Goal: Task Accomplishment & Management: Use online tool/utility

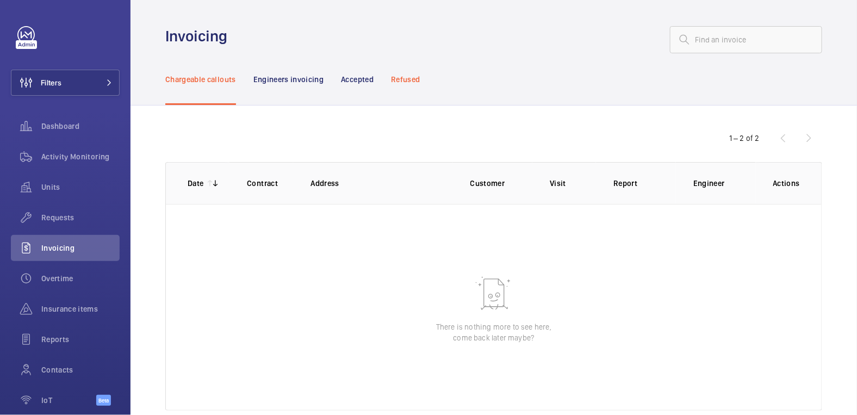
click at [416, 79] on p "Refused" at bounding box center [405, 79] width 29 height 11
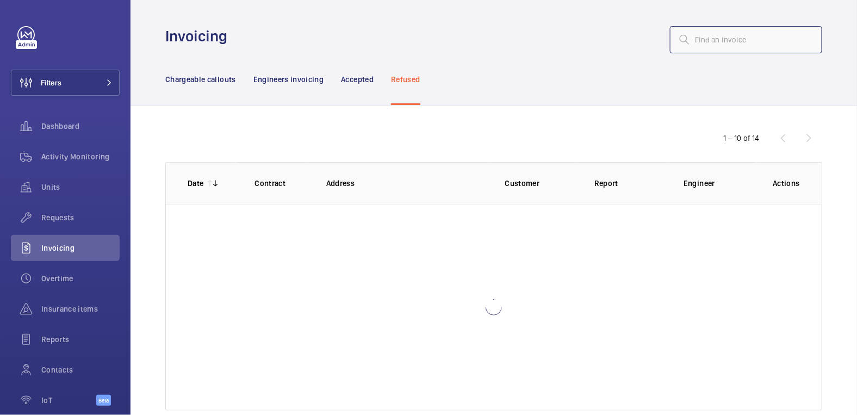
click at [699, 39] on input "text" at bounding box center [746, 39] width 152 height 27
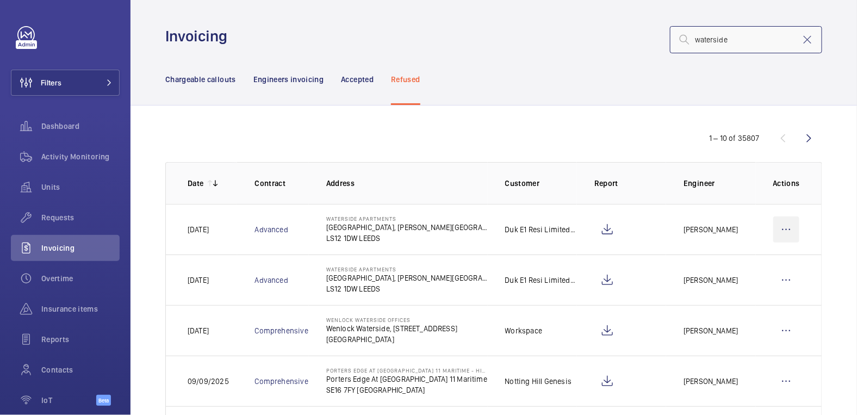
type input "waterside"
click at [781, 235] on wm-front-icon-button at bounding box center [786, 229] width 26 height 26
click at [776, 267] on p "Move to Engineers invoicing" at bounding box center [739, 262] width 97 height 11
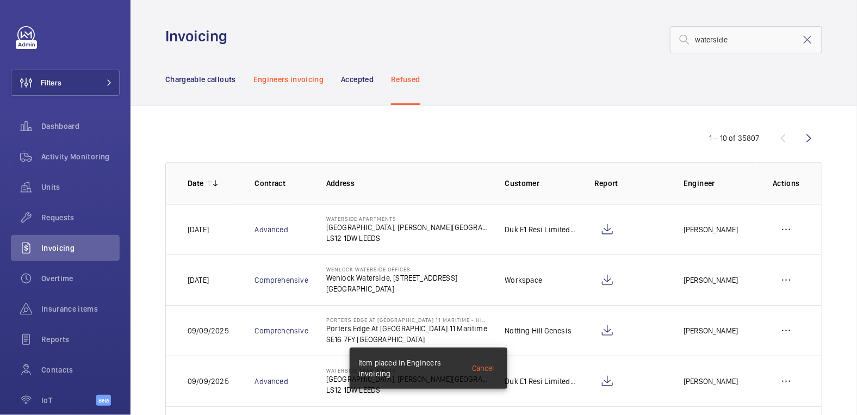
click at [307, 76] on p "Engineers invoicing" at bounding box center [288, 79] width 71 height 11
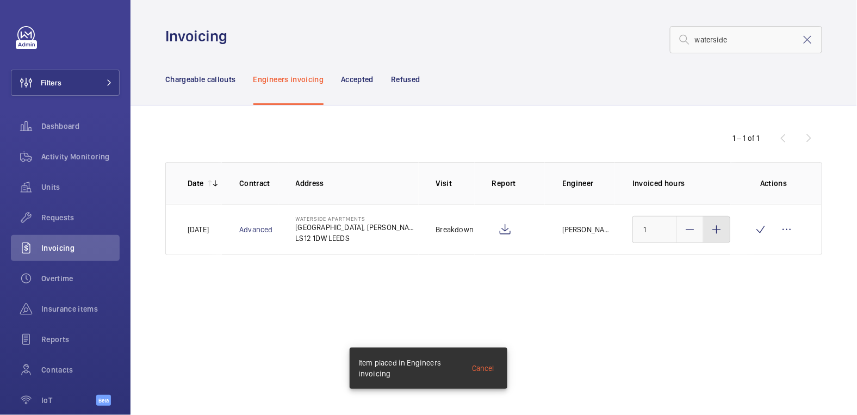
click at [717, 231] on mat-icon at bounding box center [716, 229] width 13 height 13
type input "3"
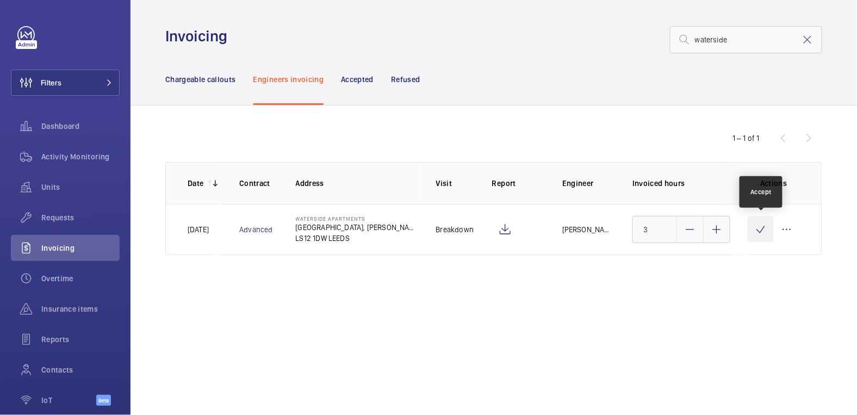
click at [753, 229] on wm-front-icon-button at bounding box center [761, 229] width 26 height 26
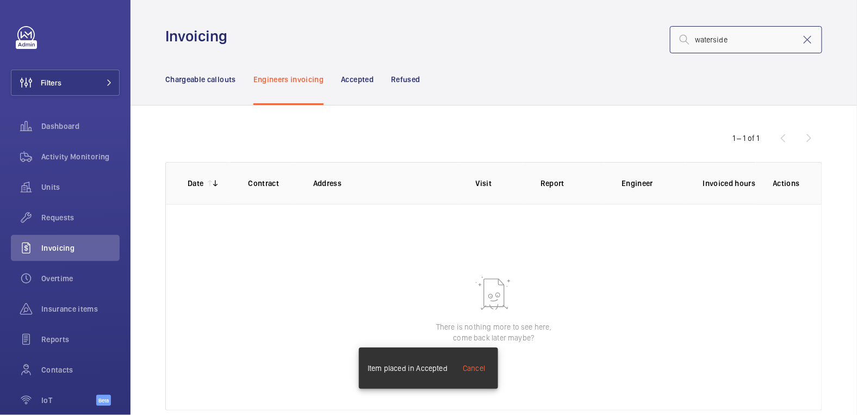
click at [791, 47] on input "waterside" at bounding box center [746, 39] width 152 height 27
click at [801, 46] on mat-icon at bounding box center [807, 39] width 13 height 13
click at [206, 87] on div "Chargeable callouts" at bounding box center [200, 79] width 71 height 52
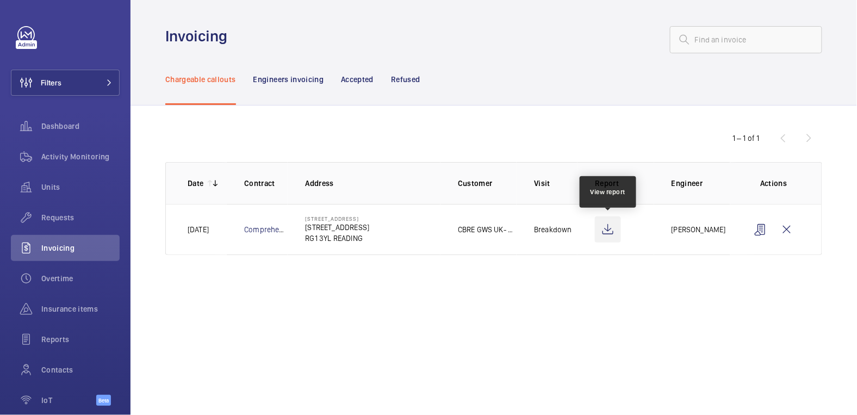
click at [613, 237] on wm-front-icon-button at bounding box center [608, 229] width 26 height 26
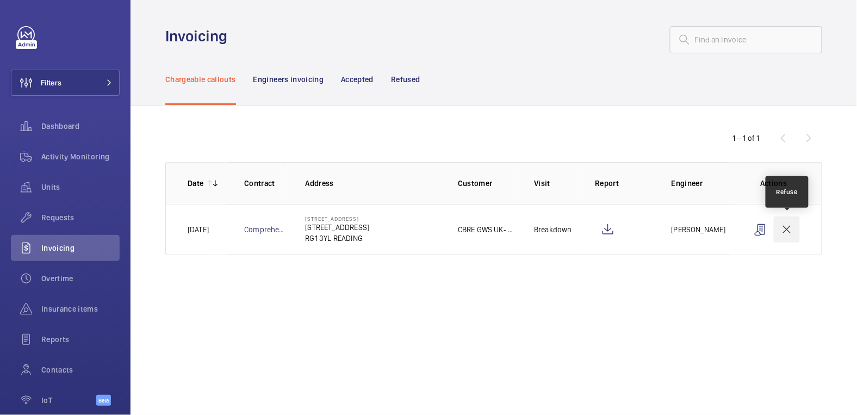
click at [790, 225] on wm-front-icon-button at bounding box center [787, 229] width 26 height 26
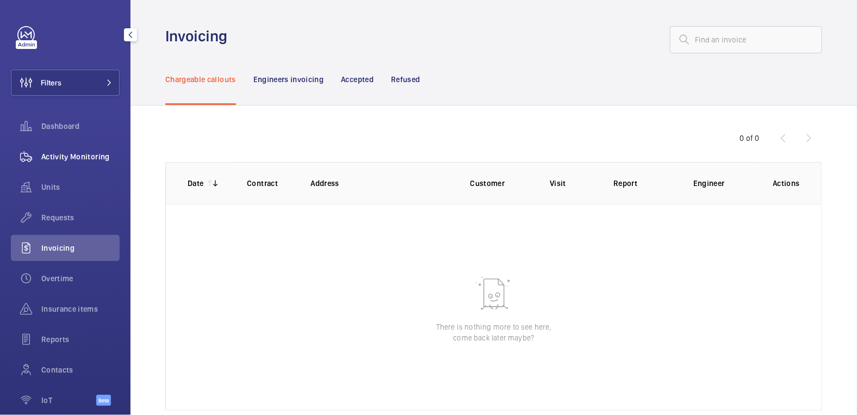
click at [72, 152] on span "Activity Monitoring" at bounding box center [80, 156] width 78 height 11
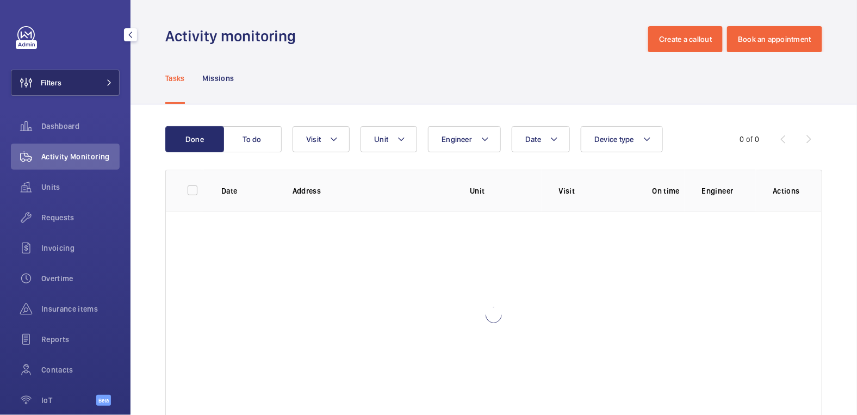
click at [85, 86] on button "Filters" at bounding box center [65, 83] width 109 height 26
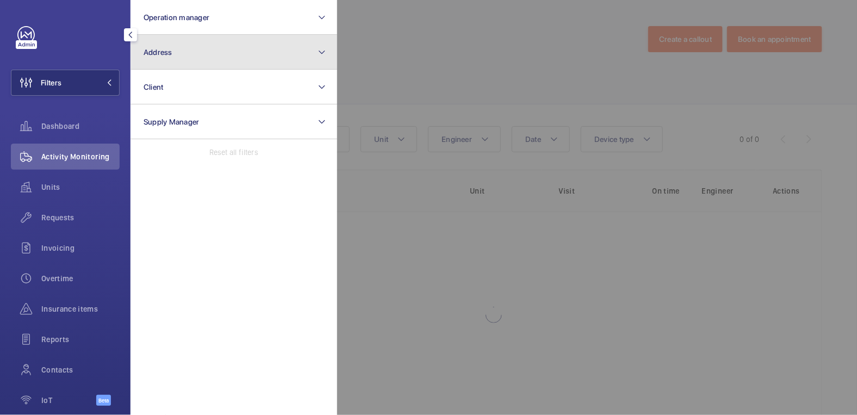
click at [182, 63] on button "Address" at bounding box center [234, 52] width 207 height 35
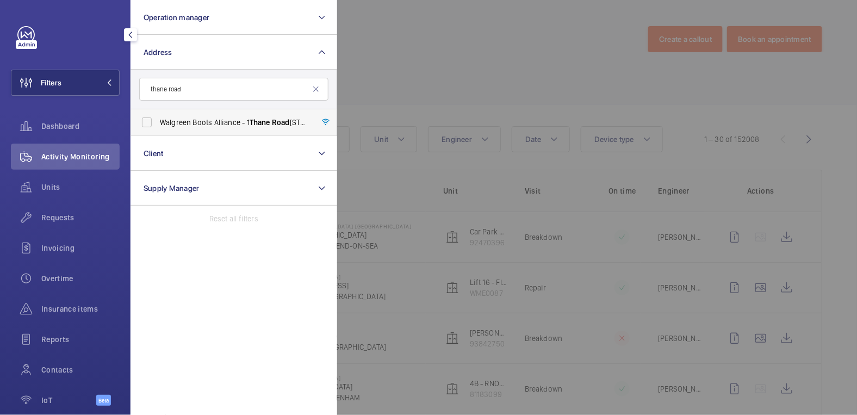
type input "thane road"
click at [219, 123] on span "Walgreen Boots Alliance - [STREET_ADDRESS]" at bounding box center [235, 122] width 150 height 11
click at [158, 123] on input "Walgreen Boots Alliance - 1 Thane Road West, NOTTINGHAM NG2 3AA" at bounding box center [147, 122] width 22 height 22
checkbox input "true"
click at [454, 33] on div at bounding box center [765, 207] width 857 height 415
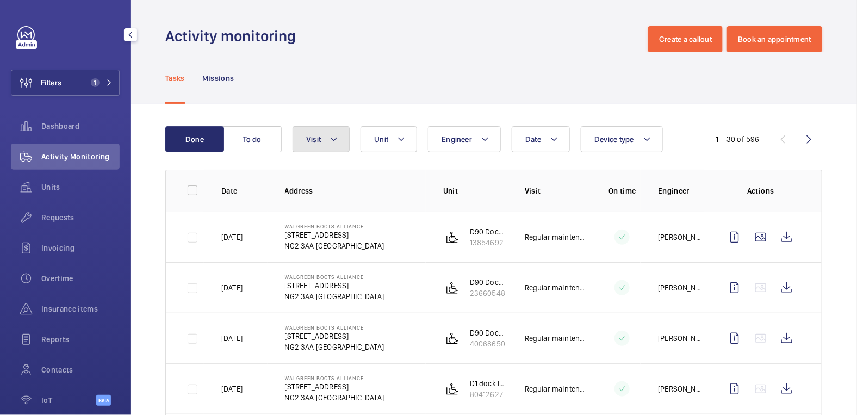
click at [326, 143] on button "Visit" at bounding box center [321, 139] width 57 height 26
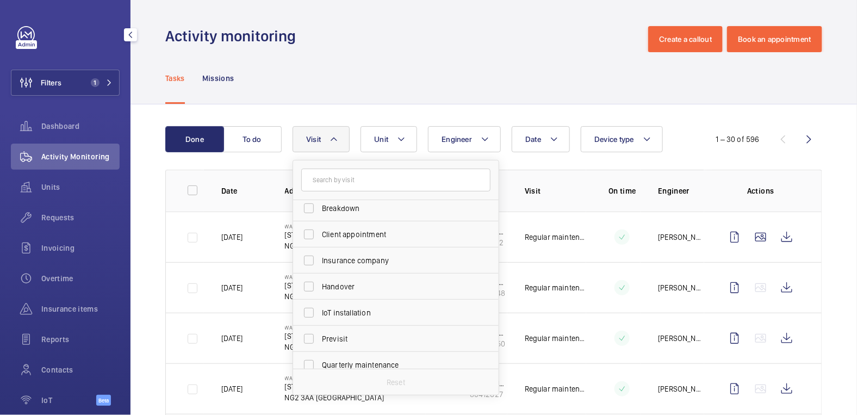
scroll to position [98, 0]
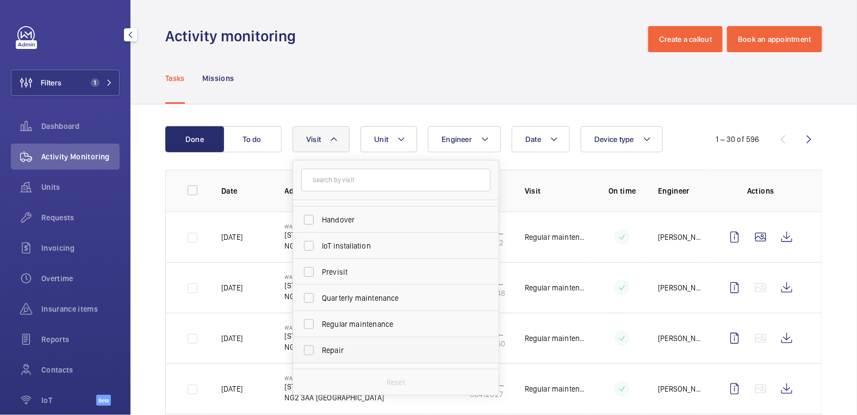
click at [360, 349] on span "Repair" at bounding box center [397, 350] width 150 height 11
click at [320, 349] on input "Repair" at bounding box center [309, 350] width 22 height 22
checkbox input "true"
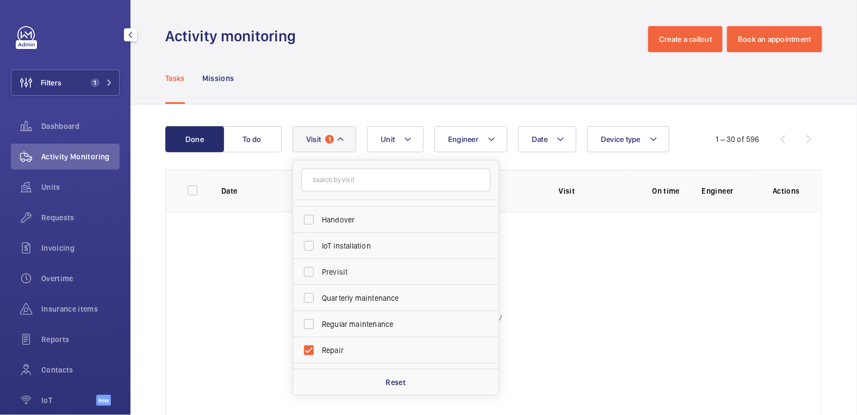
click at [429, 82] on div "Tasks Missions" at bounding box center [493, 78] width 657 height 52
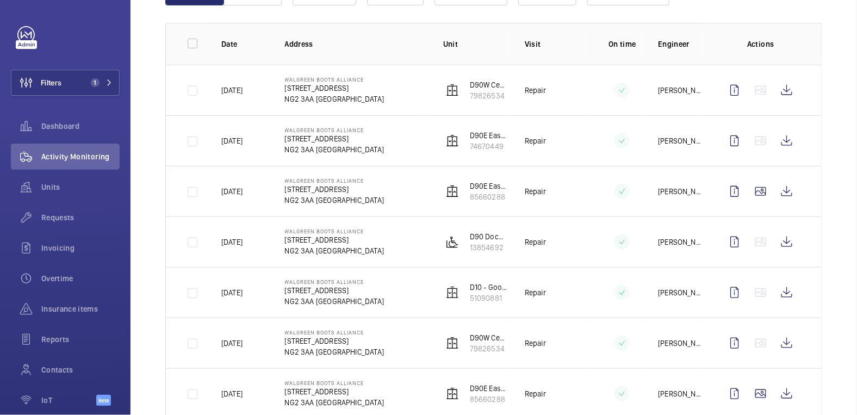
scroll to position [202, 0]
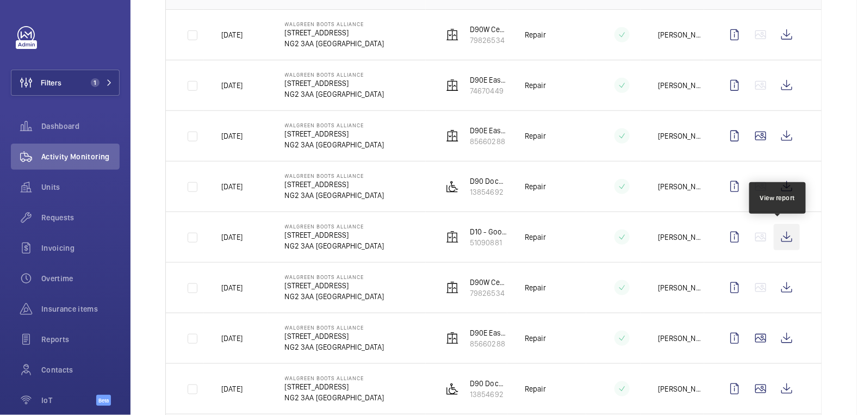
click at [779, 235] on wm-front-icon-button at bounding box center [787, 237] width 26 height 26
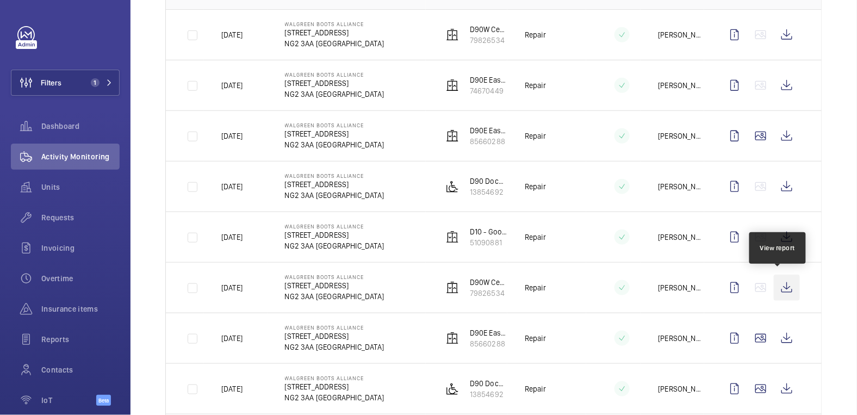
click at [785, 286] on wm-front-icon-button at bounding box center [787, 288] width 26 height 26
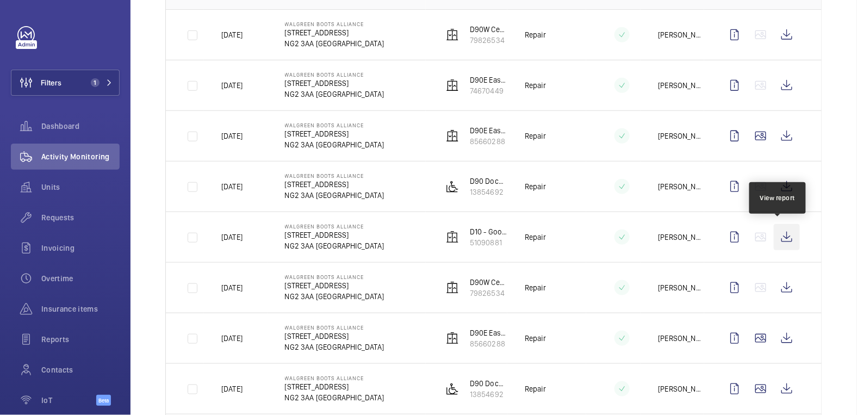
click at [784, 235] on wm-front-icon-button at bounding box center [787, 237] width 26 height 26
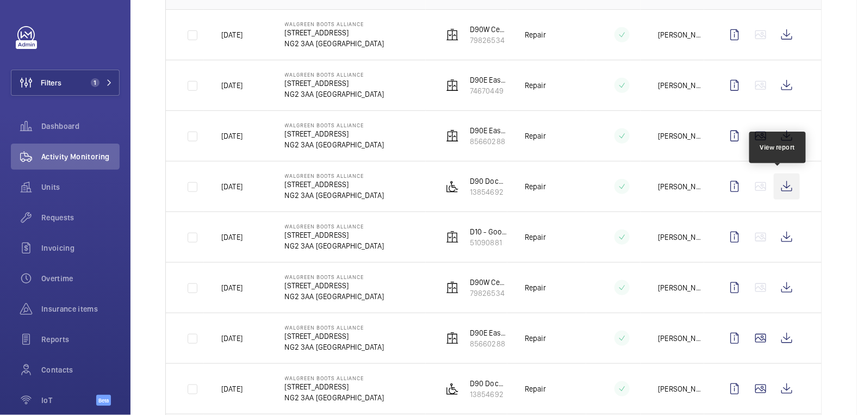
click at [774, 181] on wm-front-icon-button at bounding box center [787, 186] width 26 height 26
click at [61, 217] on span "Requests" at bounding box center [80, 217] width 78 height 11
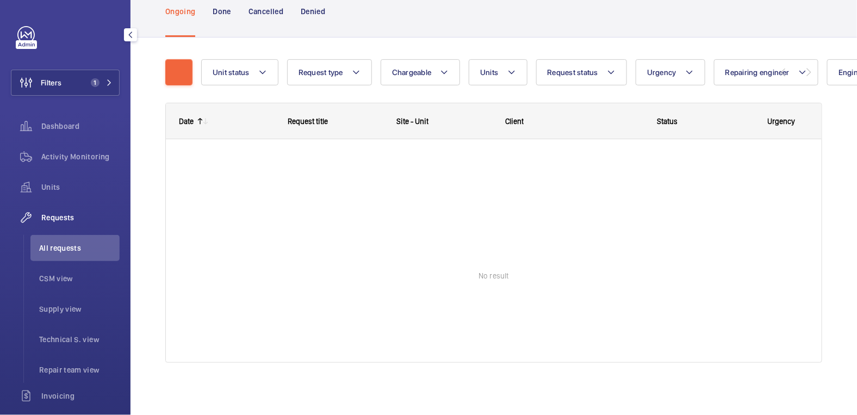
scroll to position [75, 0]
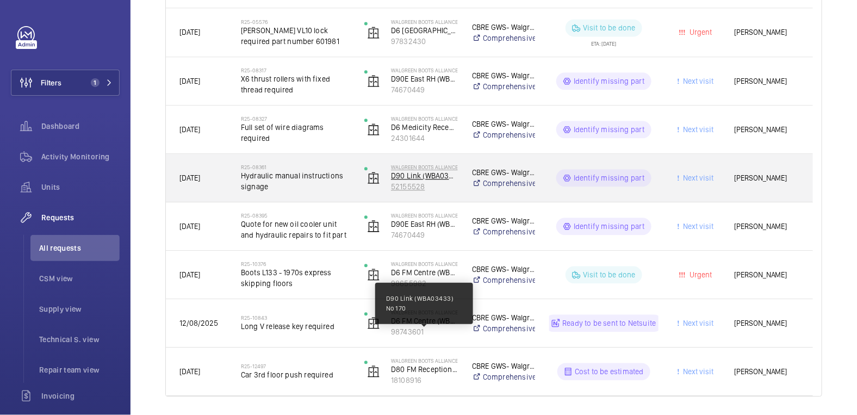
scroll to position [775, 0]
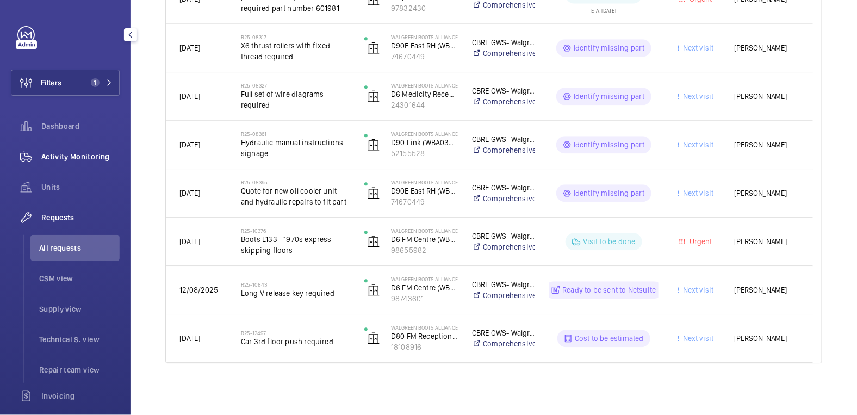
click at [64, 154] on span "Activity Monitoring" at bounding box center [80, 156] width 78 height 11
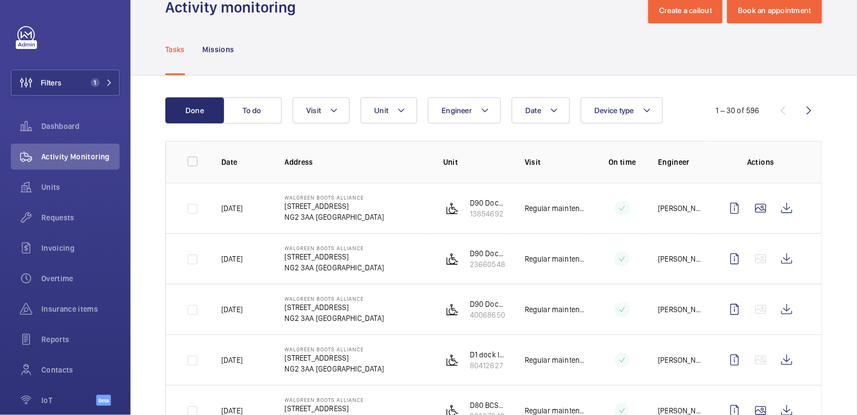
scroll to position [359, 0]
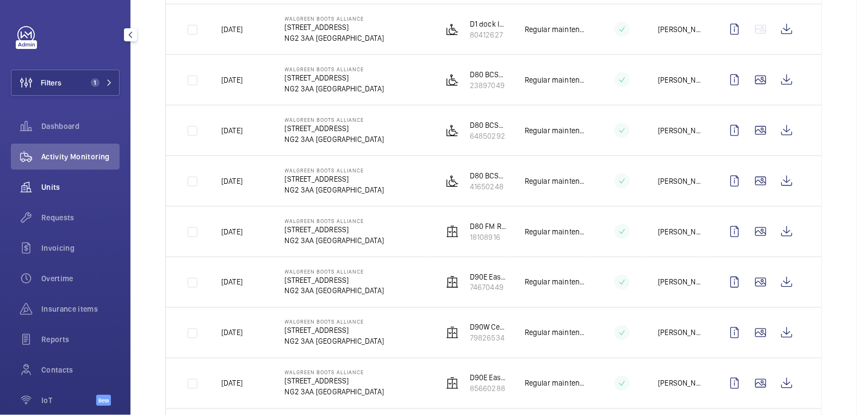
click at [58, 191] on span "Units" at bounding box center [80, 187] width 78 height 11
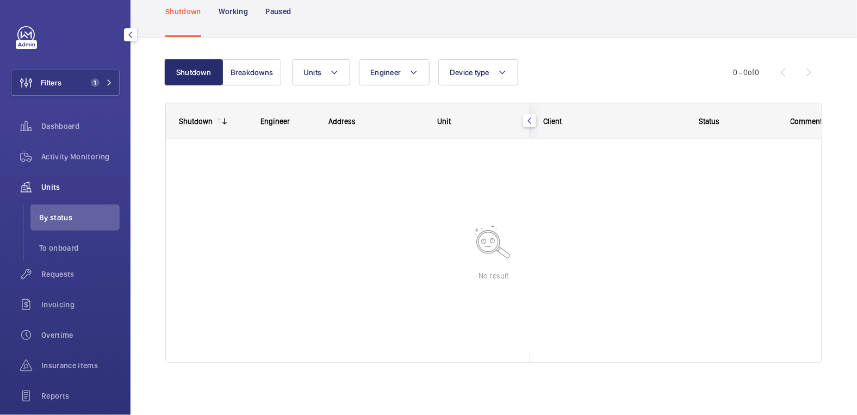
scroll to position [60, 0]
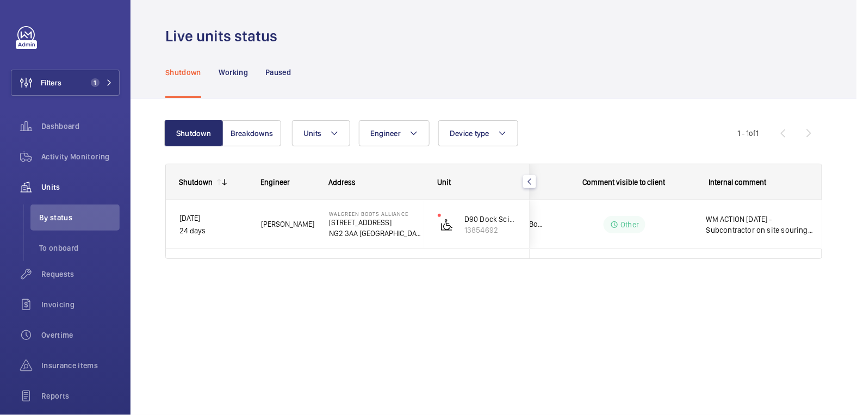
scroll to position [0, 208]
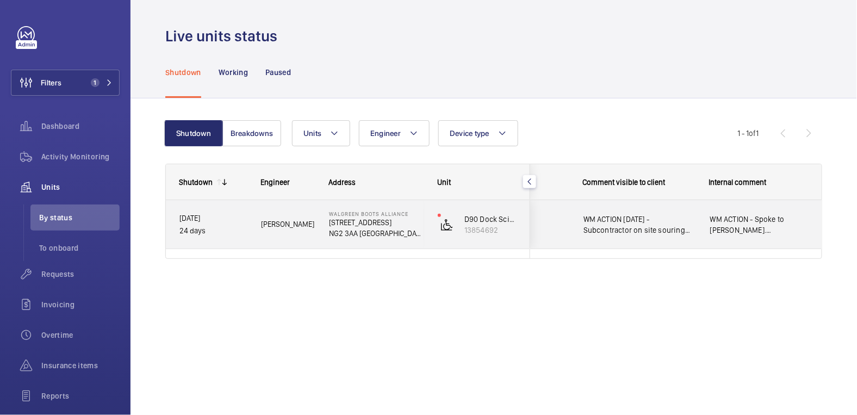
click at [756, 244] on div "WM ACTION - Spoke to Darren. Richard from Centro lifts is getting a replacement…" at bounding box center [760, 224] width 126 height 47
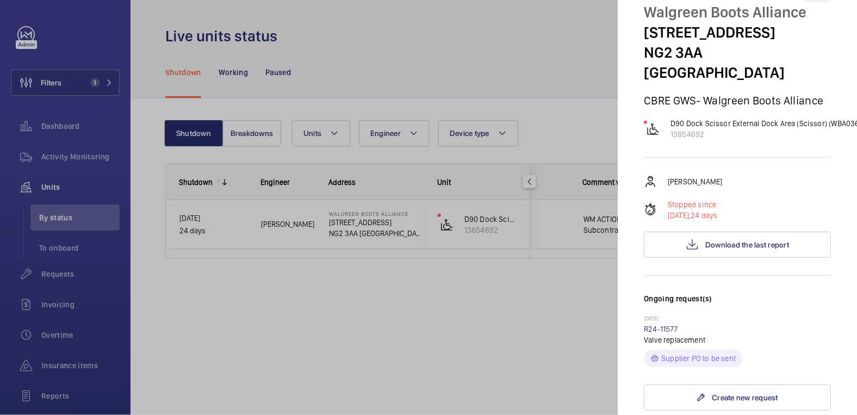
scroll to position [0, 0]
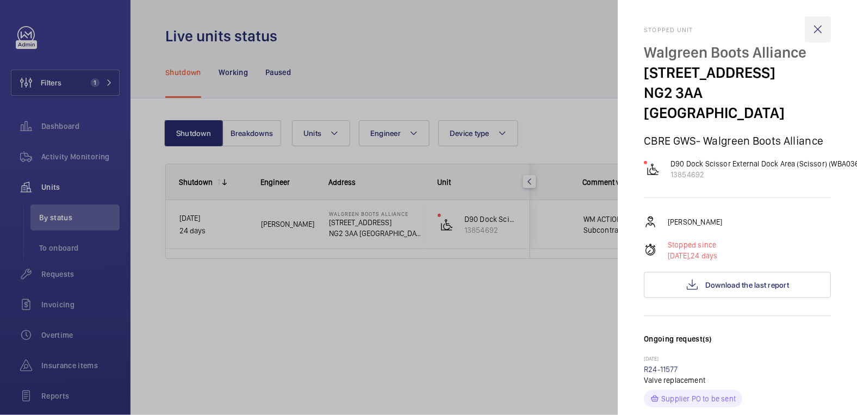
click at [813, 34] on wm-front-icon-button at bounding box center [818, 29] width 26 height 26
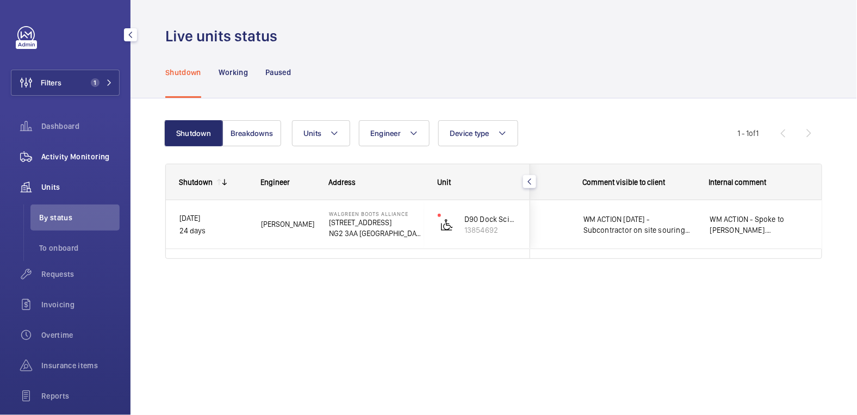
click at [83, 156] on span "Activity Monitoring" at bounding box center [80, 156] width 78 height 11
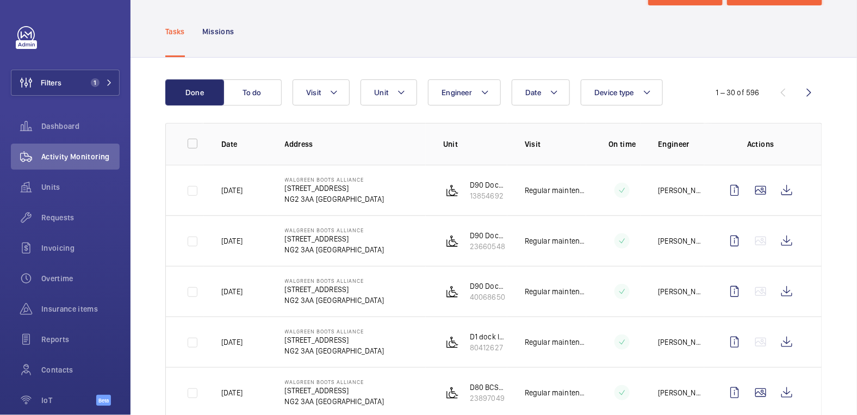
scroll to position [58, 0]
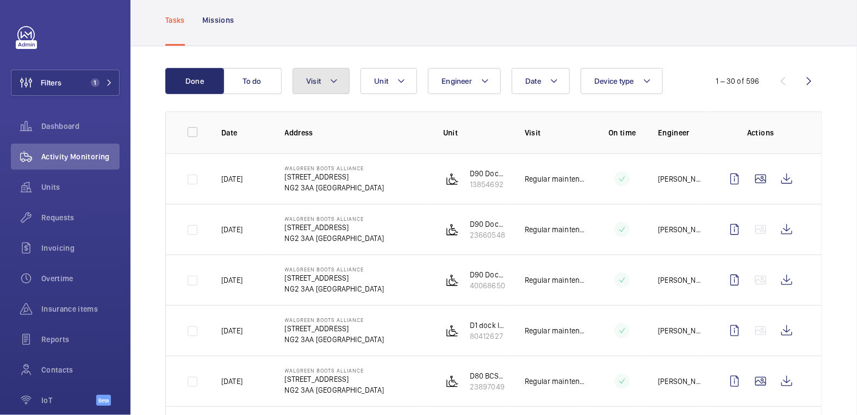
click at [322, 85] on button "Visit" at bounding box center [321, 81] width 57 height 26
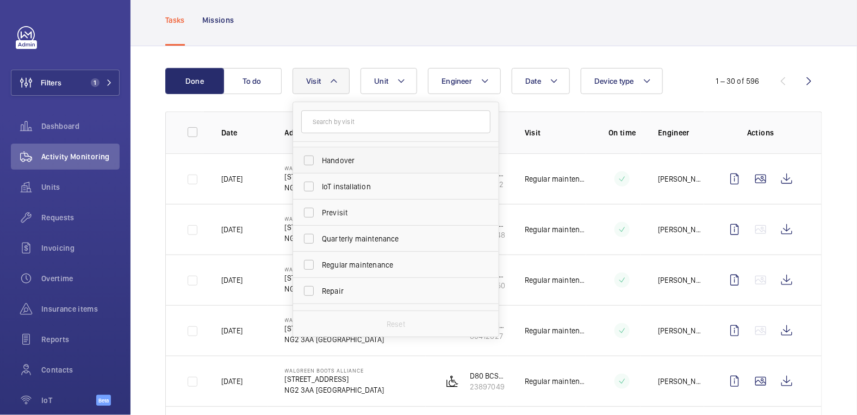
scroll to position [102, 0]
click at [346, 284] on span "Repair" at bounding box center [397, 288] width 150 height 11
click at [320, 284] on input "Repair" at bounding box center [309, 288] width 22 height 22
checkbox input "true"
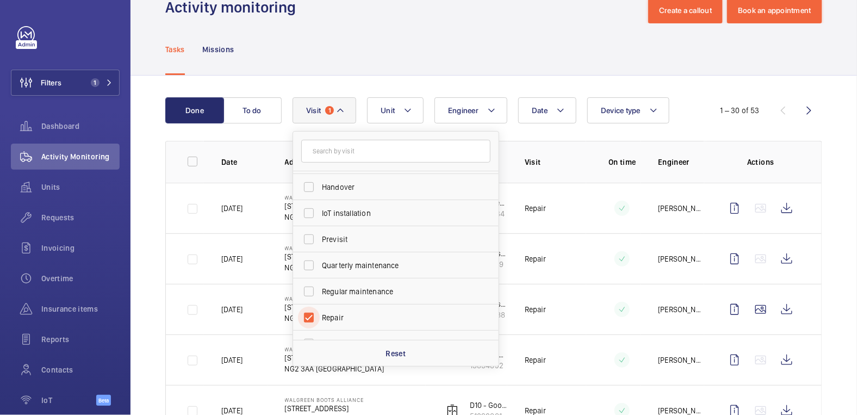
scroll to position [58, 0]
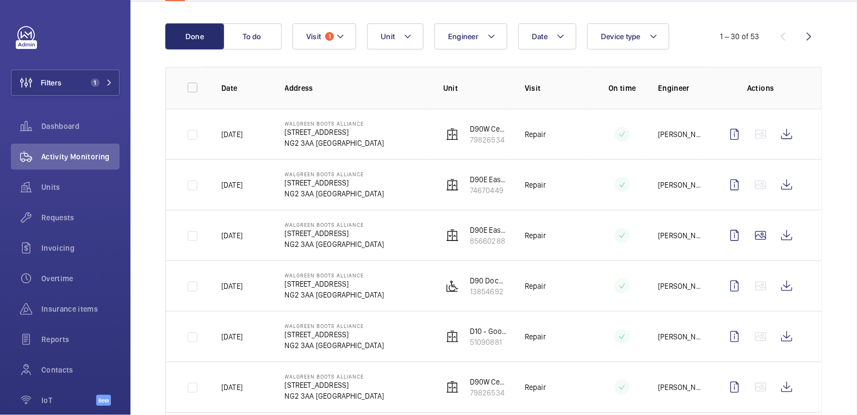
scroll to position [88, 0]
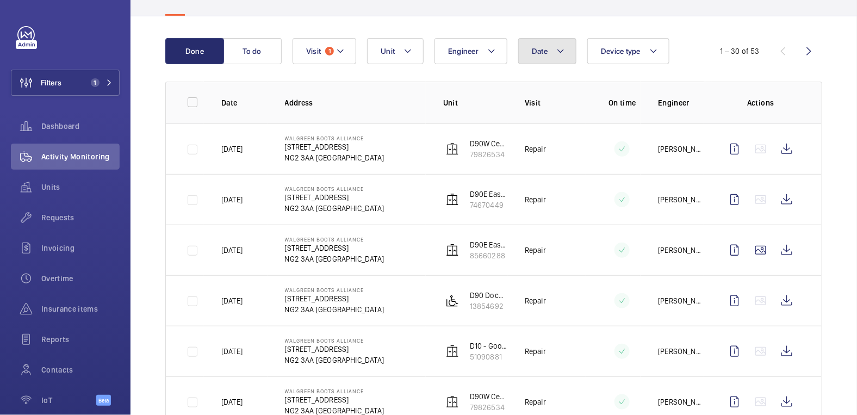
click at [544, 53] on span "Date" at bounding box center [540, 51] width 16 height 9
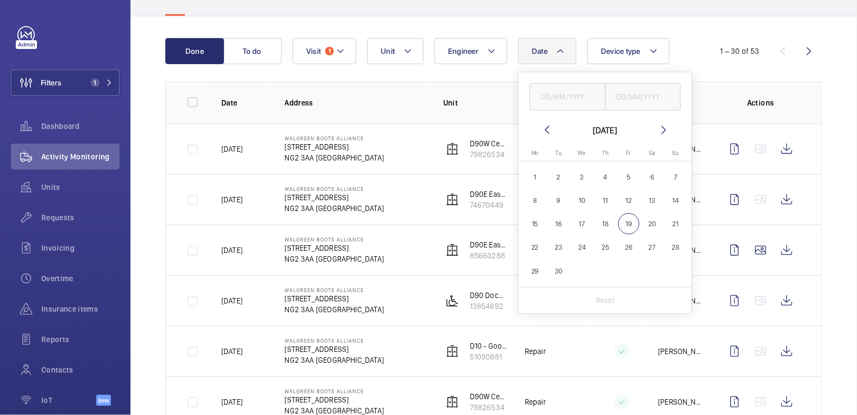
click at [579, 223] on span "17" at bounding box center [582, 223] width 21 height 21
type input "17/09/2025"
click at [638, 82] on div "17/09/2025" at bounding box center [605, 91] width 173 height 38
click at [636, 87] on input "text" at bounding box center [643, 96] width 76 height 27
click at [585, 224] on span "17" at bounding box center [582, 223] width 21 height 21
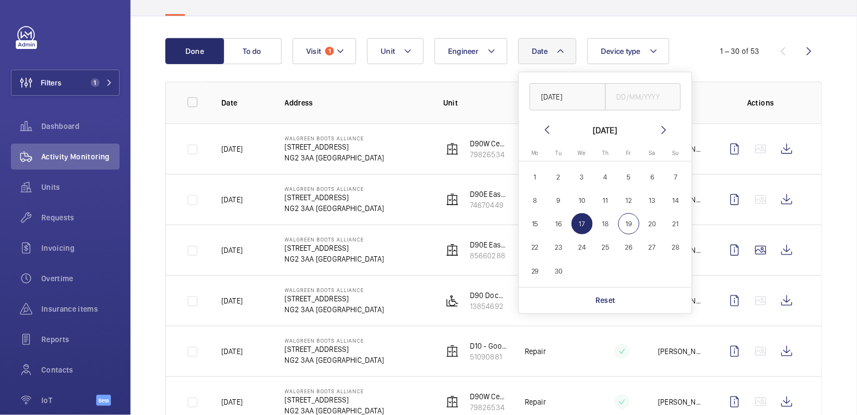
type input "17/09/2025"
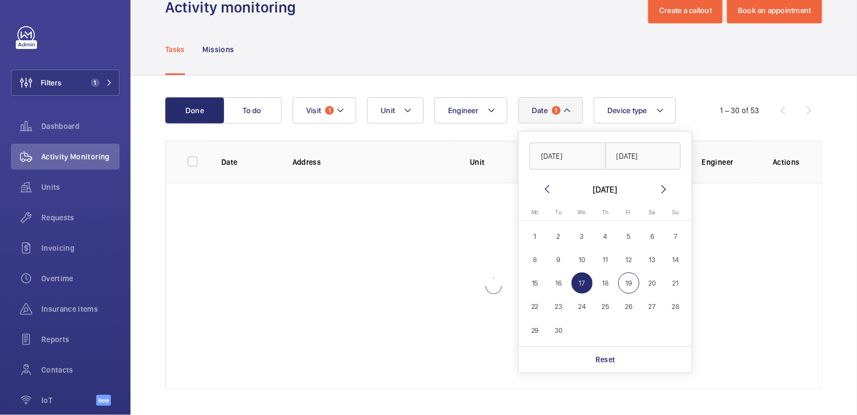
scroll to position [73, 0]
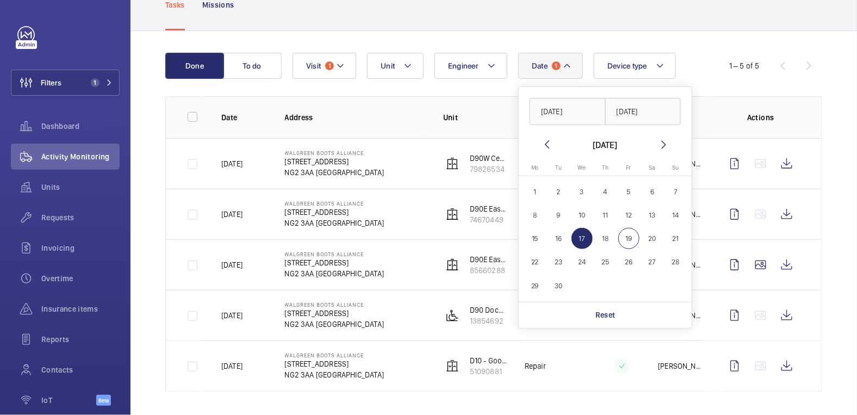
click at [459, 34] on div "Done To do Date 1 17/09/2025 17/09/2025 September 2025 Monday Mo Tuesday Tu Wed…" at bounding box center [494, 224] width 727 height 387
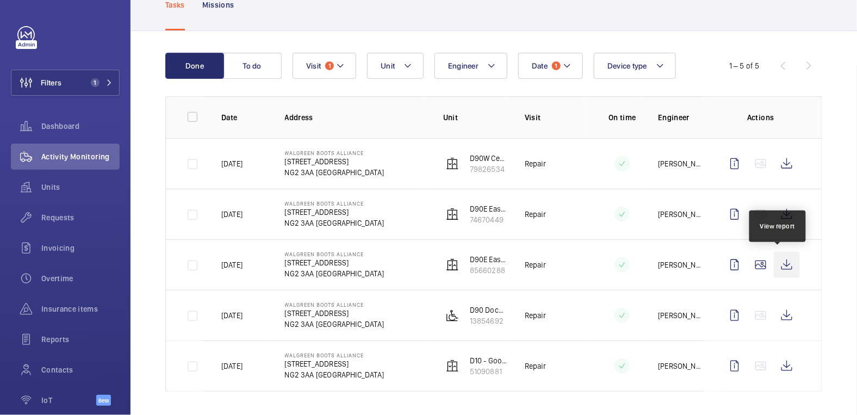
click at [778, 265] on wm-front-icon-button at bounding box center [787, 265] width 26 height 26
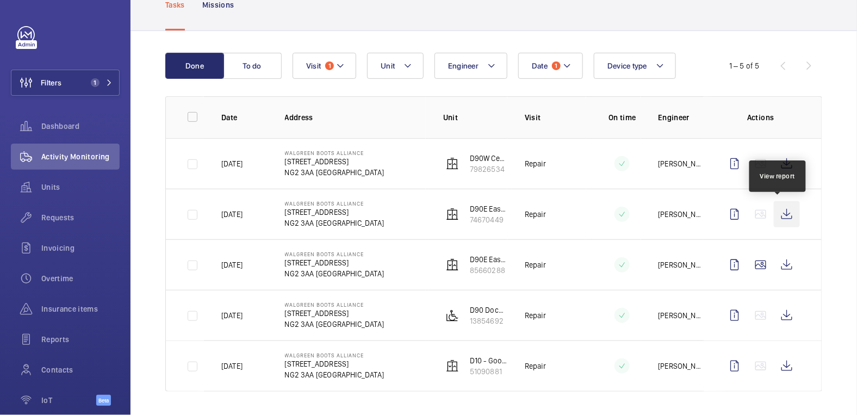
click at [777, 215] on wm-front-icon-button at bounding box center [787, 214] width 26 height 26
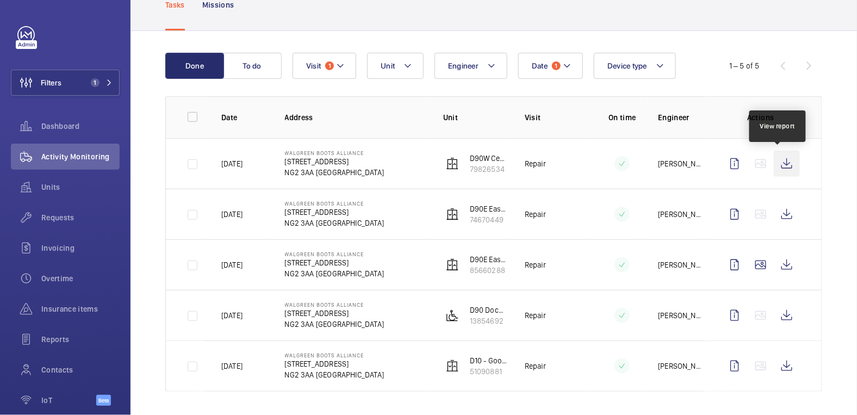
click at [781, 168] on wm-front-icon-button at bounding box center [787, 164] width 26 height 26
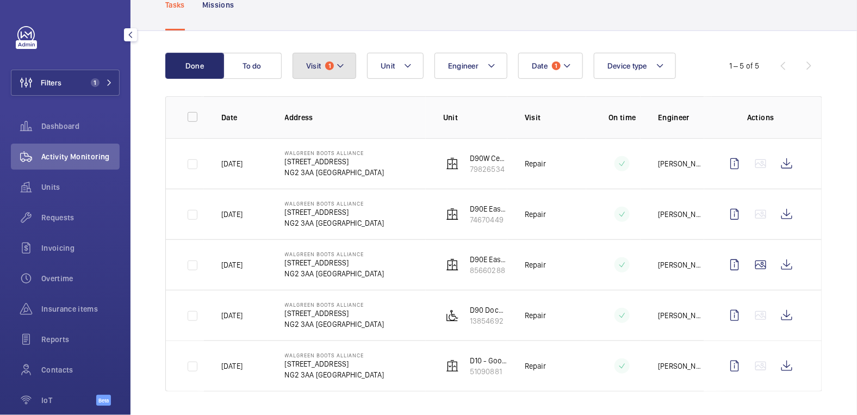
click at [352, 68] on button "Visit 1" at bounding box center [325, 66] width 64 height 26
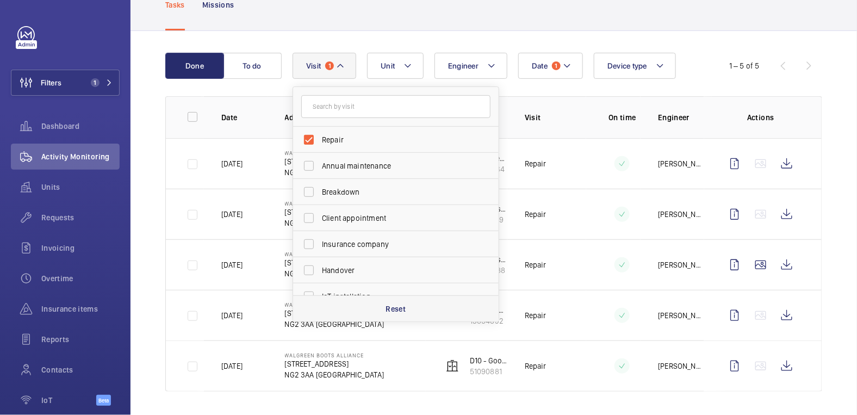
click at [423, 309] on div "Reset" at bounding box center [396, 308] width 206 height 26
checkbox input "false"
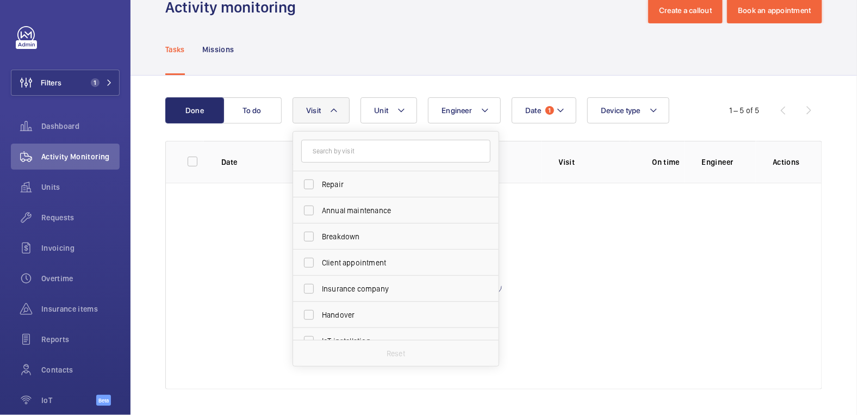
scroll to position [73, 0]
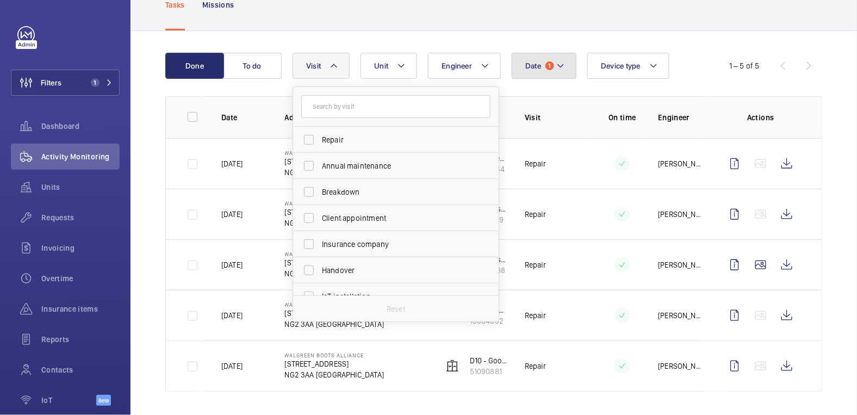
click at [552, 64] on span "1" at bounding box center [549, 65] width 9 height 9
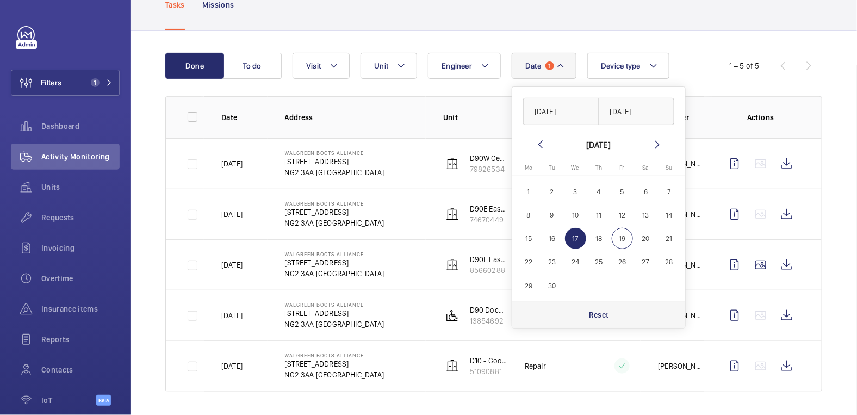
click at [618, 324] on div "Reset" at bounding box center [598, 315] width 173 height 26
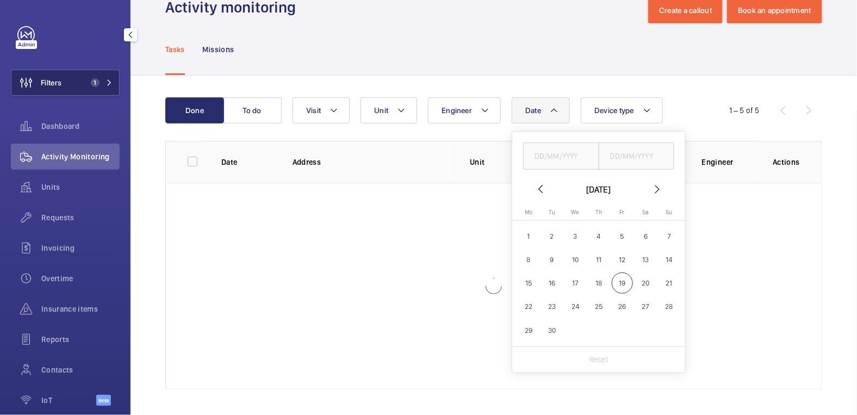
scroll to position [73, 0]
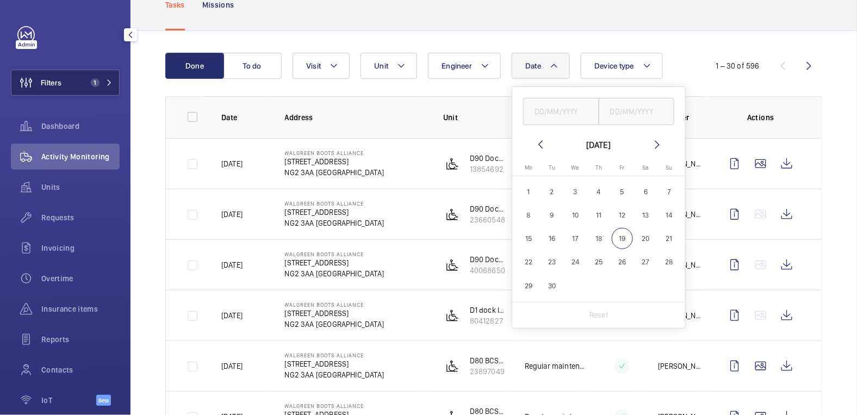
click at [57, 80] on span "Filters" at bounding box center [51, 82] width 21 height 11
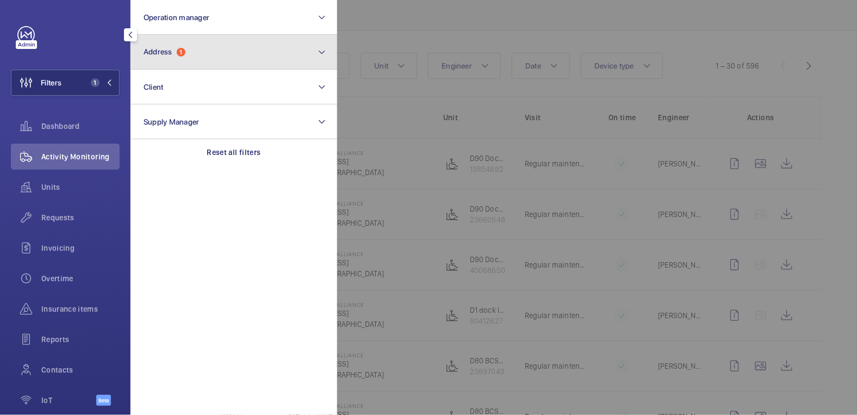
click at [147, 51] on span "Address" at bounding box center [158, 51] width 29 height 9
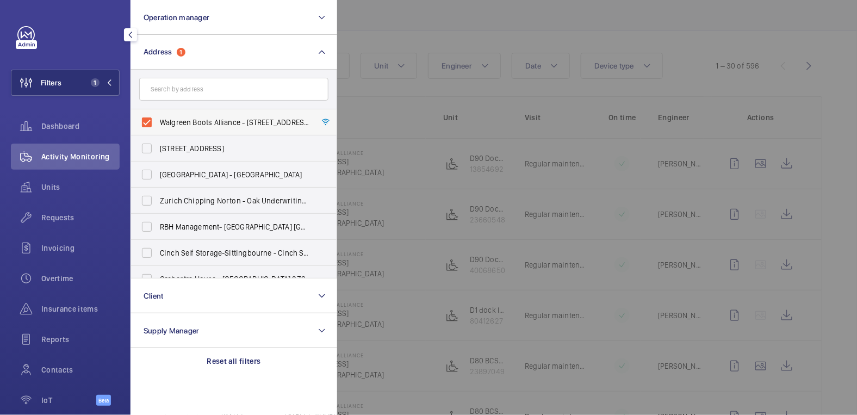
click at [196, 121] on span "Walgreen Boots Alliance - 1 Thane Road West, NOTTINGHAM NG2 3AA" at bounding box center [235, 122] width 150 height 11
click at [158, 121] on input "Walgreen Boots Alliance - 1 Thane Road West, NOTTINGHAM NG2 3AA" at bounding box center [147, 122] width 22 height 22
checkbox input "false"
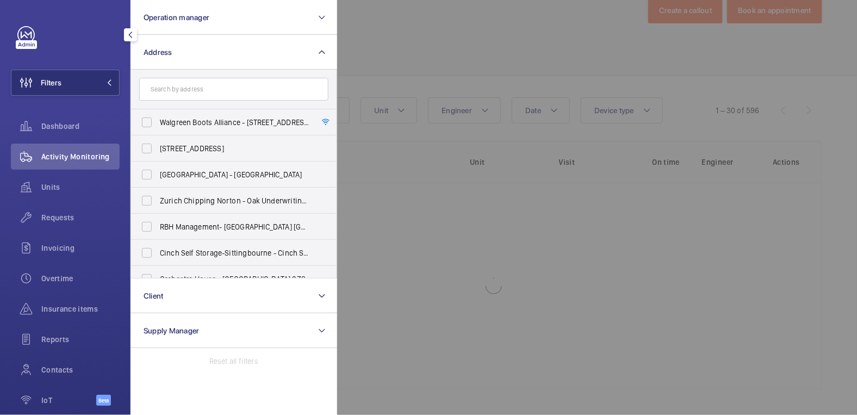
click at [355, 38] on div at bounding box center [765, 207] width 857 height 415
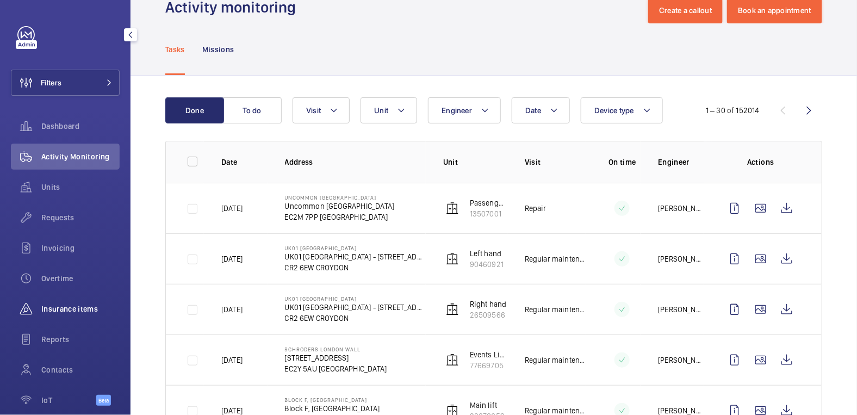
scroll to position [73, 0]
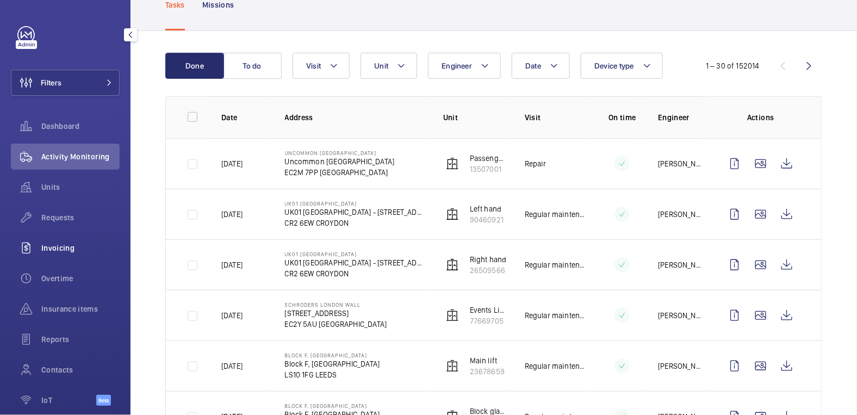
click at [62, 246] on span "Invoicing" at bounding box center [80, 248] width 78 height 11
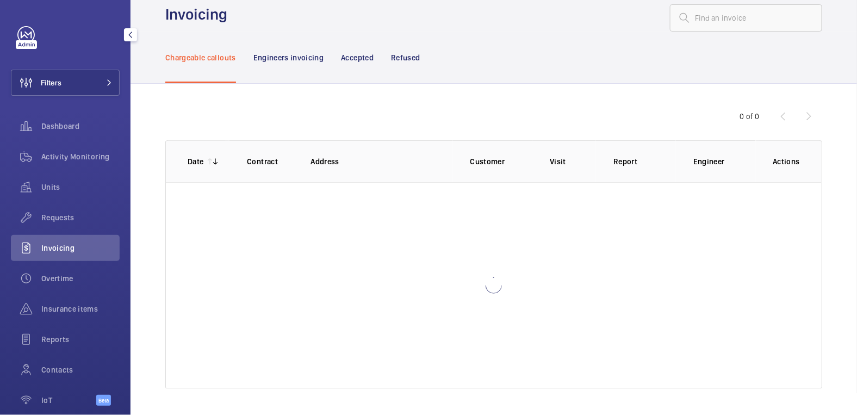
scroll to position [14, 0]
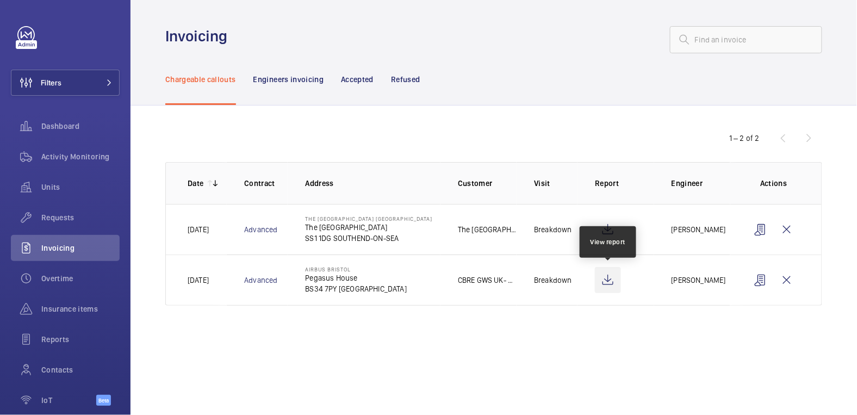
click at [618, 283] on wm-front-icon-button at bounding box center [608, 280] width 26 height 26
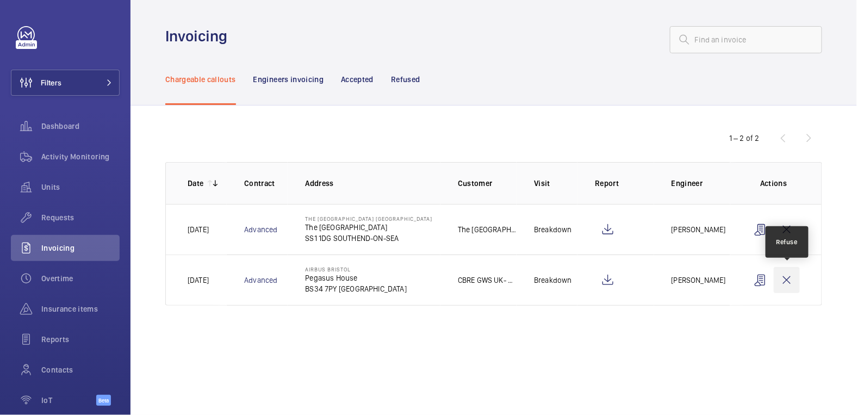
click at [781, 280] on wm-front-icon-button at bounding box center [787, 280] width 26 height 26
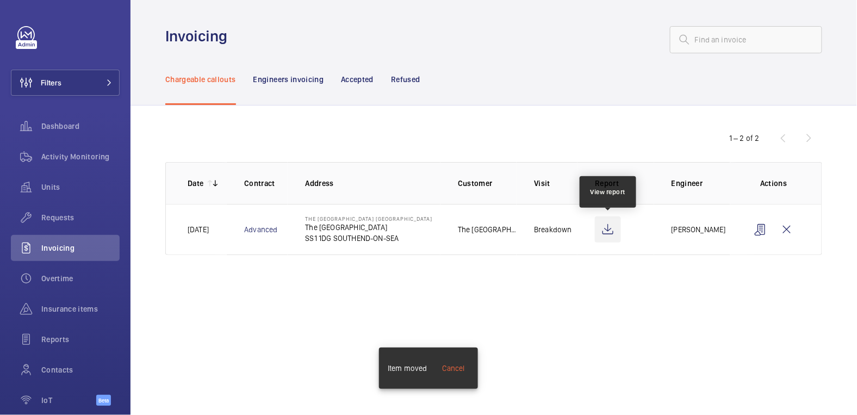
click at [611, 228] on wm-front-icon-button at bounding box center [608, 229] width 26 height 26
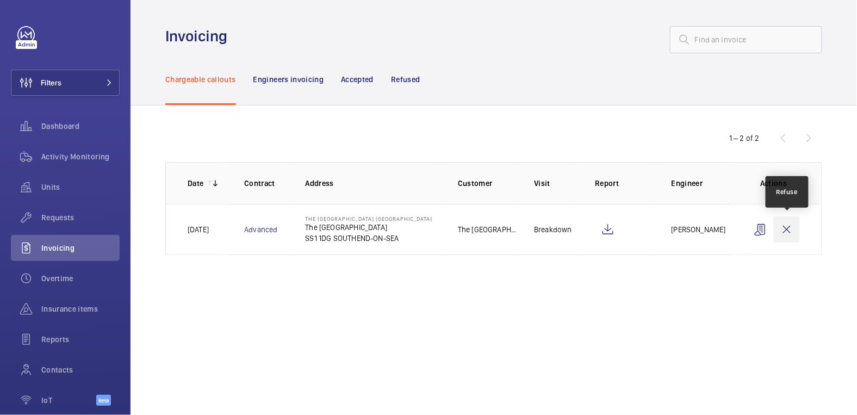
click at [793, 230] on wm-front-icon-button at bounding box center [787, 229] width 26 height 26
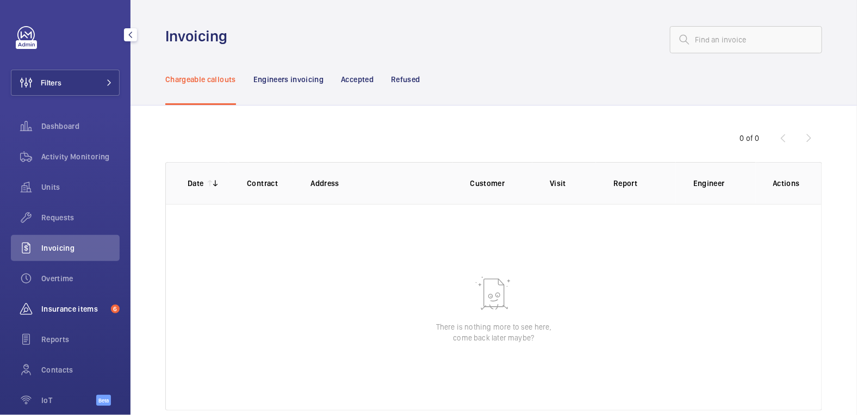
click at [91, 307] on span "Insurance items" at bounding box center [73, 308] width 65 height 11
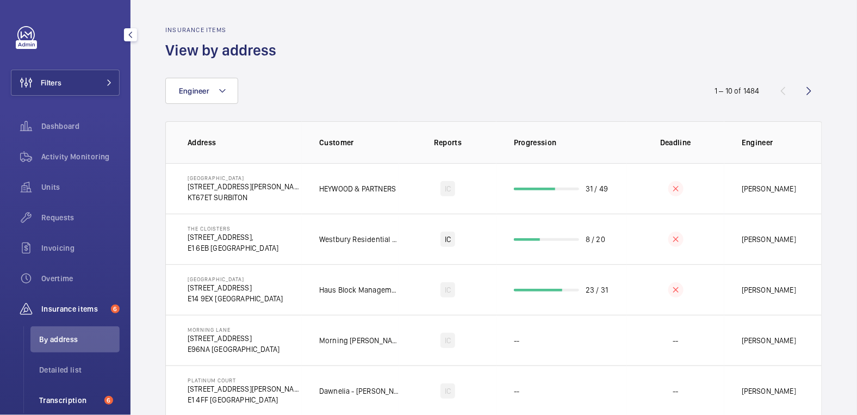
click at [67, 398] on span "Transcription" at bounding box center [69, 400] width 61 height 11
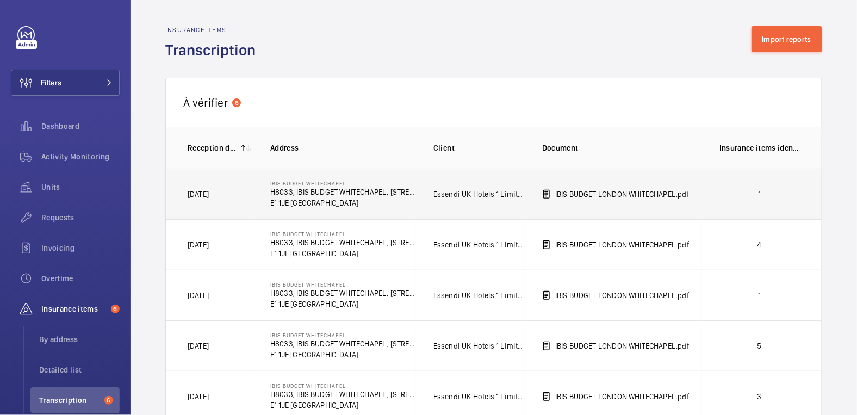
click at [772, 196] on p "1" at bounding box center [760, 194] width 80 height 11
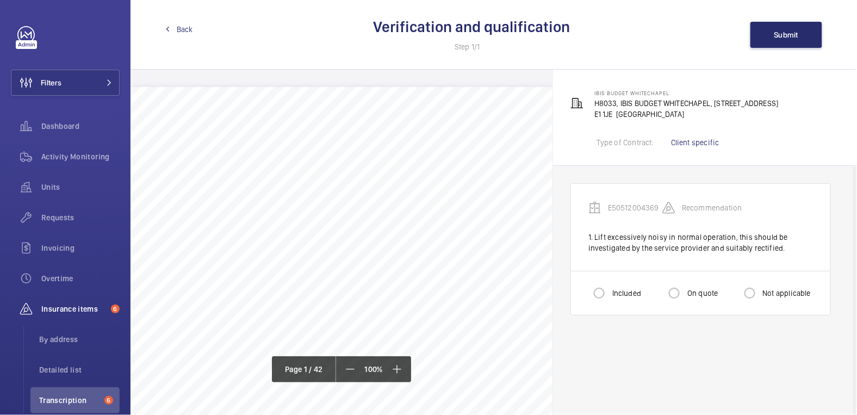
click at [619, 289] on label "Included" at bounding box center [625, 293] width 31 height 11
click at [610, 289] on input "Included" at bounding box center [599, 293] width 22 height 22
radio input "true"
click at [793, 43] on button "Submit" at bounding box center [786, 35] width 72 height 26
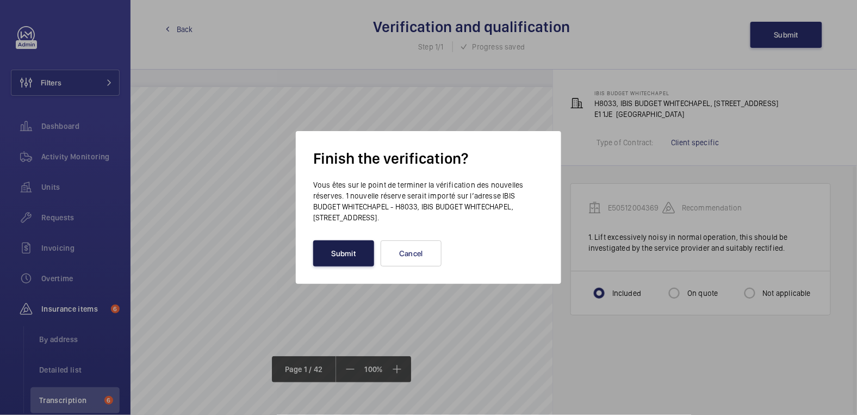
click at [337, 251] on button "Submit" at bounding box center [343, 253] width 61 height 26
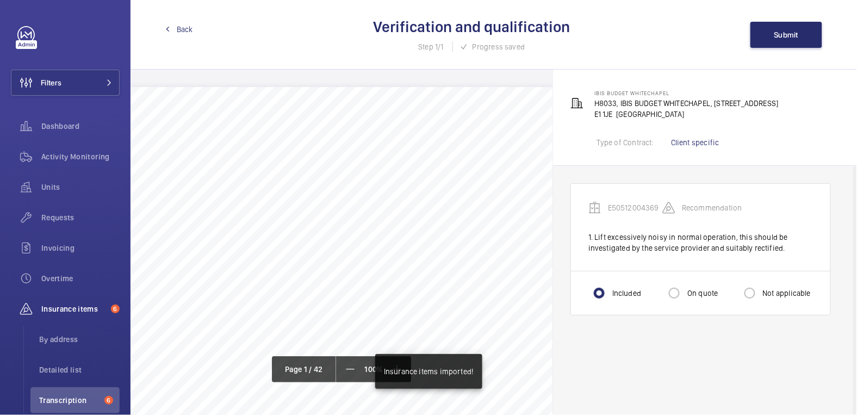
click at [182, 26] on span "Back" at bounding box center [185, 29] width 16 height 11
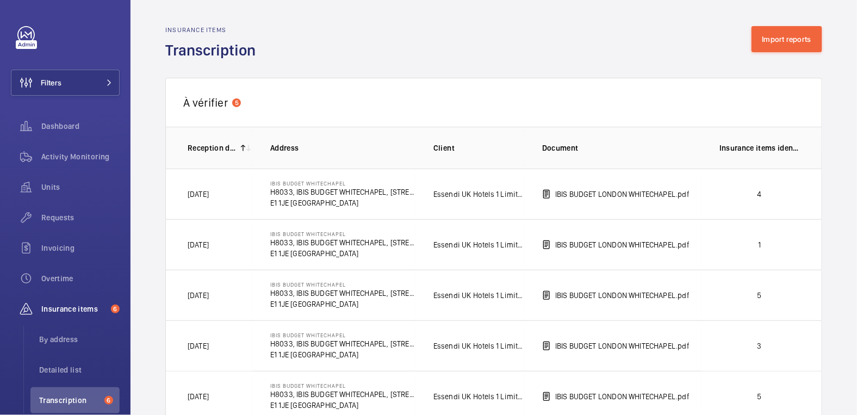
click at [771, 187] on td "4" at bounding box center [762, 194] width 120 height 51
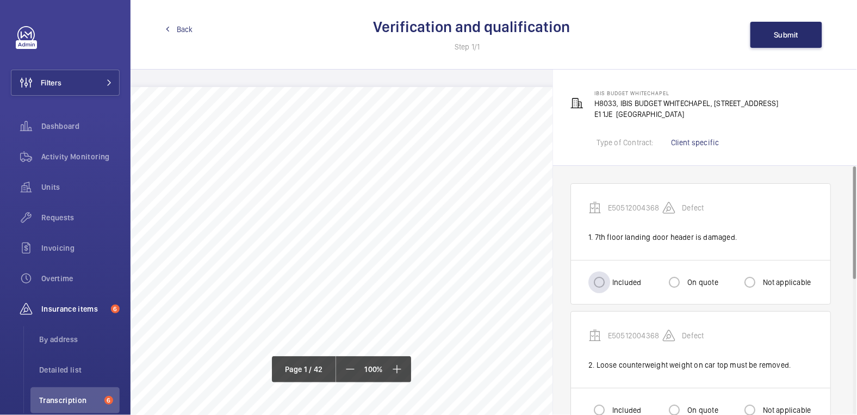
click at [618, 279] on label "Included" at bounding box center [625, 282] width 31 height 11
click at [610, 279] on input "Included" at bounding box center [599, 282] width 22 height 22
radio input "true"
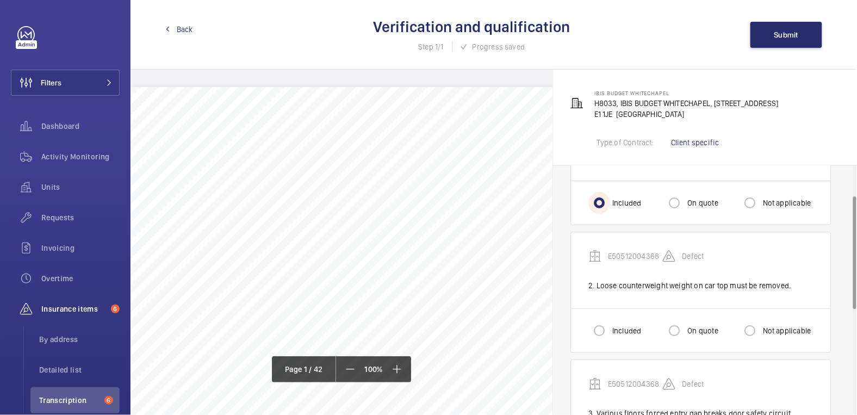
scroll to position [100, 0]
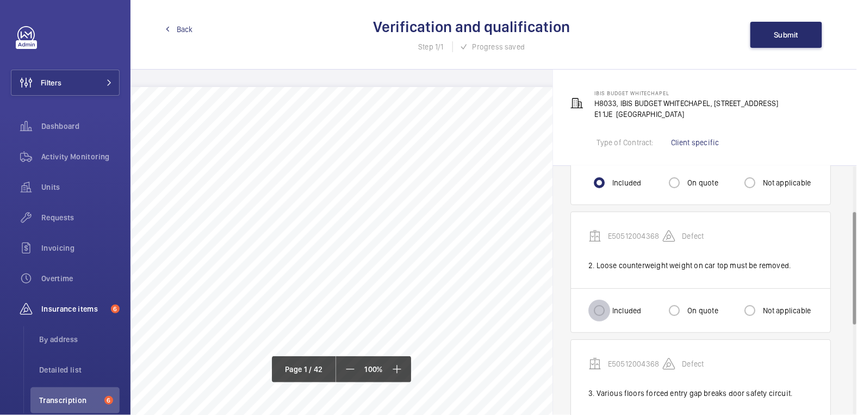
click at [609, 306] on input "Included" at bounding box center [599, 311] width 22 height 22
radio input "true"
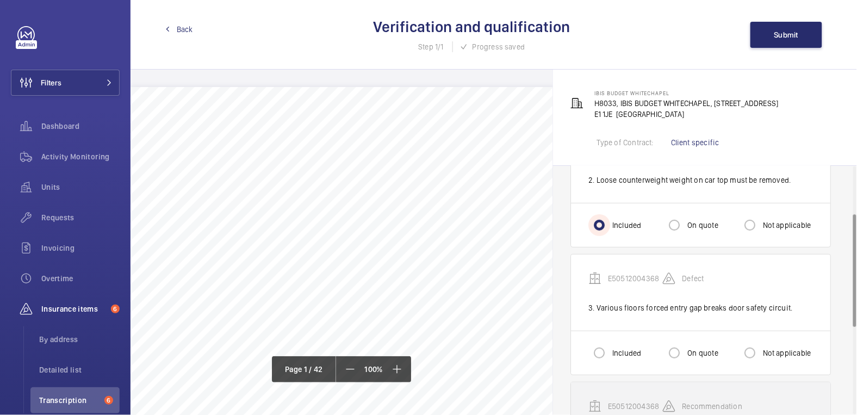
scroll to position [255, 0]
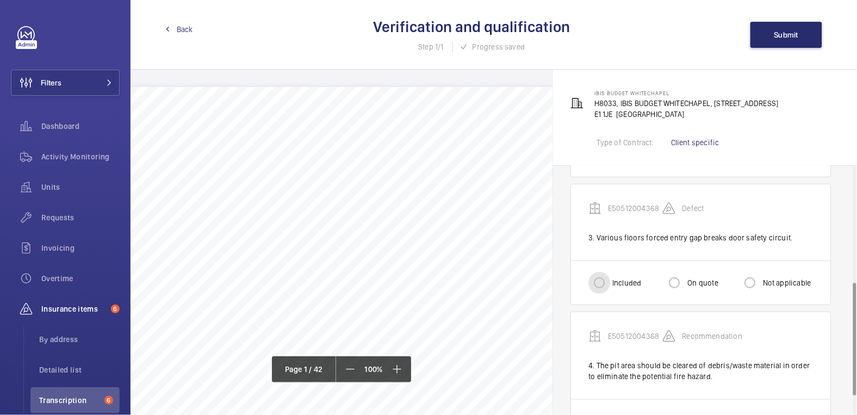
click at [608, 284] on input "Included" at bounding box center [599, 283] width 22 height 22
radio input "true"
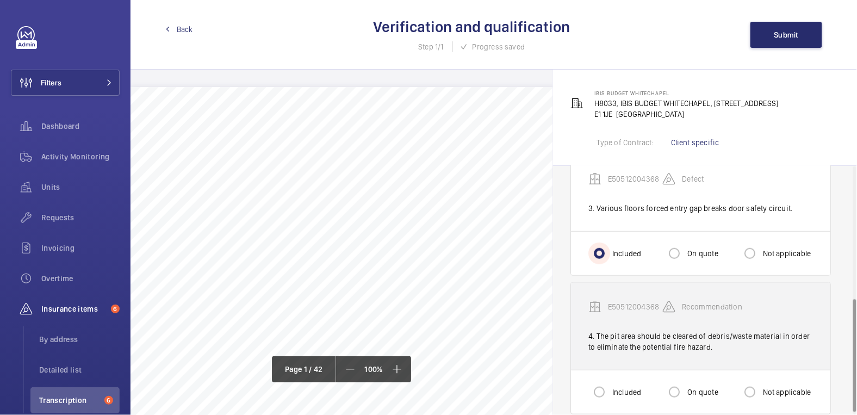
scroll to position [297, 0]
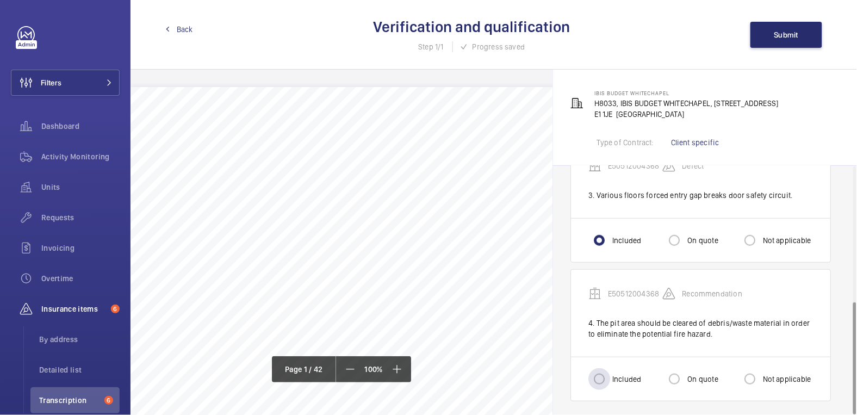
click at [614, 369] on div "Included" at bounding box center [614, 379] width 53 height 22
click at [613, 374] on label "Included" at bounding box center [625, 379] width 31 height 11
click at [610, 371] on input "Included" at bounding box center [599, 379] width 22 height 22
radio input "true"
click at [789, 37] on span "Submit" at bounding box center [786, 34] width 24 height 9
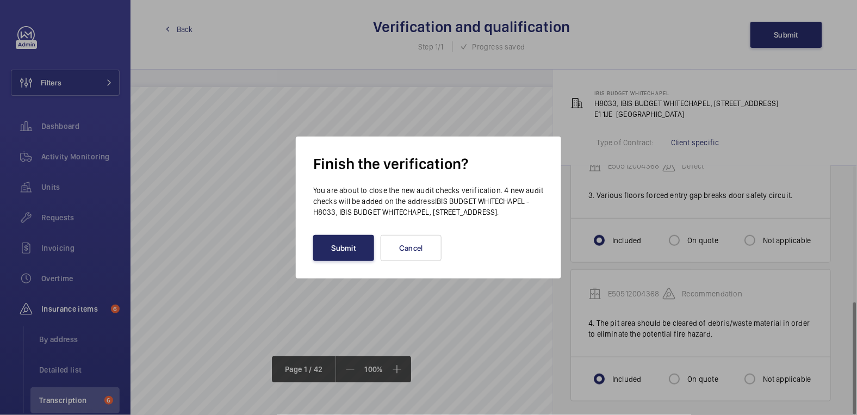
click at [339, 256] on button "Submit" at bounding box center [343, 248] width 61 height 26
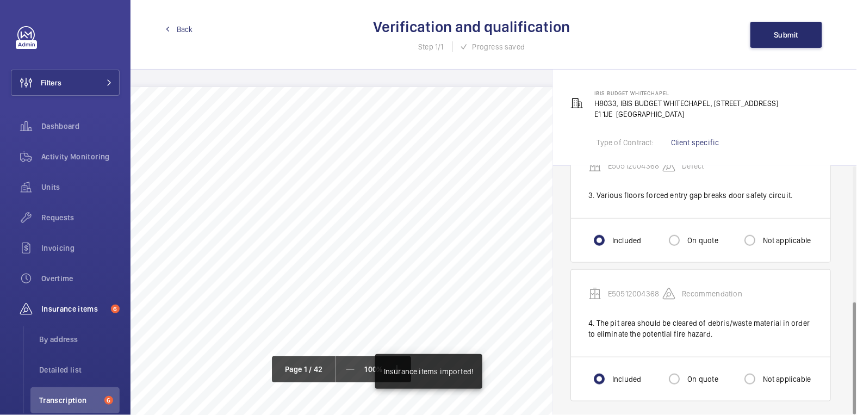
click at [179, 29] on span "Back" at bounding box center [185, 29] width 16 height 11
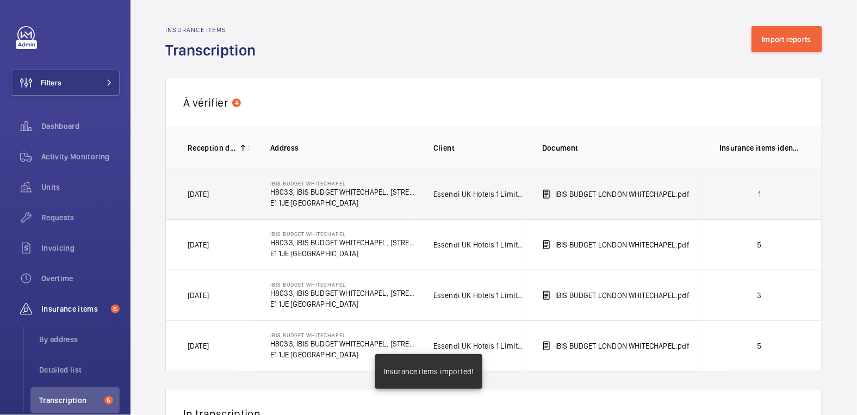
click at [775, 201] on td "1" at bounding box center [762, 194] width 120 height 51
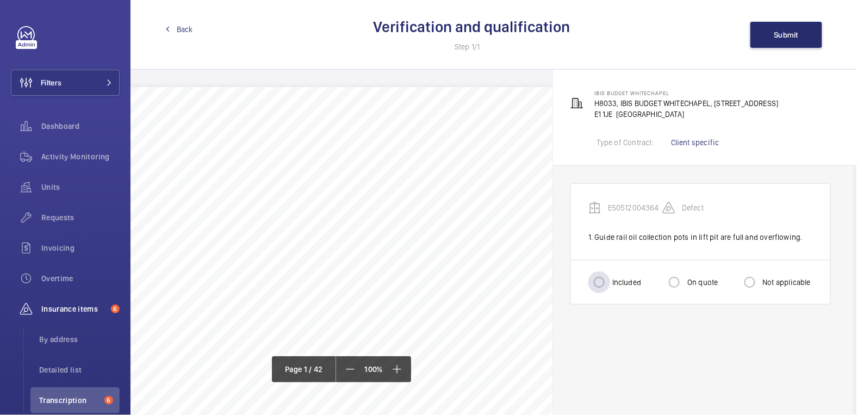
click at [621, 283] on label "Included" at bounding box center [625, 282] width 31 height 11
click at [610, 283] on input "Included" at bounding box center [599, 282] width 22 height 22
radio input "true"
click at [789, 36] on span "Submit" at bounding box center [786, 34] width 24 height 9
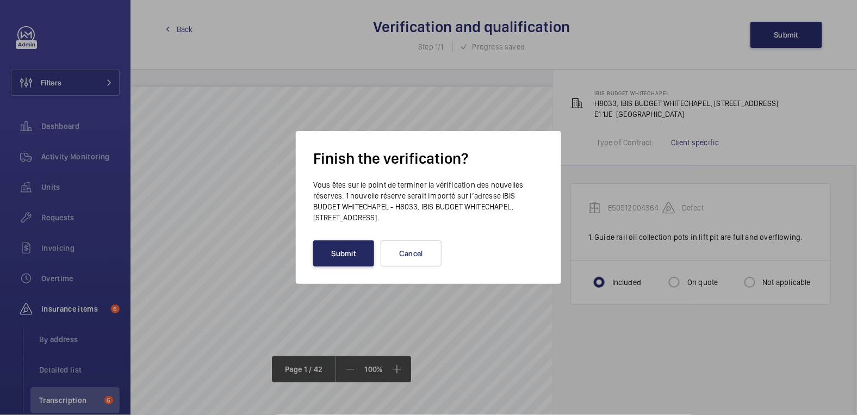
click at [332, 253] on button "Submit" at bounding box center [343, 253] width 61 height 26
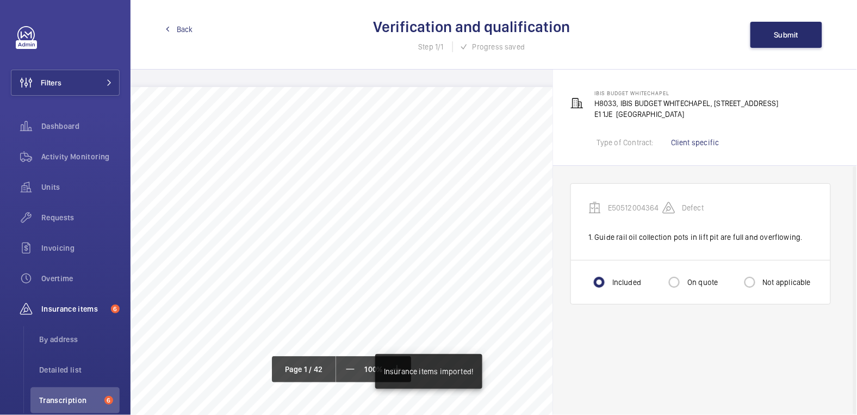
click at [183, 28] on span "Back" at bounding box center [185, 29] width 16 height 11
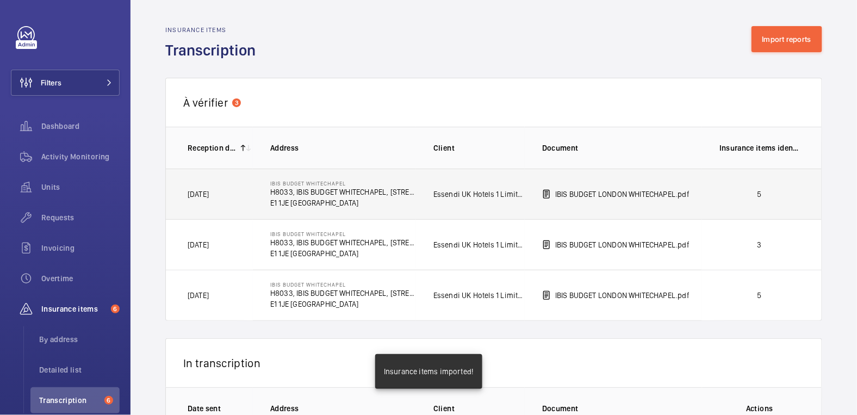
click at [773, 196] on p "5" at bounding box center [760, 194] width 80 height 11
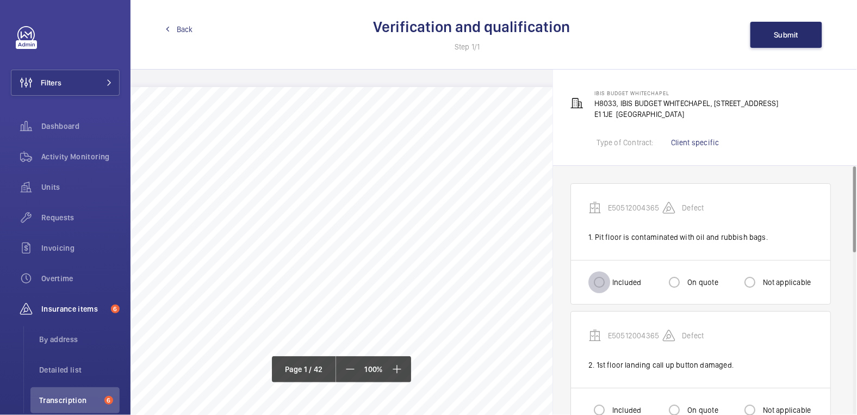
click at [609, 281] on input "Included" at bounding box center [599, 282] width 22 height 22
radio input "true"
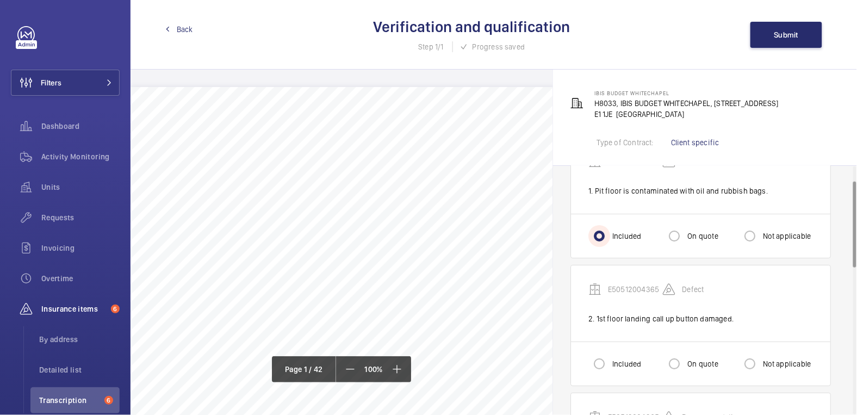
scroll to position [58, 0]
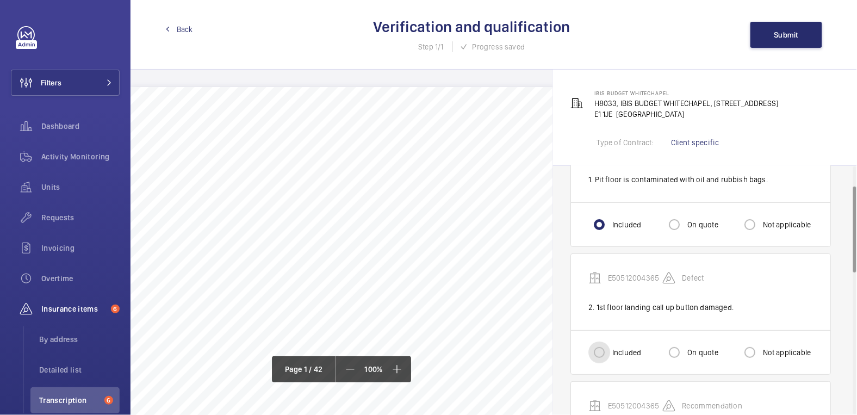
click at [605, 344] on input "Included" at bounding box center [599, 353] width 22 height 22
radio input "true"
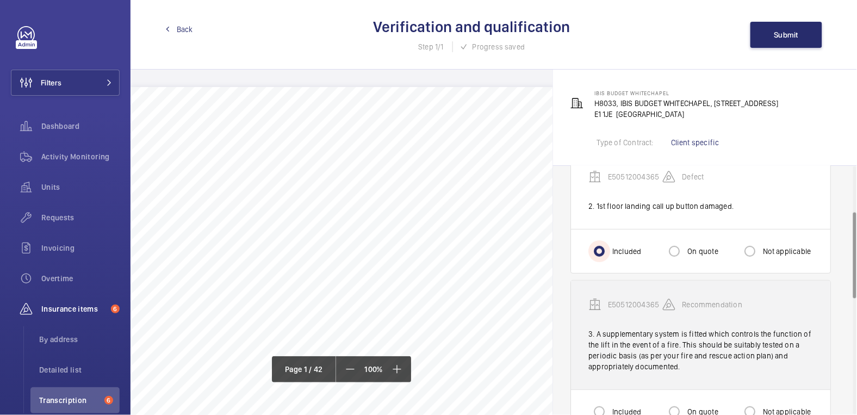
scroll to position [179, 0]
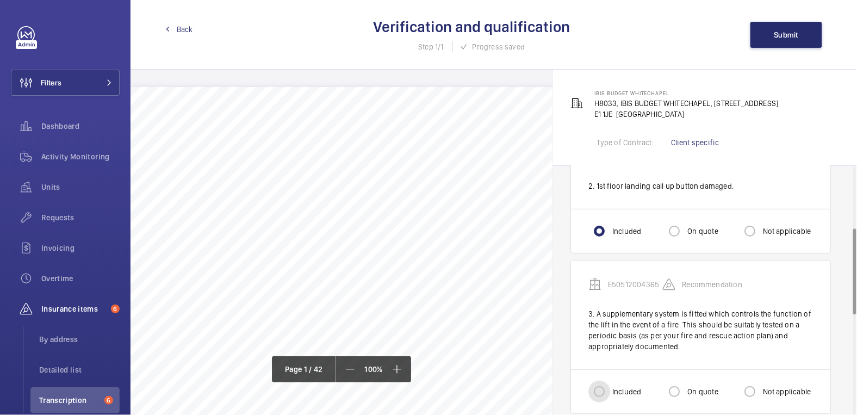
click at [605, 388] on input "Included" at bounding box center [599, 392] width 22 height 22
radio input "true"
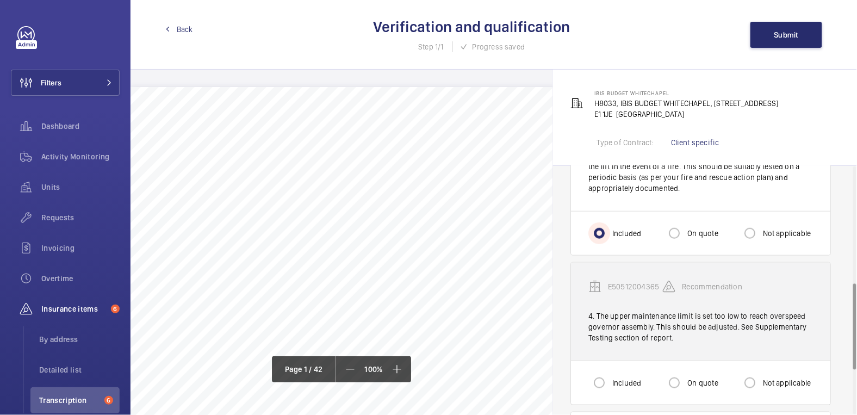
scroll to position [339, 0]
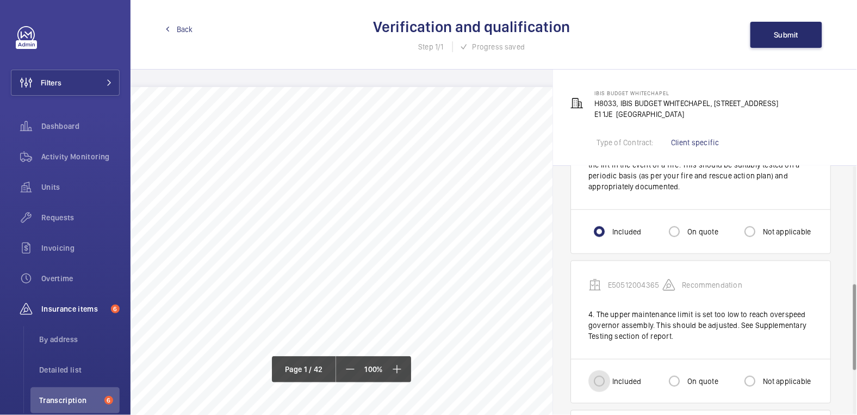
click at [607, 380] on input "Included" at bounding box center [599, 381] width 22 height 22
radio input "true"
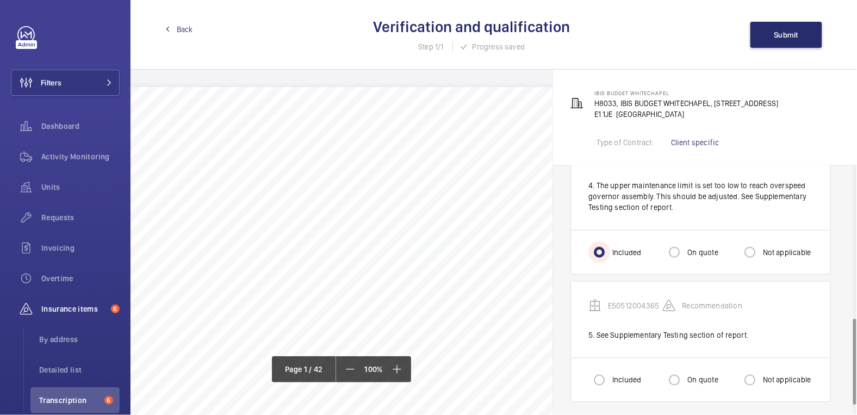
scroll to position [468, 0]
click at [758, 376] on input "Not applicable" at bounding box center [750, 380] width 22 height 22
radio input "true"
click at [783, 39] on button "Submit" at bounding box center [786, 35] width 72 height 26
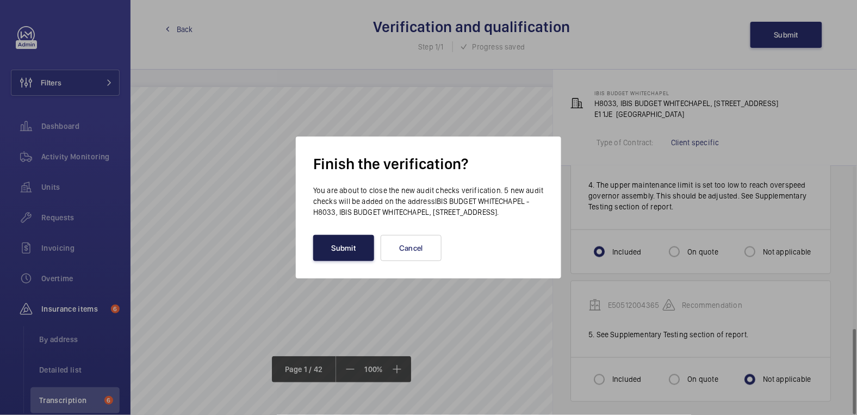
click at [344, 260] on button "Submit" at bounding box center [343, 248] width 61 height 26
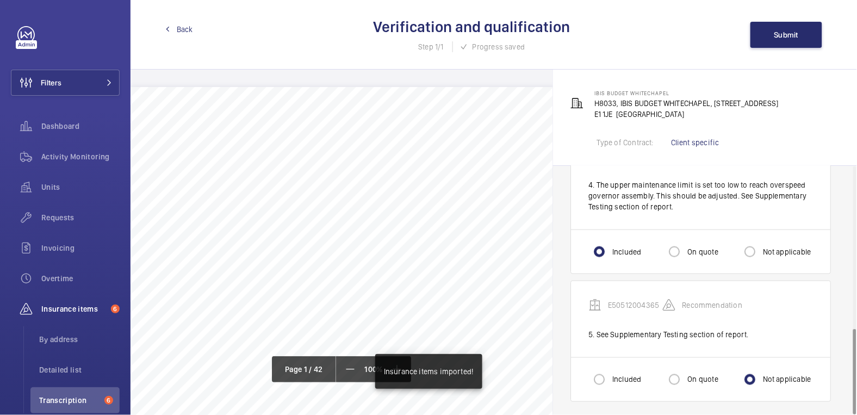
click at [188, 28] on span "Back" at bounding box center [185, 29] width 16 height 11
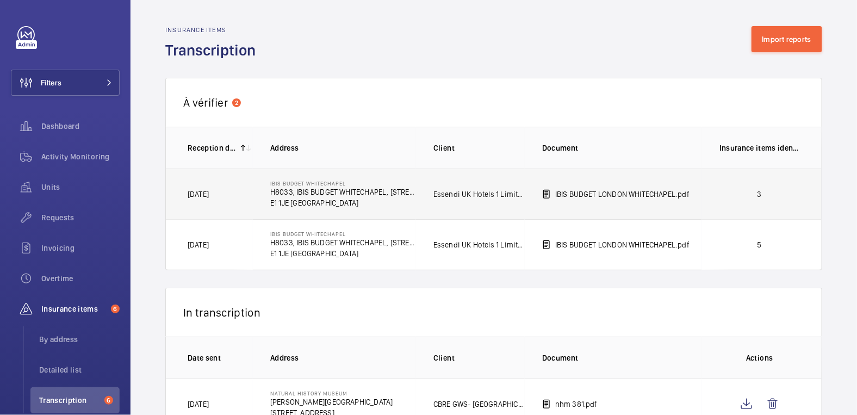
click at [755, 195] on p "3" at bounding box center [760, 194] width 80 height 11
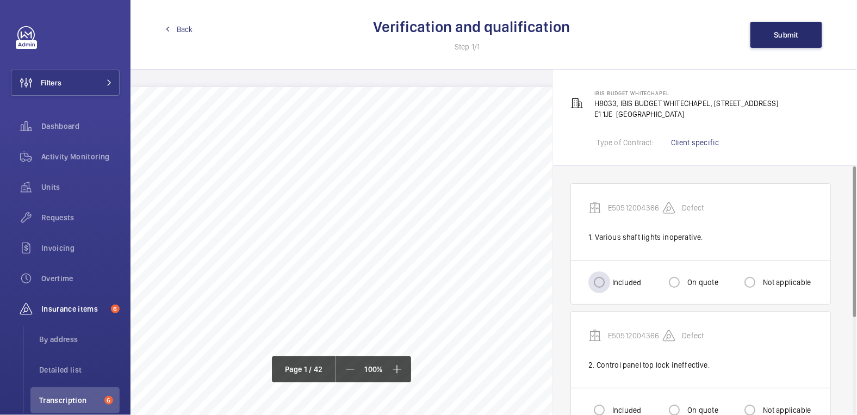
click at [622, 278] on label "Included" at bounding box center [625, 282] width 31 height 11
click at [610, 278] on input "Included" at bounding box center [599, 282] width 22 height 22
radio input "true"
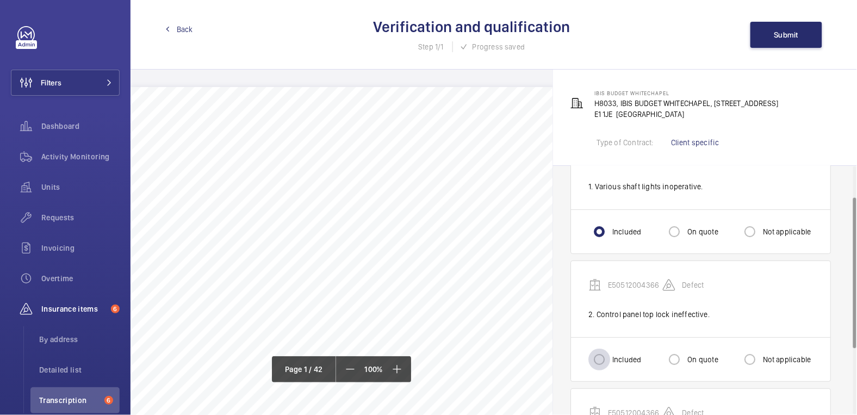
click at [610, 356] on div at bounding box center [599, 359] width 26 height 26
radio input "true"
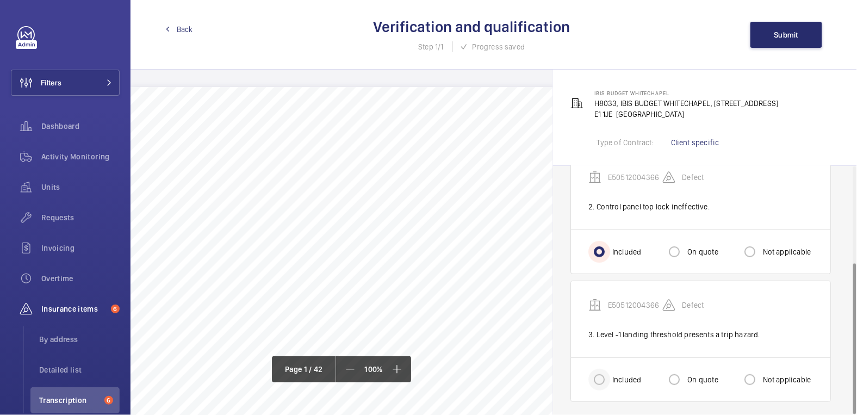
scroll to position [159, 0]
click at [613, 369] on div "Included" at bounding box center [614, 379] width 53 height 22
click at [603, 379] on input "Included" at bounding box center [599, 379] width 22 height 22
radio input "true"
click at [793, 35] on span "Submit" at bounding box center [786, 34] width 24 height 9
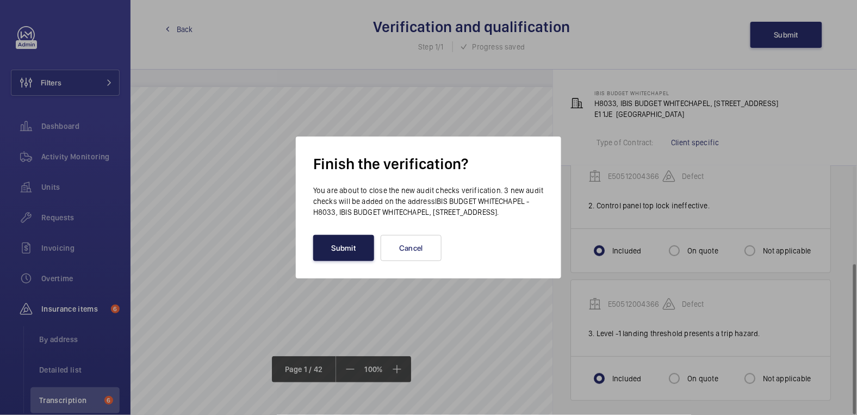
click at [345, 252] on button "Submit" at bounding box center [343, 248] width 61 height 26
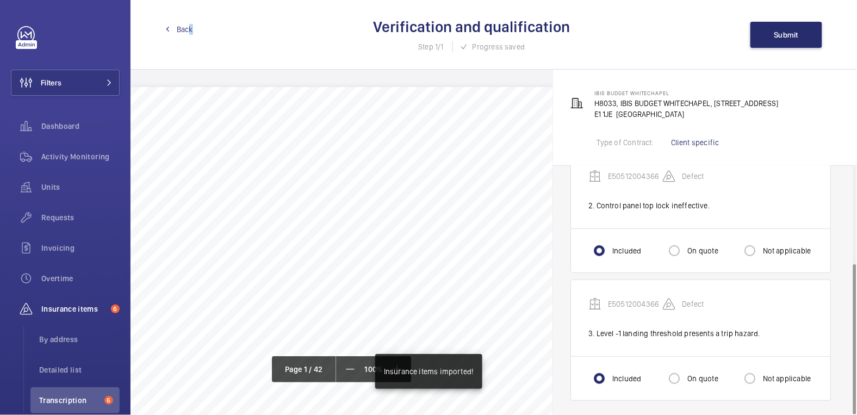
click at [190, 28] on span "Back" at bounding box center [185, 29] width 16 height 11
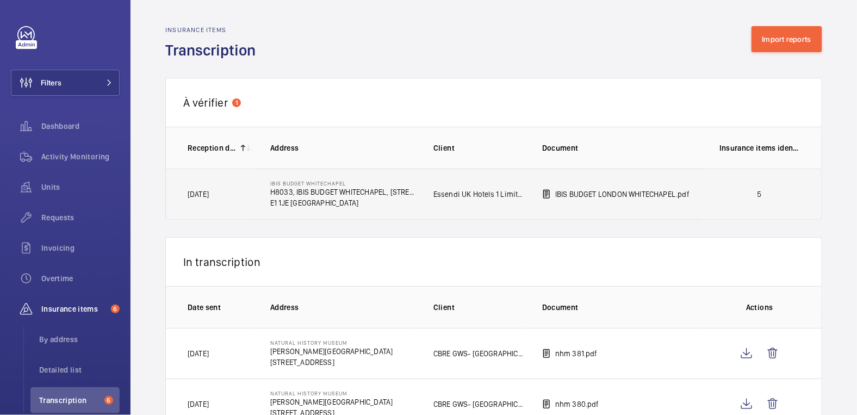
click at [774, 203] on td "5" at bounding box center [762, 194] width 120 height 51
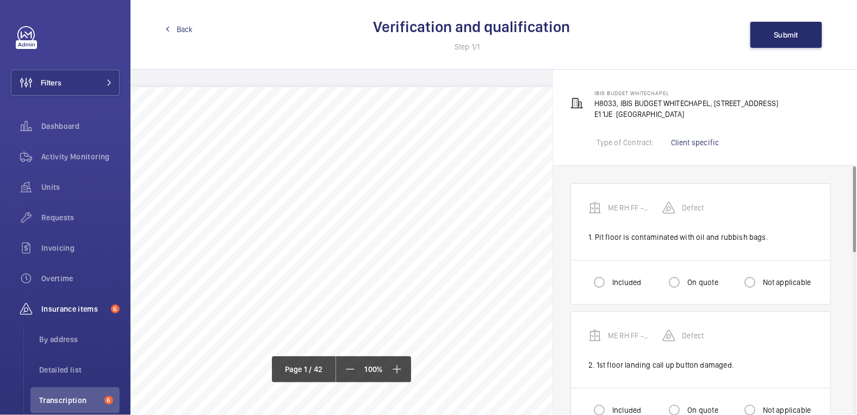
click at [613, 284] on label "Included" at bounding box center [625, 282] width 31 height 11
click at [610, 284] on input "Included" at bounding box center [599, 282] width 22 height 22
radio input "true"
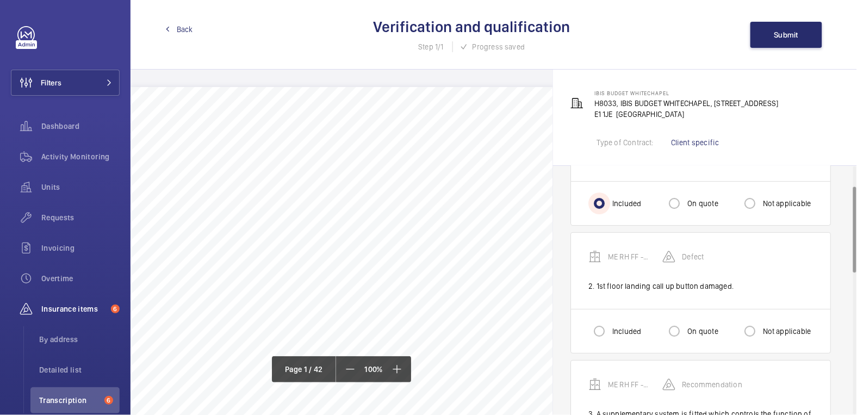
scroll to position [80, 0]
click at [597, 333] on input "Included" at bounding box center [599, 330] width 22 height 22
radio input "true"
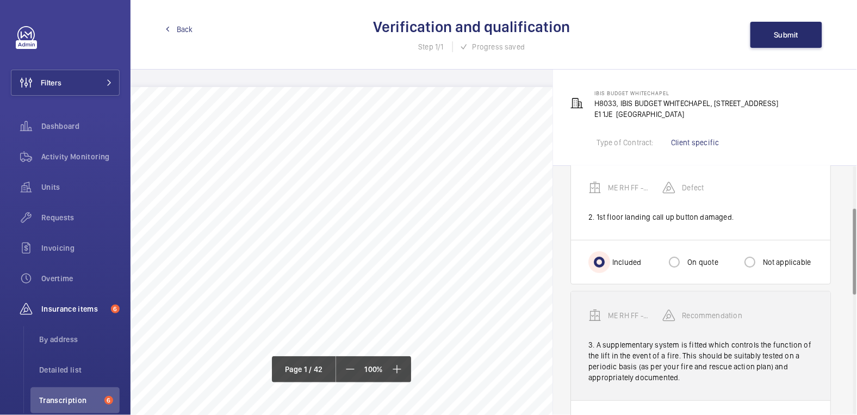
scroll to position [169, 0]
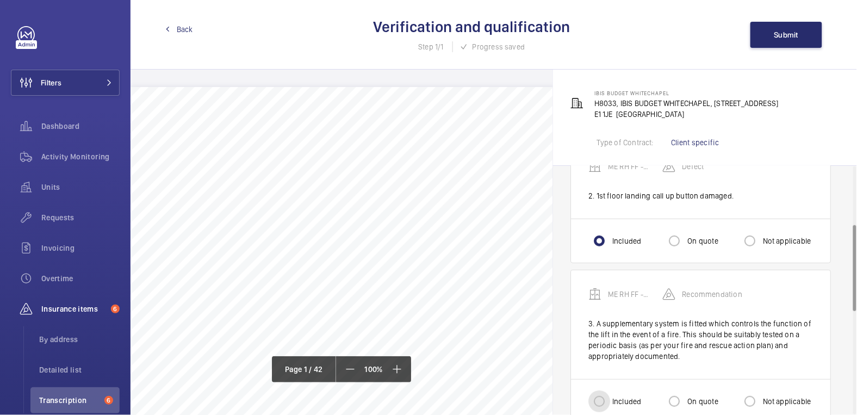
click at [605, 396] on input "Included" at bounding box center [599, 401] width 22 height 22
radio input "true"
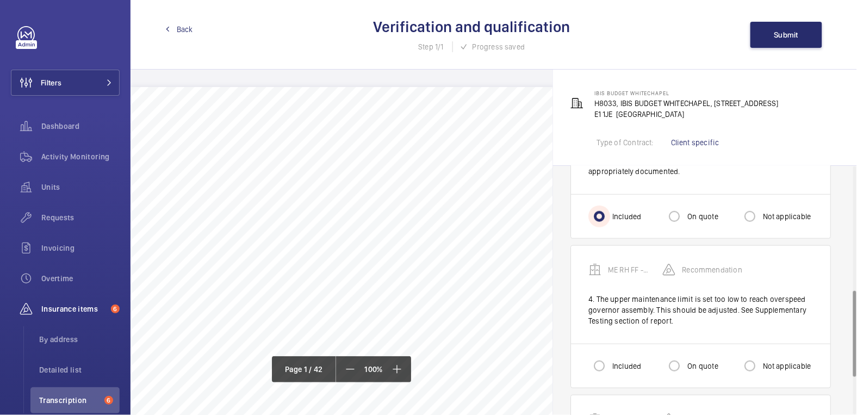
scroll to position [364, 0]
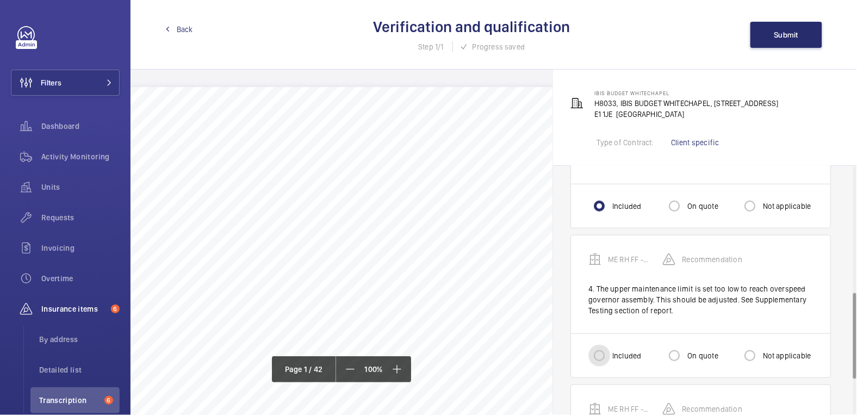
click at [600, 350] on input "Included" at bounding box center [599, 356] width 22 height 22
radio input "true"
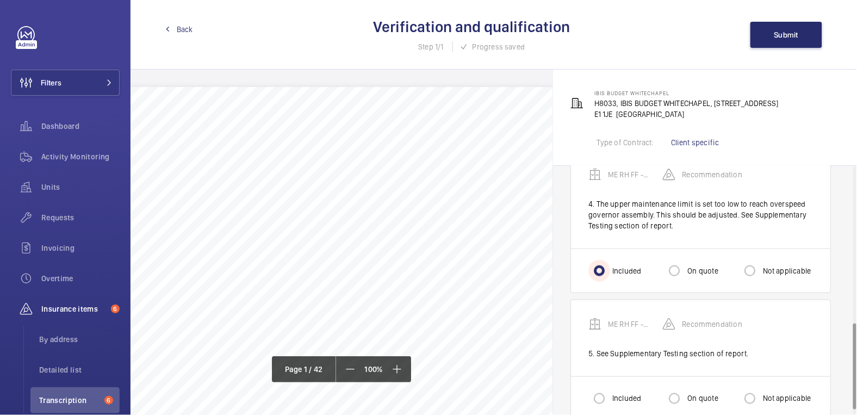
scroll to position [463, 0]
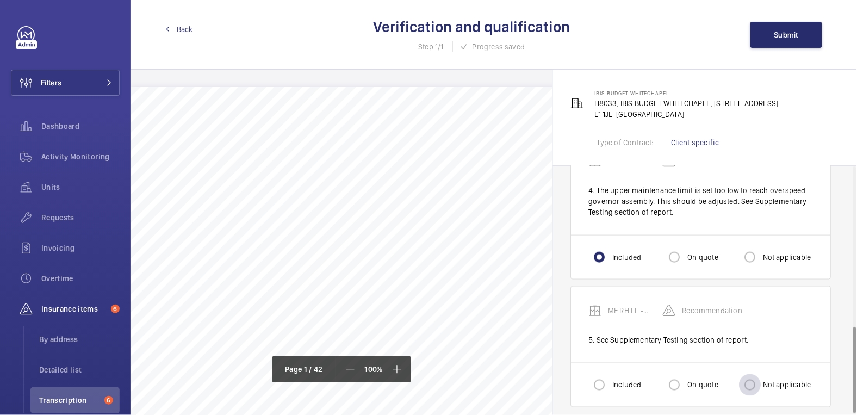
click at [761, 376] on div at bounding box center [750, 385] width 26 height 26
radio input "true"
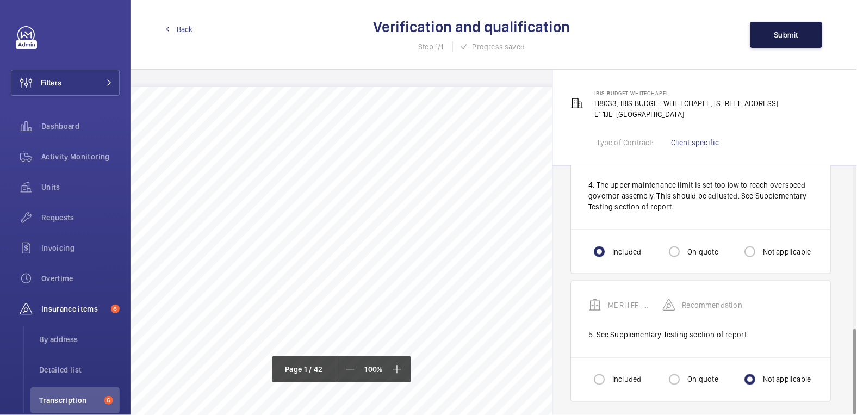
click at [785, 42] on button "Submit" at bounding box center [786, 35] width 72 height 26
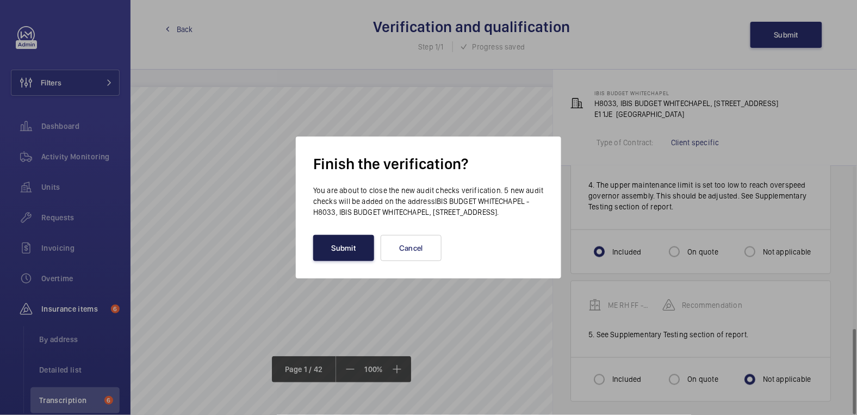
click at [344, 259] on button "Submit" at bounding box center [343, 248] width 61 height 26
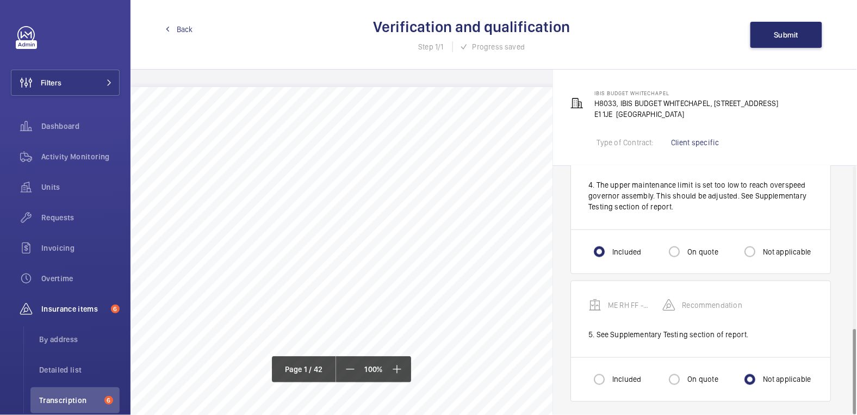
click at [171, 26] on link "Back" at bounding box center [179, 29] width 28 height 11
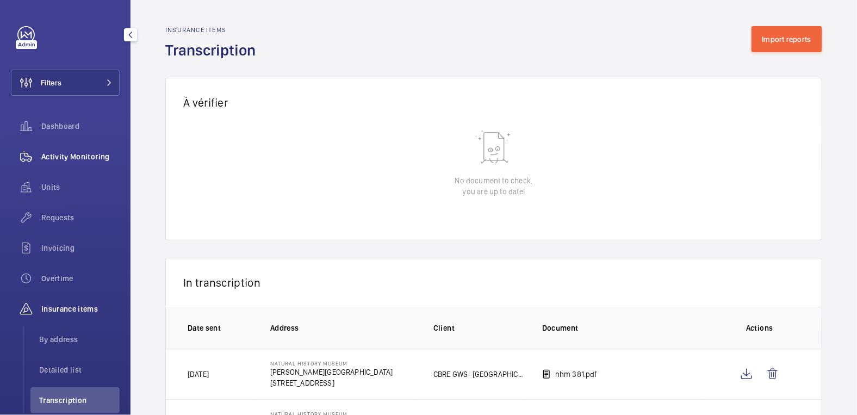
click at [92, 156] on span "Activity Monitoring" at bounding box center [80, 156] width 78 height 11
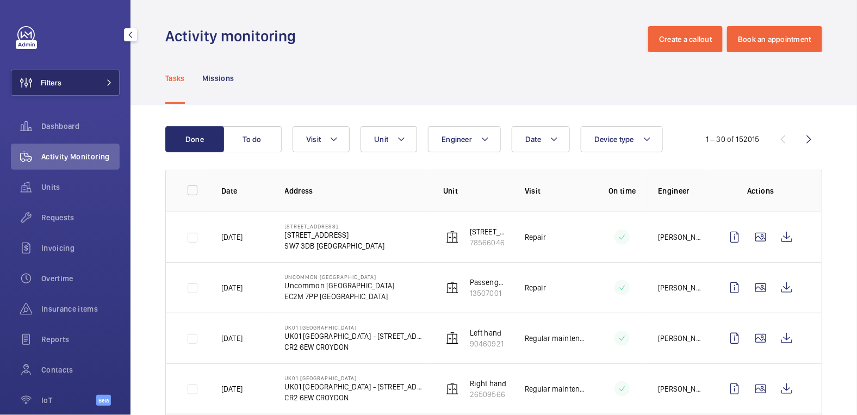
click at [65, 86] on button "Filters" at bounding box center [65, 83] width 109 height 26
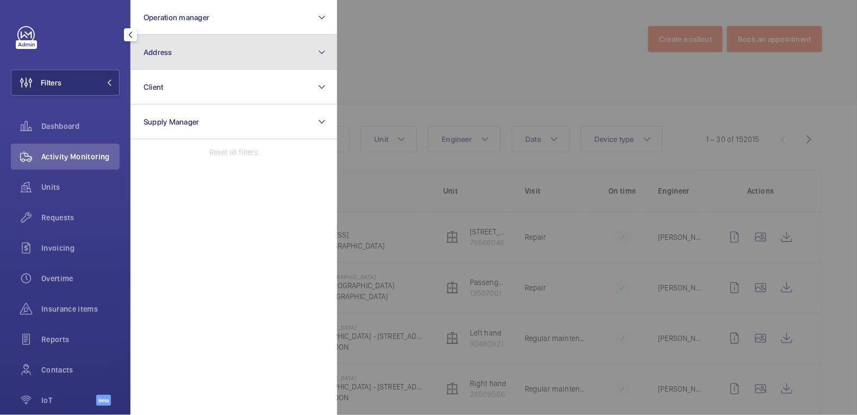
click at [204, 56] on button "Address" at bounding box center [234, 52] width 207 height 35
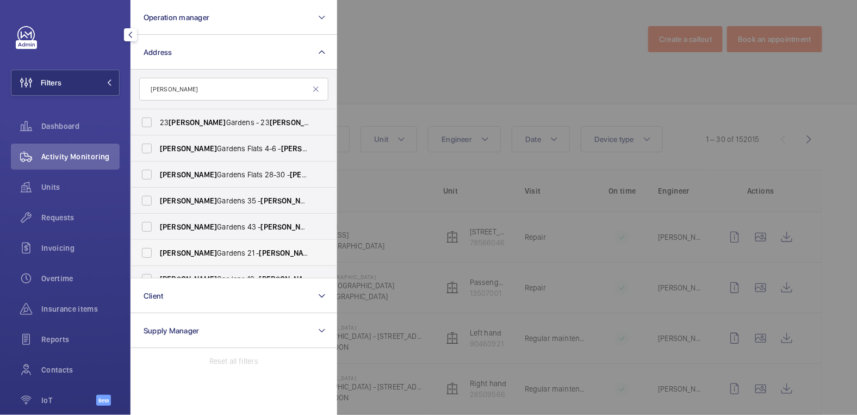
scroll to position [90, 0]
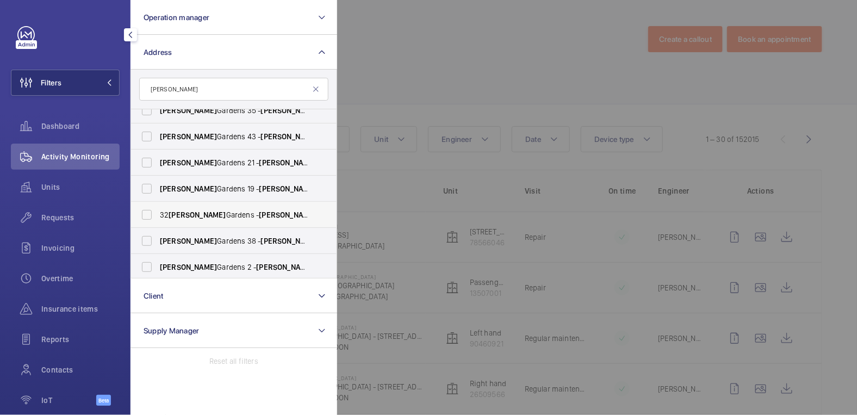
type input "lennox"
click at [212, 215] on span "32 Lennox Gardens - Lennox Gardens, LONDON SW1X 0DH" at bounding box center [235, 214] width 150 height 11
click at [158, 215] on input "32 Lennox Gardens - Lennox Gardens, LONDON SW1X 0DH" at bounding box center [147, 215] width 22 height 22
checkbox input "true"
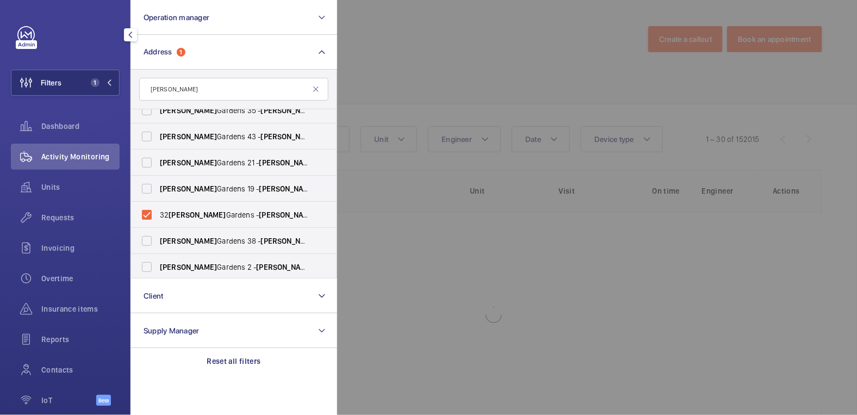
click at [481, 49] on div at bounding box center [765, 207] width 857 height 415
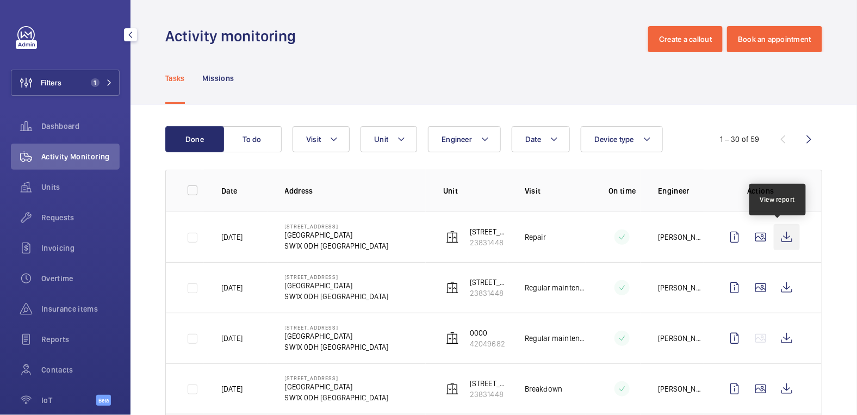
click at [785, 239] on wm-front-icon-button at bounding box center [787, 237] width 26 height 26
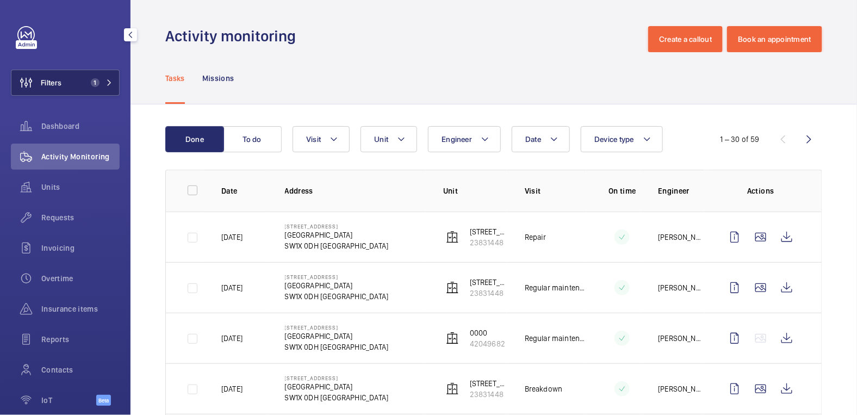
click at [66, 85] on button "Filters 1" at bounding box center [65, 83] width 109 height 26
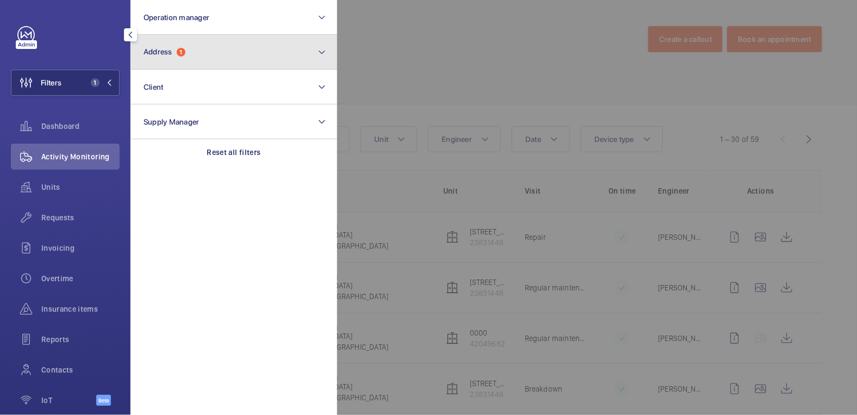
click at [199, 59] on button "Address 1" at bounding box center [234, 52] width 207 height 35
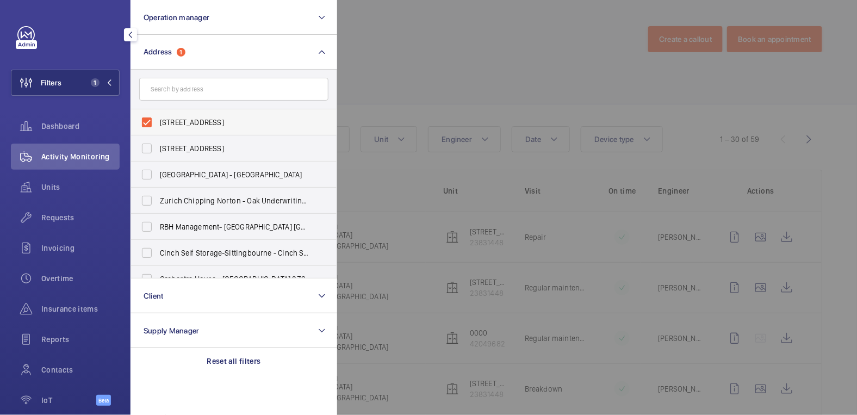
click at [185, 122] on span "32 Lennox Gardens - Lennox Gardens, LONDON SW1X 0DH" at bounding box center [235, 122] width 150 height 11
click at [158, 122] on input "32 Lennox Gardens - Lennox Gardens, LONDON SW1X 0DH" at bounding box center [147, 122] width 22 height 22
checkbox input "false"
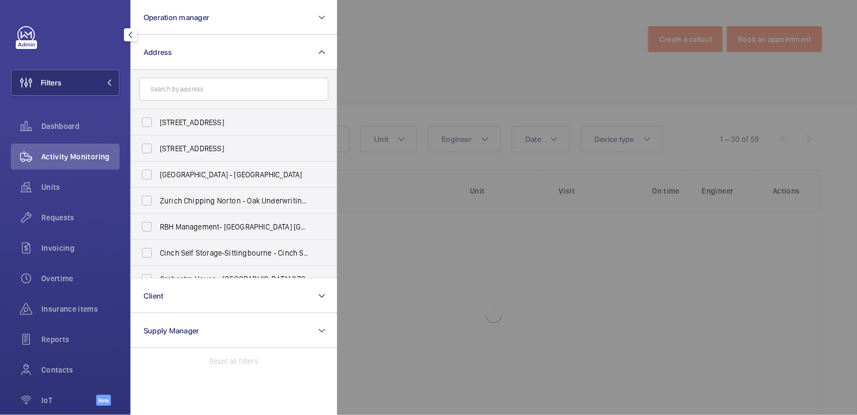
click at [429, 61] on div at bounding box center [765, 207] width 857 height 415
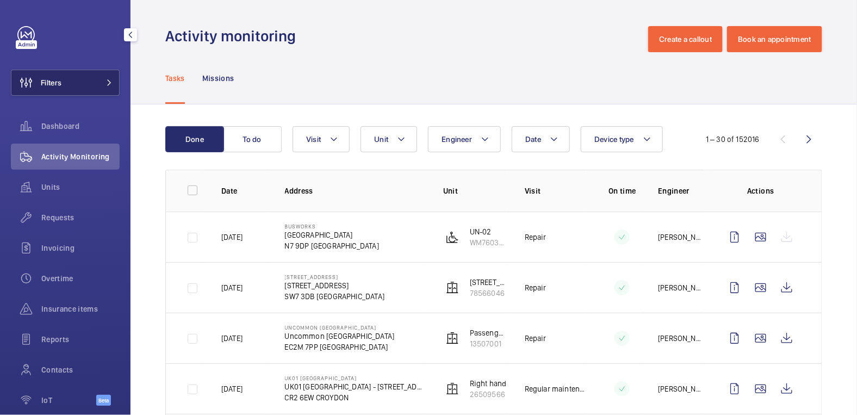
click at [62, 86] on button "Filters" at bounding box center [65, 83] width 109 height 26
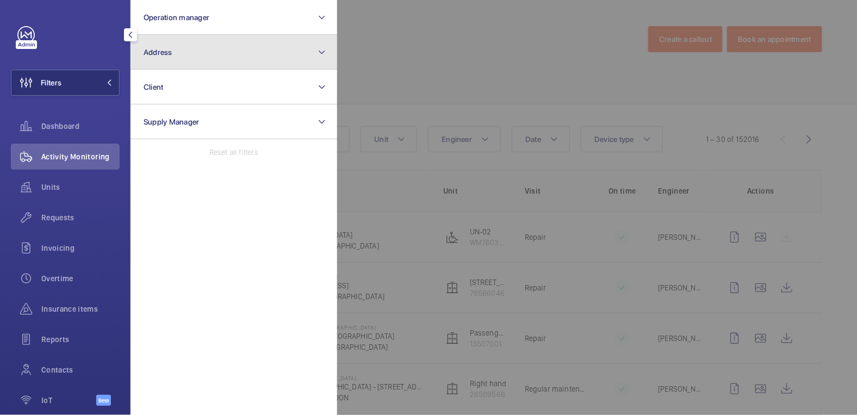
click at [184, 59] on button "Address" at bounding box center [234, 52] width 207 height 35
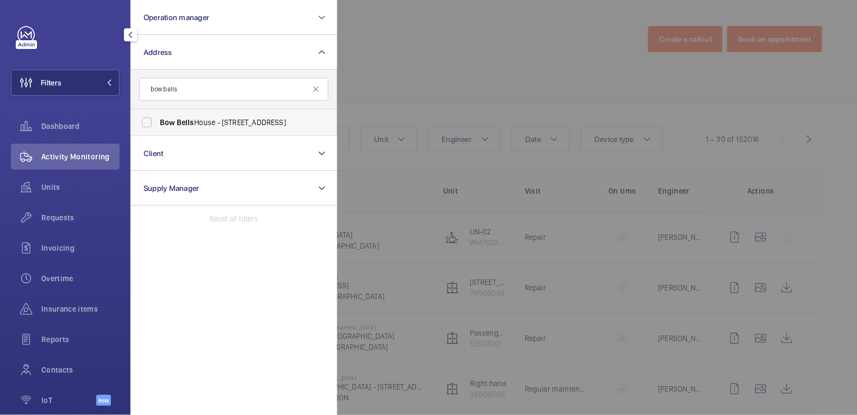
type input "bow bells"
click at [209, 127] on span "Bow Bells House - 1 Bread St, LONDON EC4M 9BE" at bounding box center [235, 122] width 150 height 11
click at [158, 127] on input "Bow Bells House - 1 Bread St, LONDON EC4M 9BE" at bounding box center [147, 122] width 22 height 22
checkbox input "true"
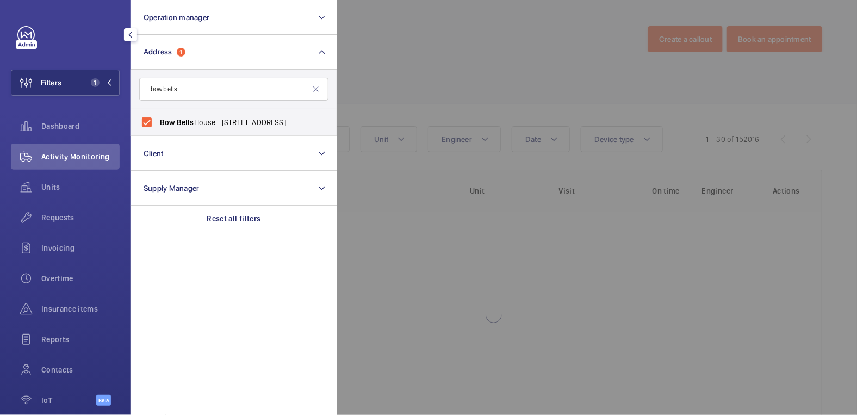
click at [378, 75] on div at bounding box center [765, 207] width 857 height 415
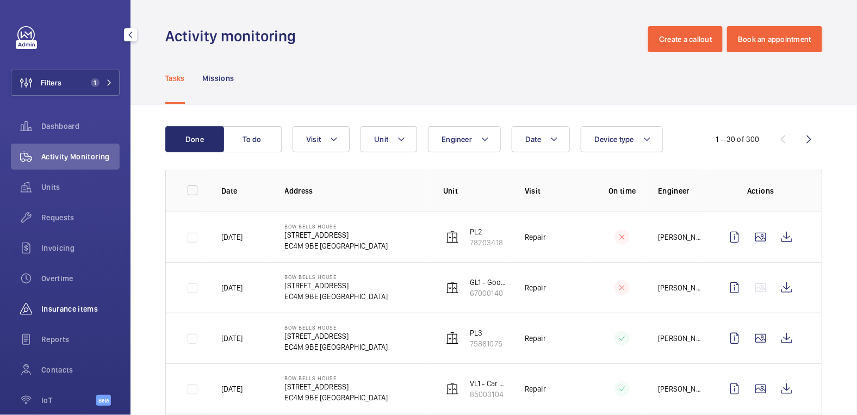
click at [64, 305] on span "Insurance items" at bounding box center [80, 308] width 78 height 11
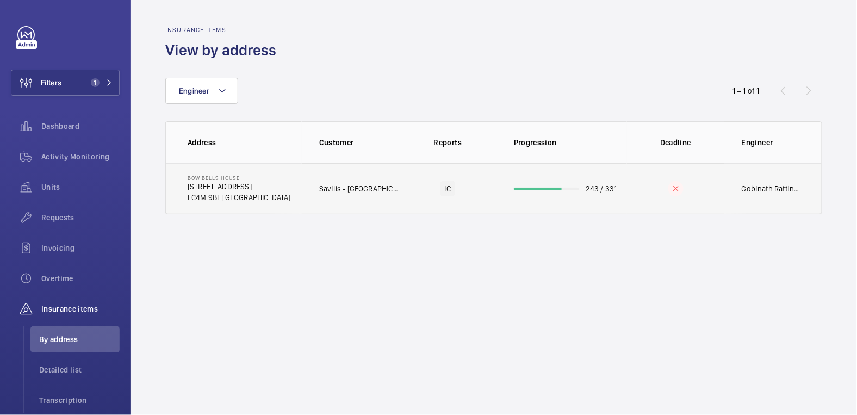
click at [594, 200] on td "243 / 331" at bounding box center [562, 188] width 131 height 51
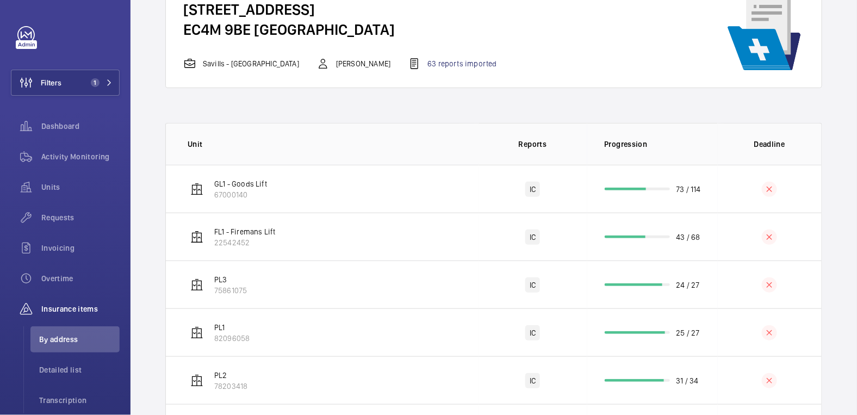
scroll to position [90, 0]
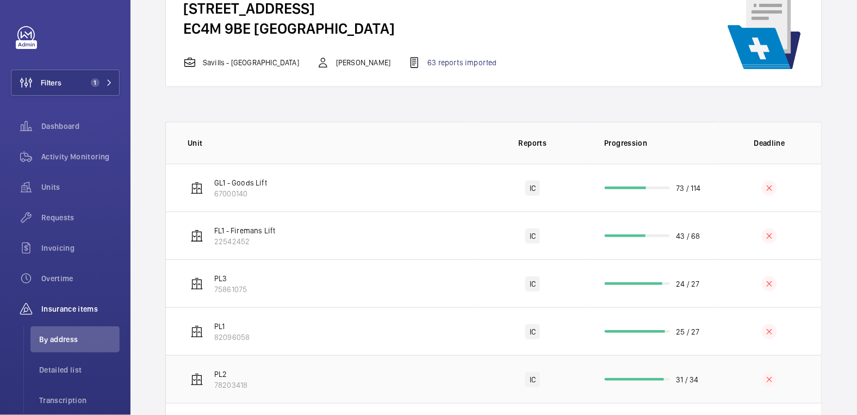
click at [718, 373] on td at bounding box center [770, 379] width 104 height 48
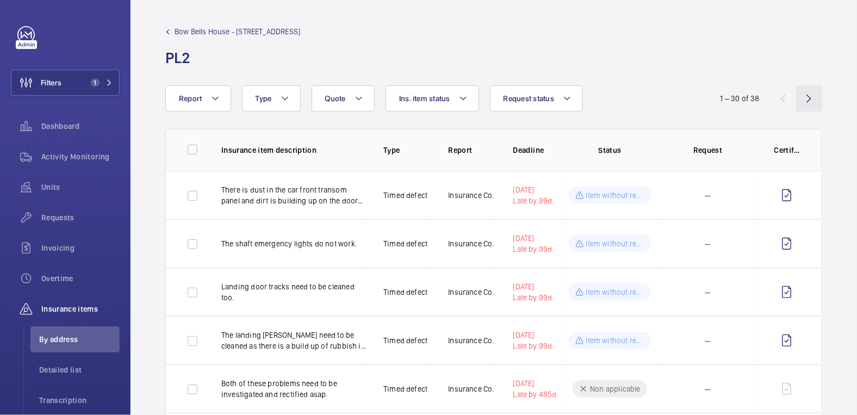
click at [808, 100] on wm-front-icon-button at bounding box center [809, 98] width 26 height 26
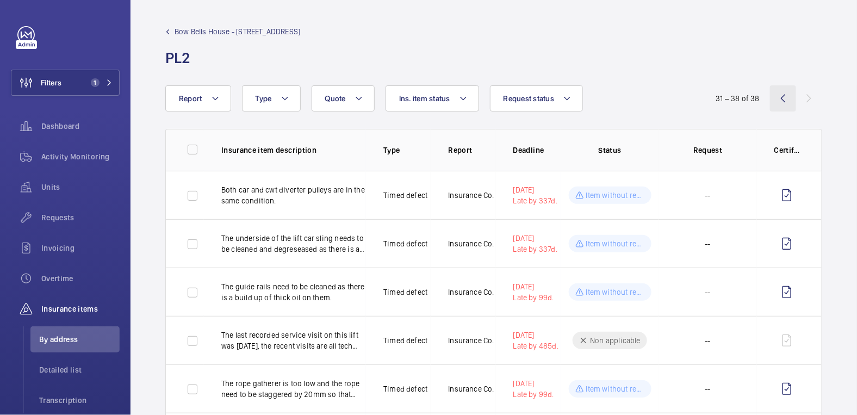
click at [771, 98] on wm-front-icon-button at bounding box center [783, 98] width 26 height 26
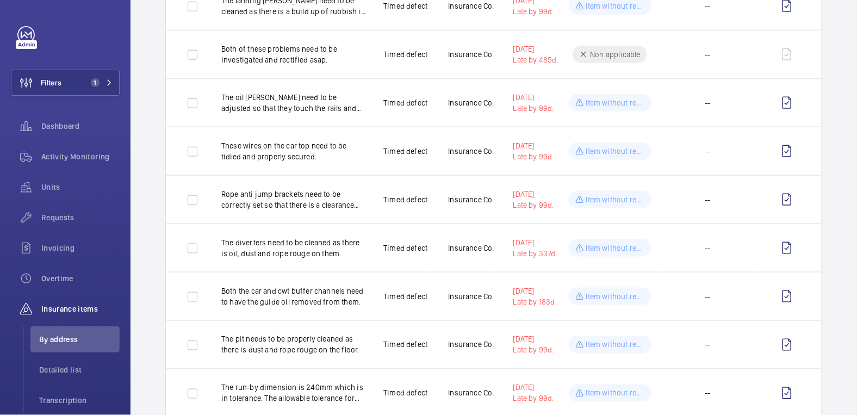
scroll to position [325, 0]
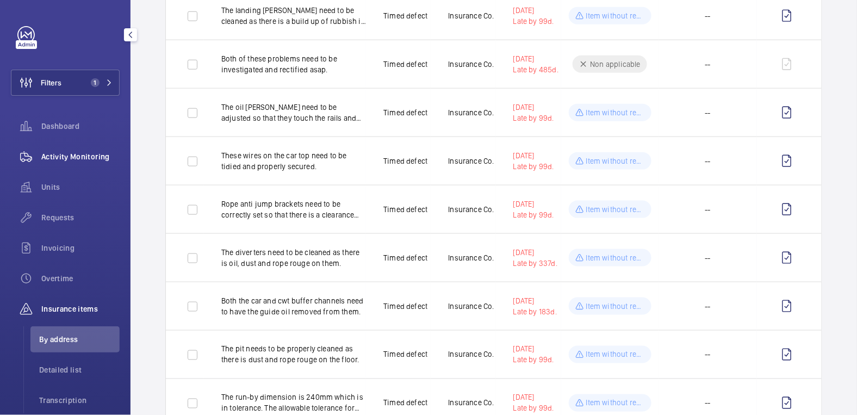
click at [82, 158] on span "Activity Monitoring" at bounding box center [80, 156] width 78 height 11
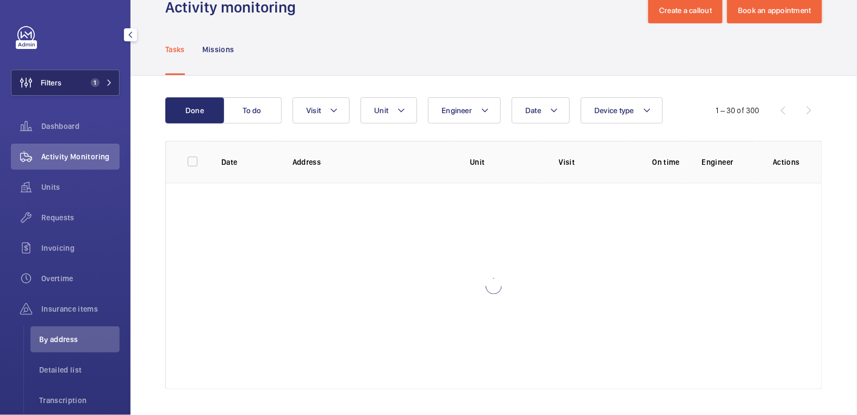
click at [67, 74] on button "Filters 1" at bounding box center [65, 83] width 109 height 26
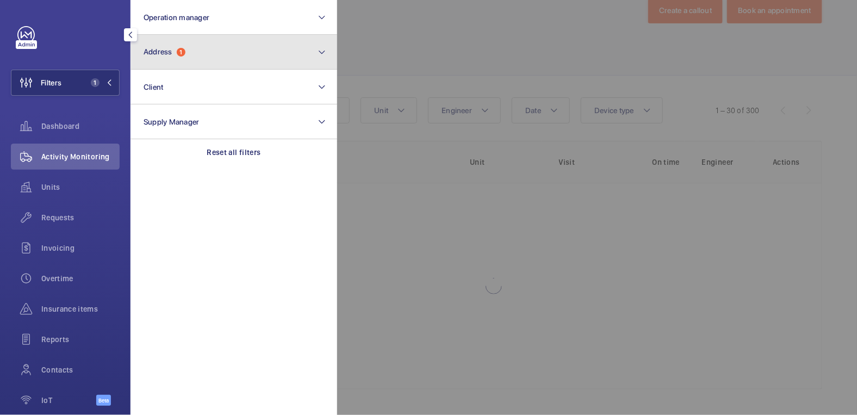
click at [214, 61] on button "Address 1" at bounding box center [234, 52] width 207 height 35
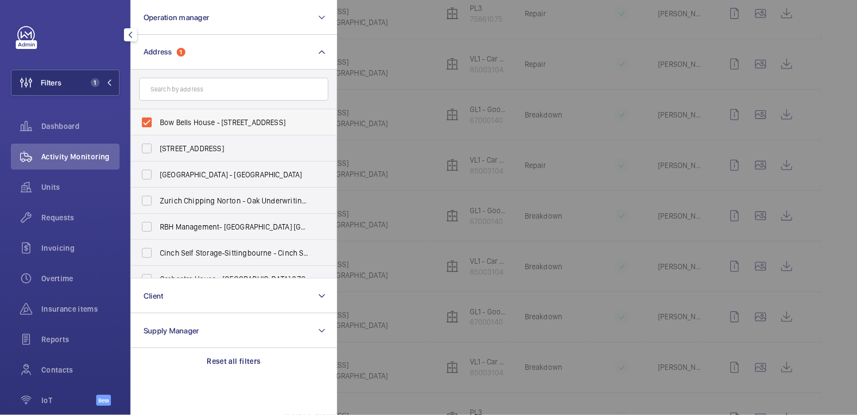
click at [182, 119] on span "Bow Bells House - 1 Bread St, LONDON EC4M 9BE" at bounding box center [235, 122] width 150 height 11
click at [158, 119] on input "Bow Bells House - 1 Bread St, LONDON EC4M 9BE" at bounding box center [147, 122] width 22 height 22
checkbox input "false"
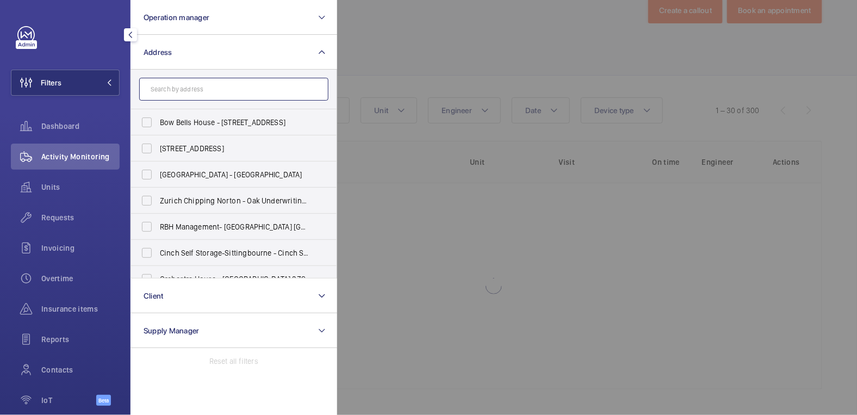
click at [185, 88] on input "text" at bounding box center [233, 89] width 189 height 23
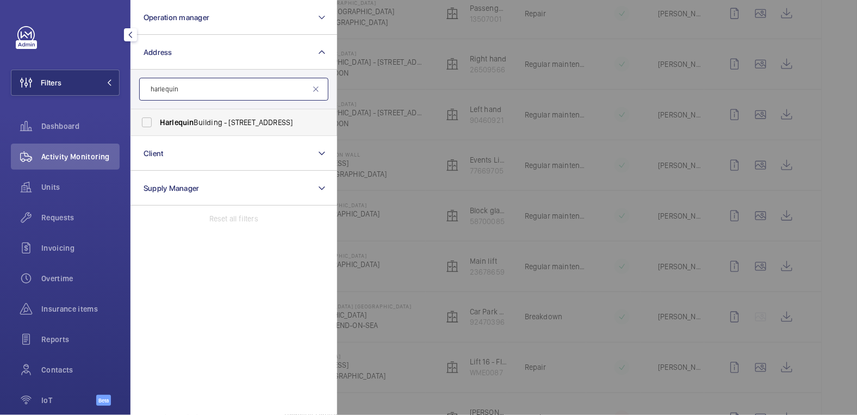
type input "harlequin"
click at [246, 121] on span "Harlequin Building - 65 Southwark Street, LONDON SE1 0HR" at bounding box center [235, 122] width 150 height 11
click at [158, 121] on input "Harlequin Building - 65 Southwark Street, LONDON SE1 0HR" at bounding box center [147, 122] width 22 height 22
checkbox input "true"
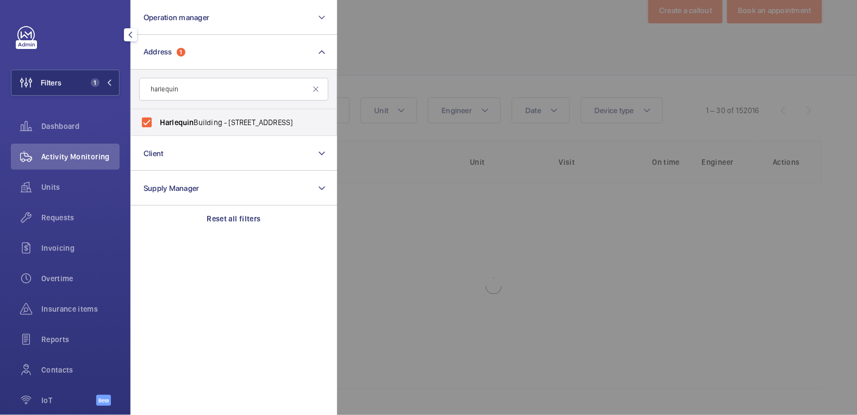
click at [378, 78] on div at bounding box center [765, 207] width 857 height 415
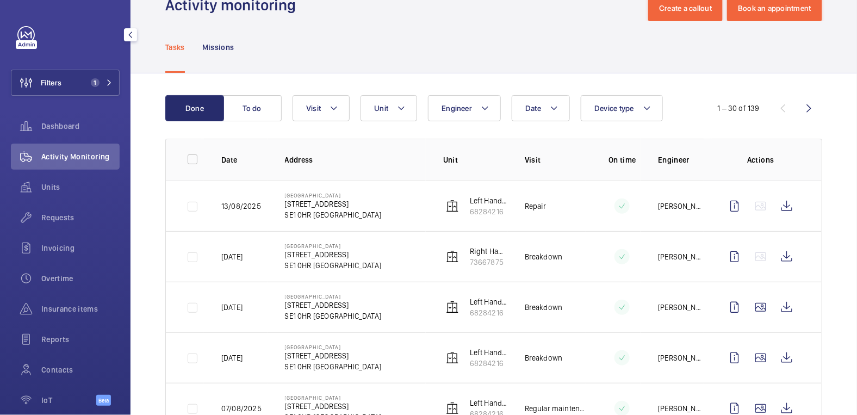
scroll to position [0, 0]
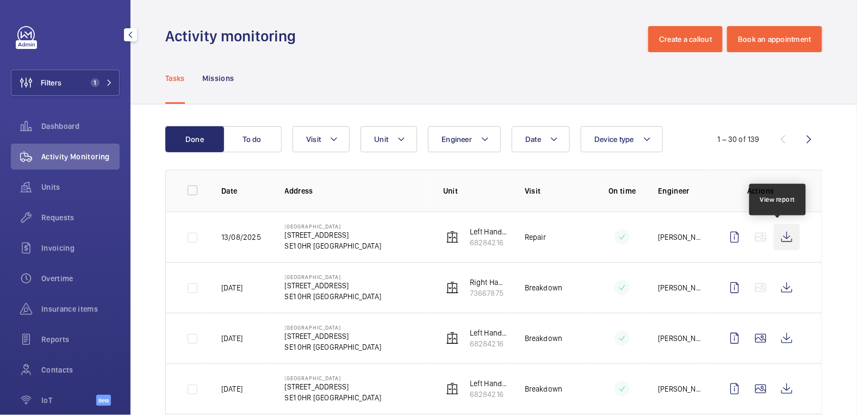
click at [785, 239] on wm-front-icon-button at bounding box center [787, 237] width 26 height 26
click at [85, 312] on span "Insurance items" at bounding box center [80, 308] width 78 height 11
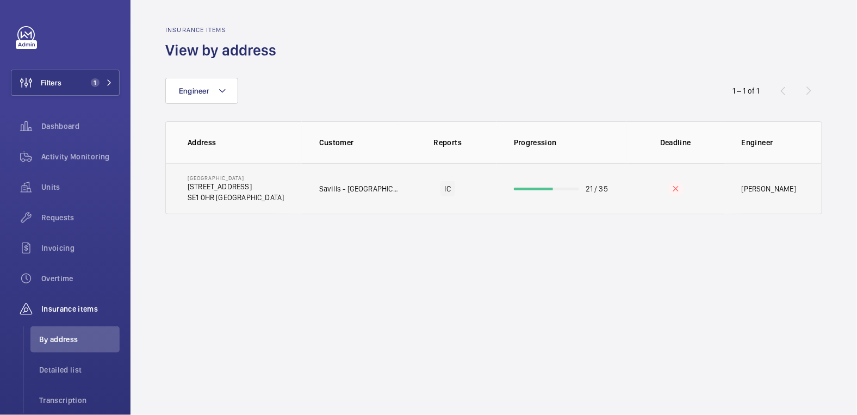
click at [632, 203] on td at bounding box center [675, 188] width 97 height 51
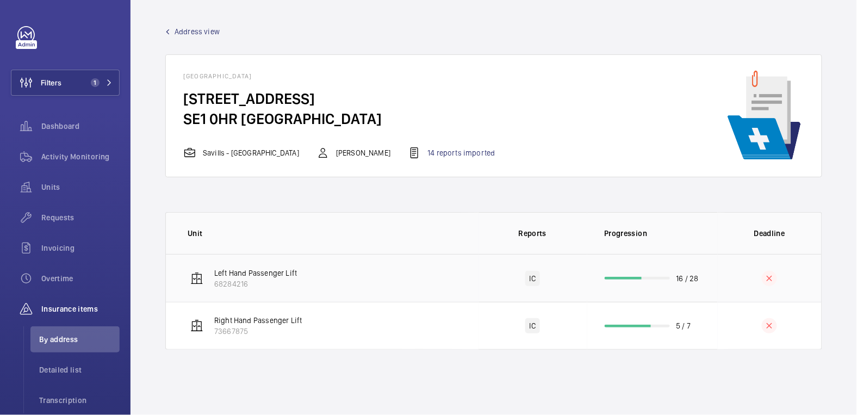
click at [726, 276] on td at bounding box center [770, 278] width 104 height 48
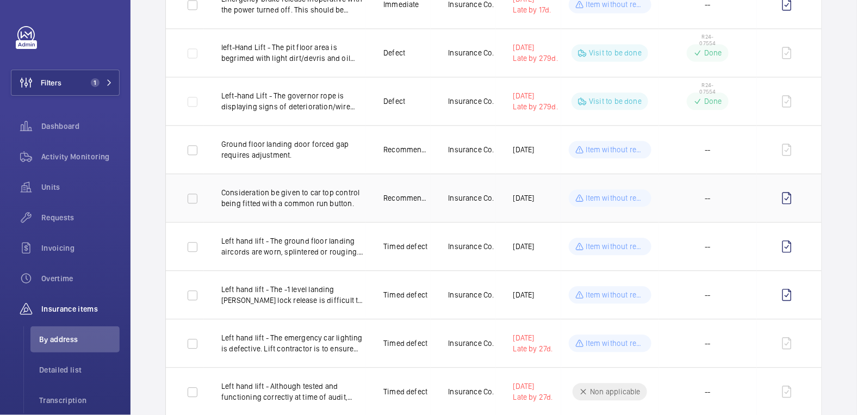
scroll to position [741, 0]
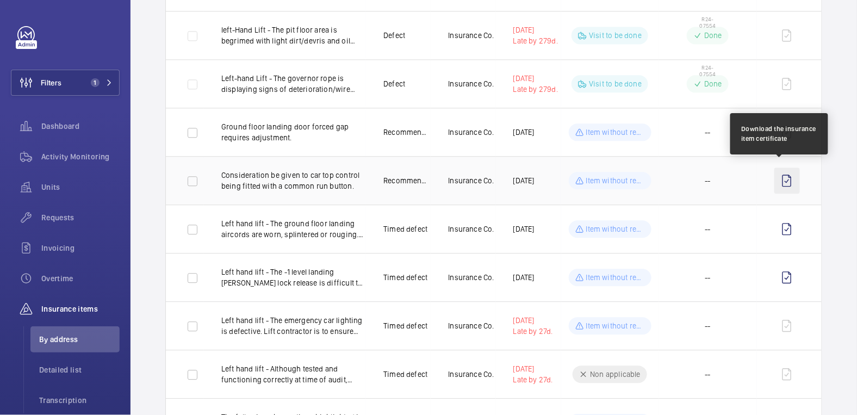
click at [784, 175] on wm-front-icon-button at bounding box center [787, 181] width 26 height 26
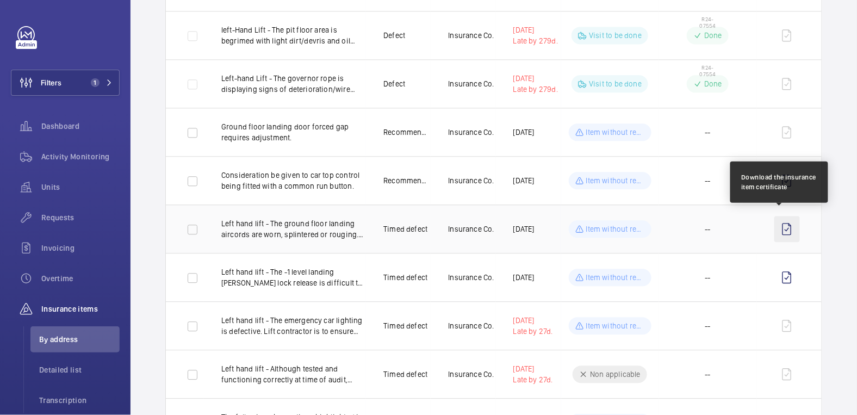
click at [778, 219] on wm-front-icon-button at bounding box center [787, 229] width 26 height 26
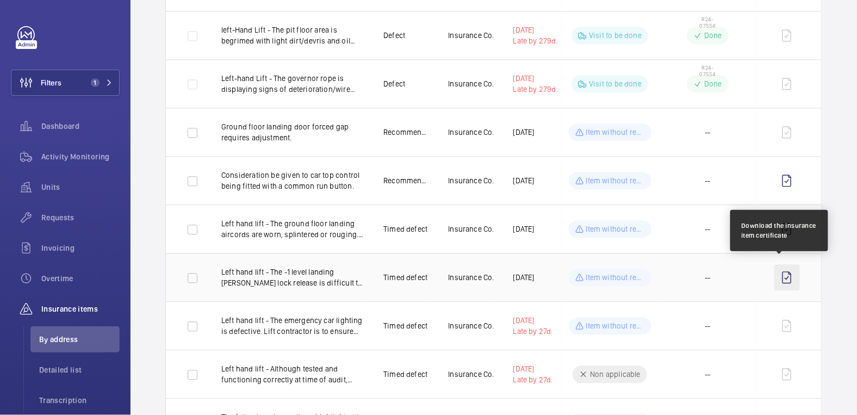
click at [779, 270] on wm-front-icon-button at bounding box center [787, 277] width 26 height 26
click at [779, 272] on wm-front-icon-button at bounding box center [787, 277] width 26 height 26
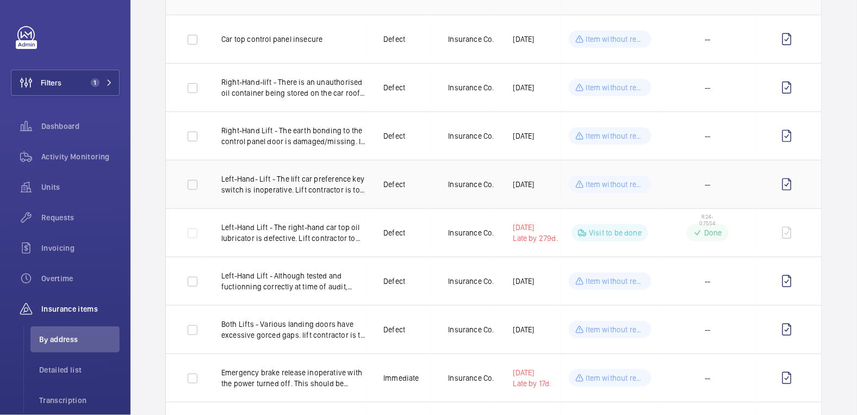
scroll to position [0, 0]
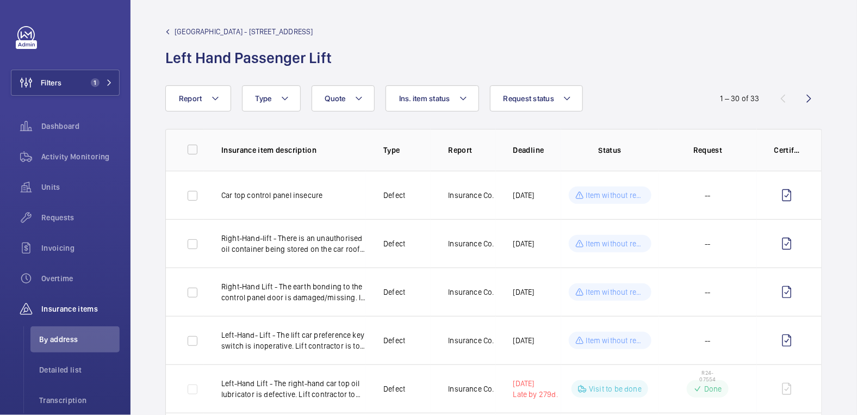
click at [210, 33] on span "Harlequin Building - 65 Southwark Street" at bounding box center [244, 31] width 139 height 11
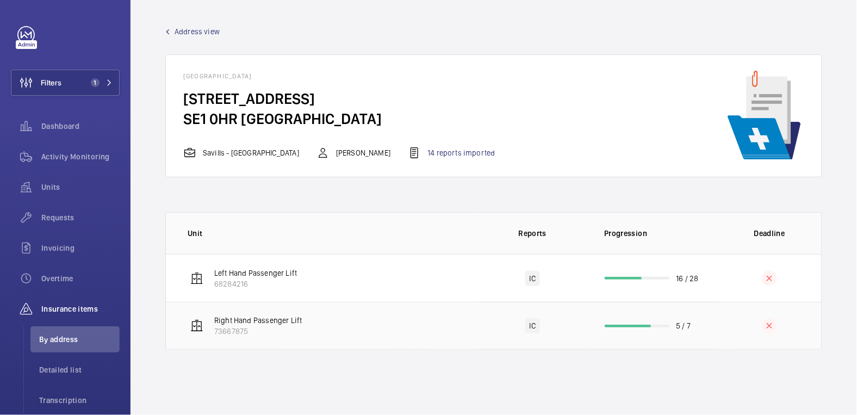
click at [703, 324] on td "5 / 7" at bounding box center [652, 326] width 131 height 48
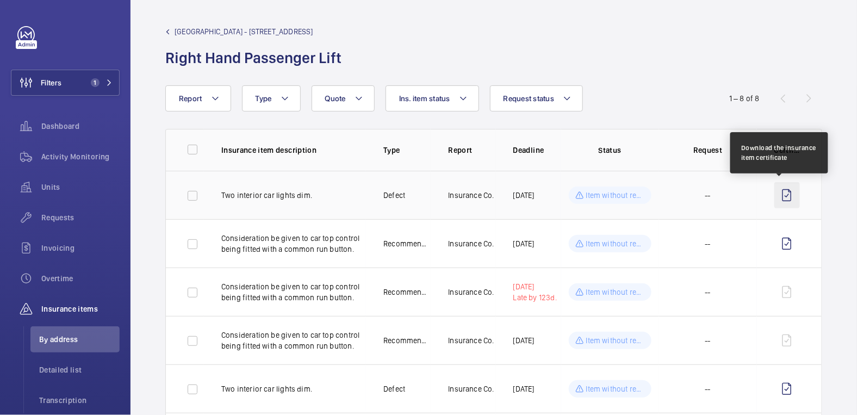
click at [783, 194] on wm-front-icon-button at bounding box center [787, 195] width 26 height 26
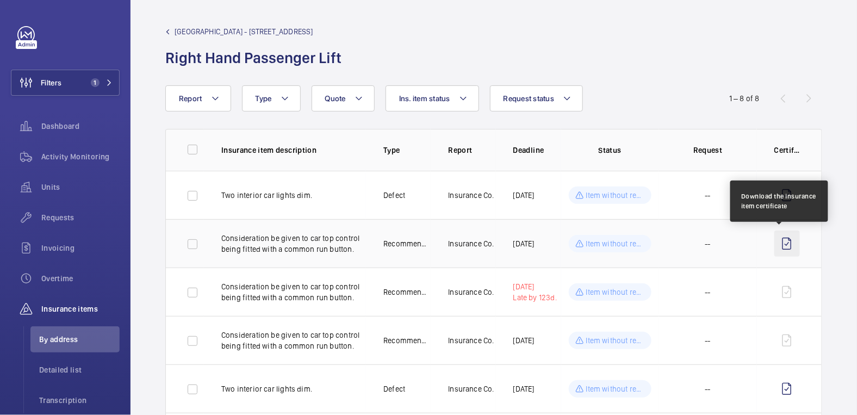
click at [778, 245] on wm-front-icon-button at bounding box center [787, 244] width 26 height 26
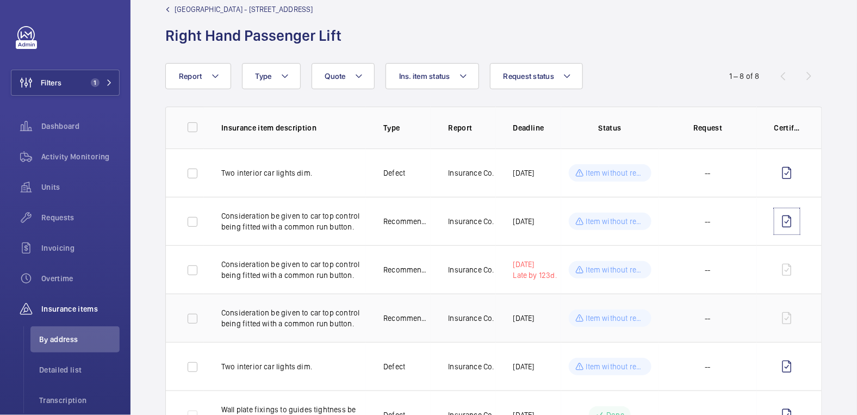
scroll to position [28, 0]
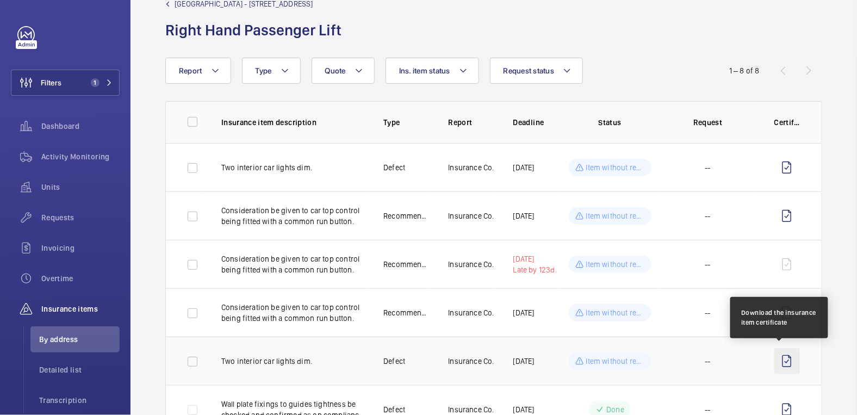
click at [782, 354] on wm-front-icon-button at bounding box center [787, 361] width 26 height 26
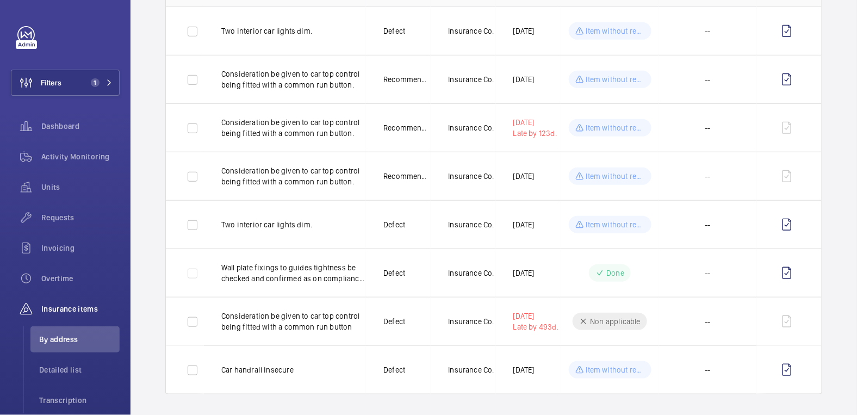
scroll to position [0, 0]
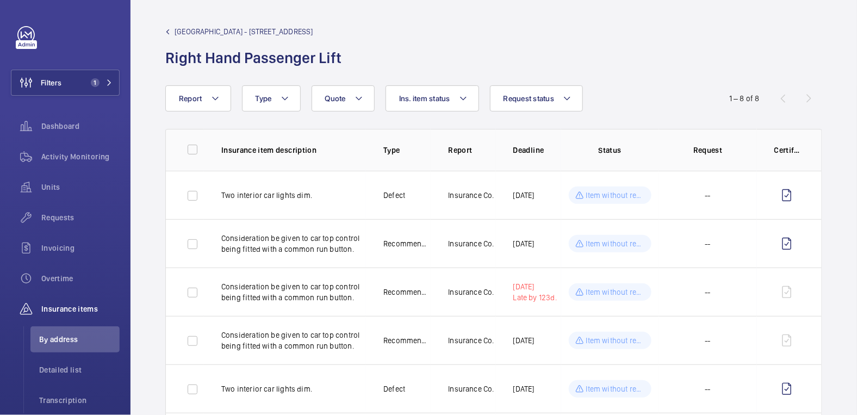
click at [191, 30] on span "Harlequin Building - 65 Southwark Street" at bounding box center [244, 31] width 139 height 11
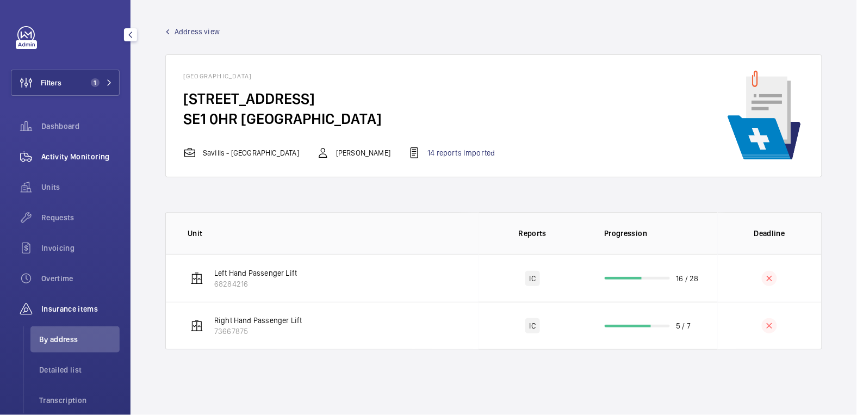
click at [52, 168] on div "Activity Monitoring" at bounding box center [65, 157] width 109 height 26
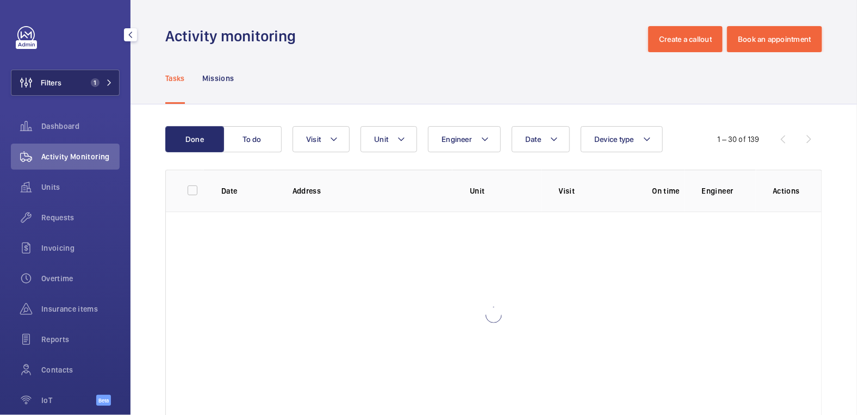
click at [76, 95] on button "Filters 1" at bounding box center [65, 83] width 109 height 26
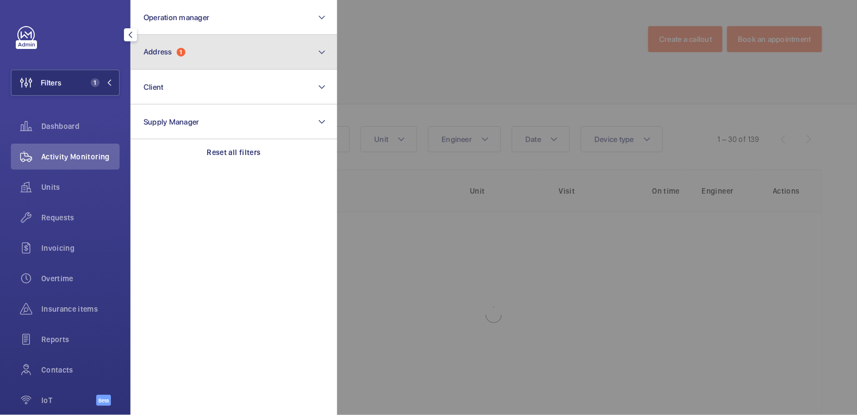
click at [186, 60] on button "Address 1" at bounding box center [234, 52] width 207 height 35
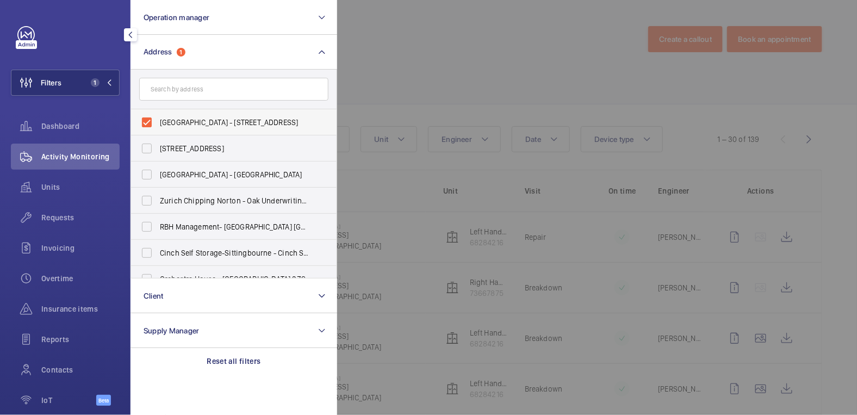
click at [170, 124] on span "Harlequin Building - 65 Southwark Street, LONDON SE1 0HR" at bounding box center [235, 122] width 150 height 11
click at [158, 124] on input "Harlequin Building - 65 Southwark Street, LONDON SE1 0HR" at bounding box center [147, 122] width 22 height 22
checkbox input "false"
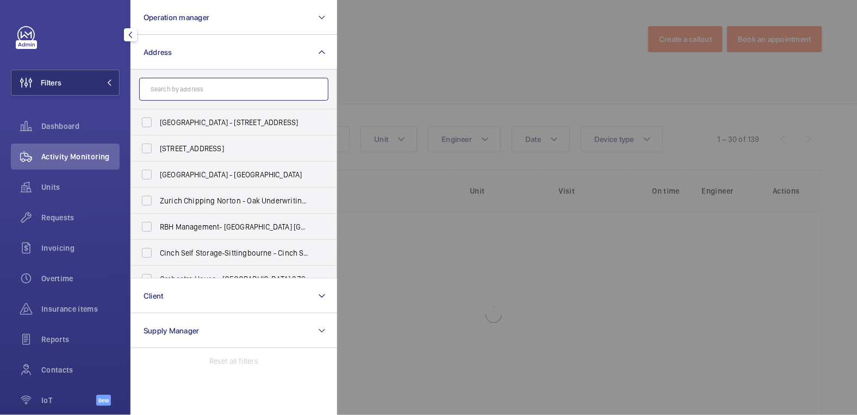
click at [190, 86] on input "text" at bounding box center [233, 89] width 189 height 23
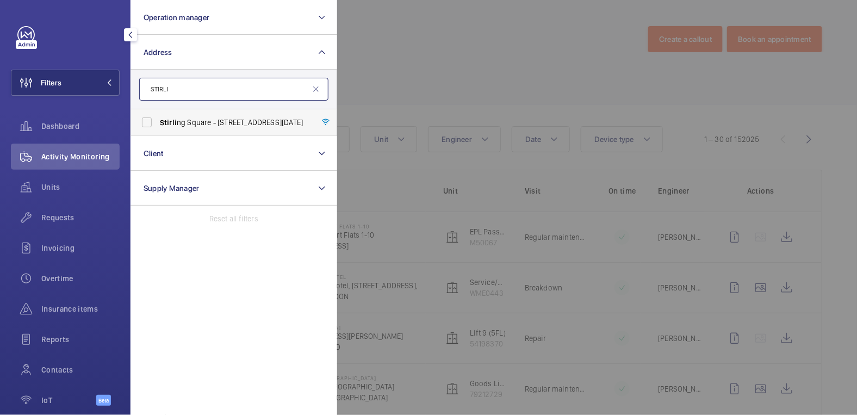
type input "STIRLI"
click at [200, 116] on label "Stirli ng Square - 6 Carlton Gardens, LONDON SW1Y 5AD" at bounding box center [225, 122] width 189 height 26
click at [158, 116] on input "Stirli ng Square - 6 Carlton Gardens, LONDON SW1Y 5AD" at bounding box center [147, 122] width 22 height 22
checkbox input "true"
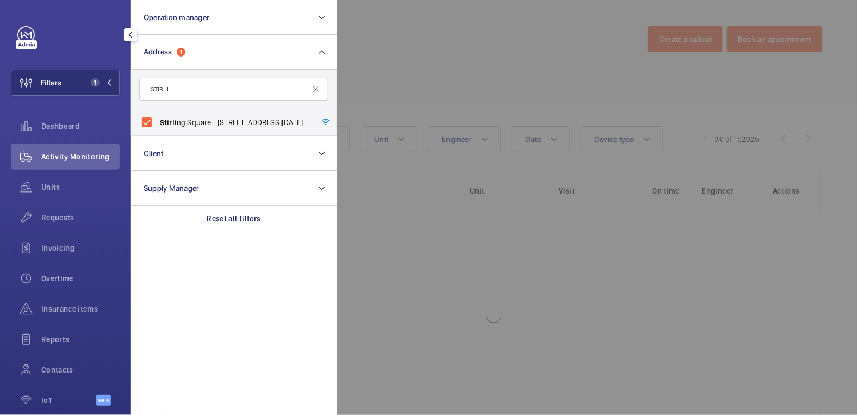
click at [412, 61] on div at bounding box center [765, 207] width 857 height 415
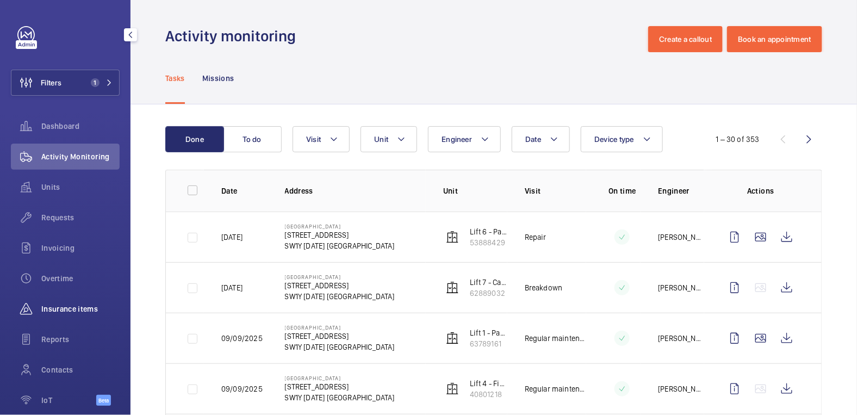
click at [79, 308] on span "Insurance items" at bounding box center [80, 308] width 78 height 11
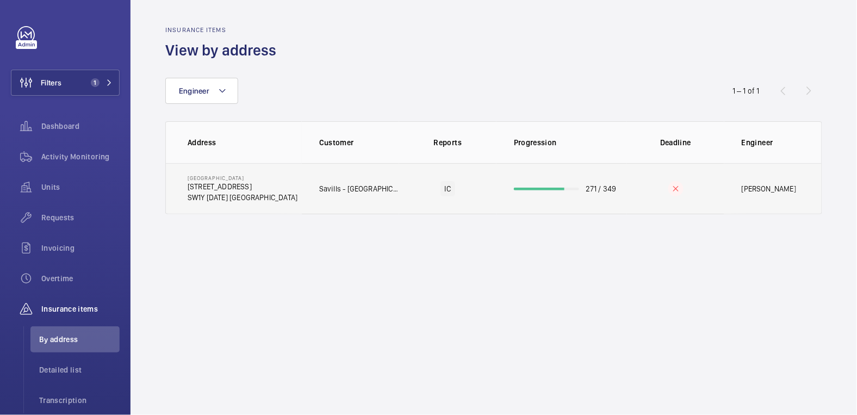
click at [617, 190] on td "271 / 349" at bounding box center [562, 188] width 131 height 51
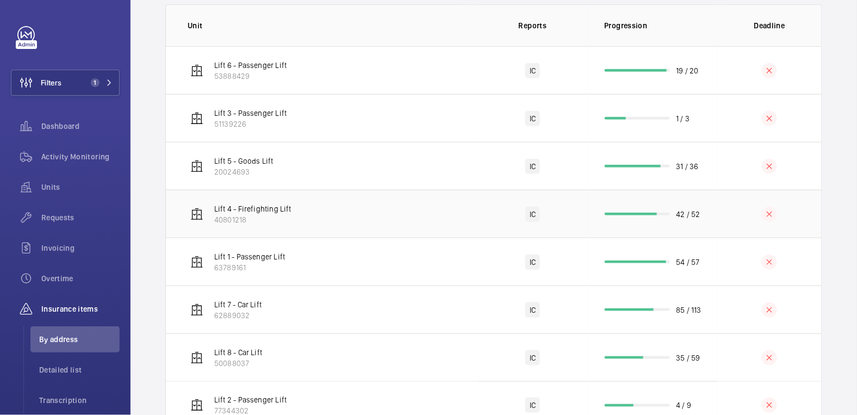
scroll to position [247, 0]
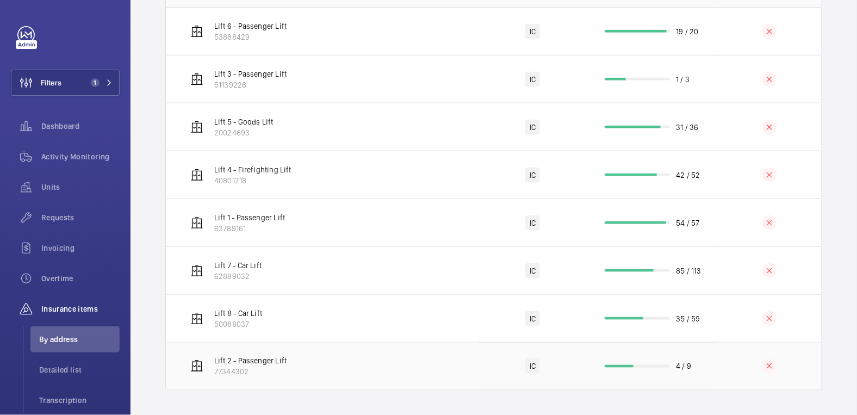
click at [706, 372] on td "4 / 9" at bounding box center [652, 366] width 131 height 48
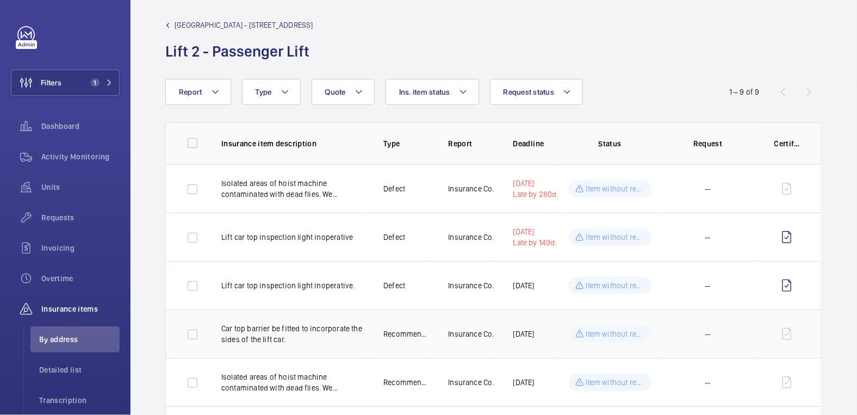
scroll to position [7, 0]
click at [61, 223] on div "Requests" at bounding box center [65, 217] width 109 height 26
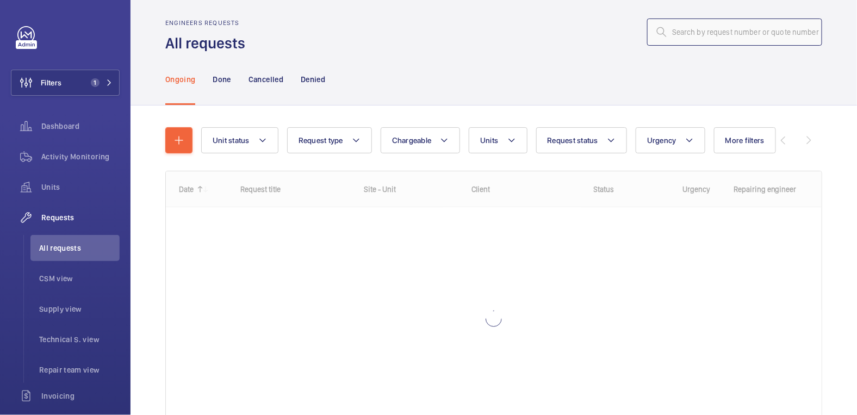
click at [726, 40] on input "text" at bounding box center [734, 31] width 175 height 27
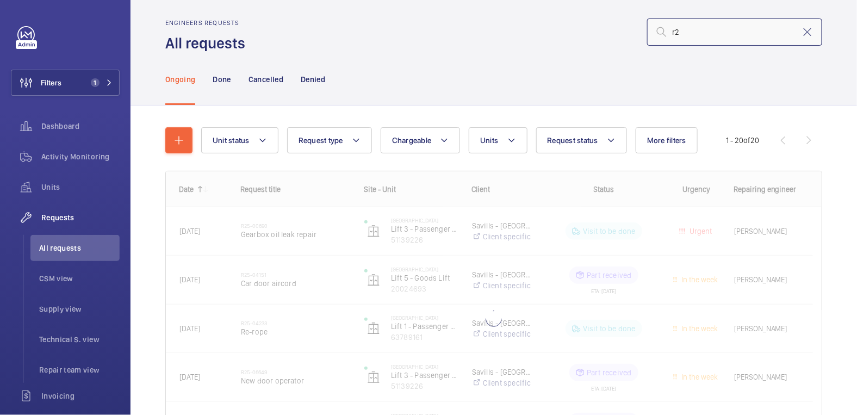
type input "r"
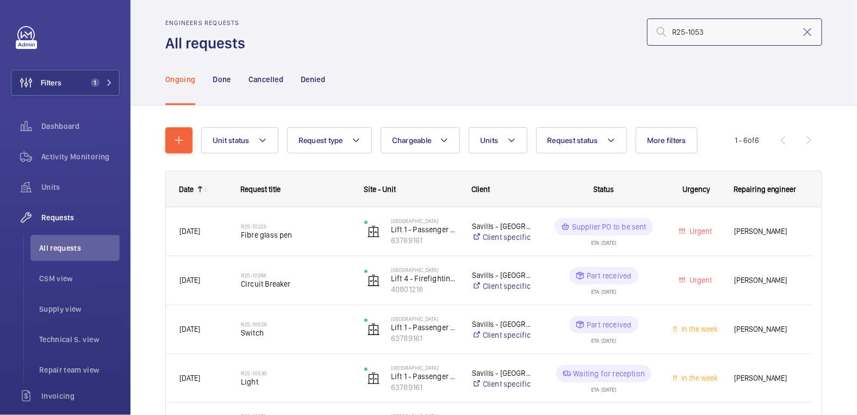
type input "R25-10530"
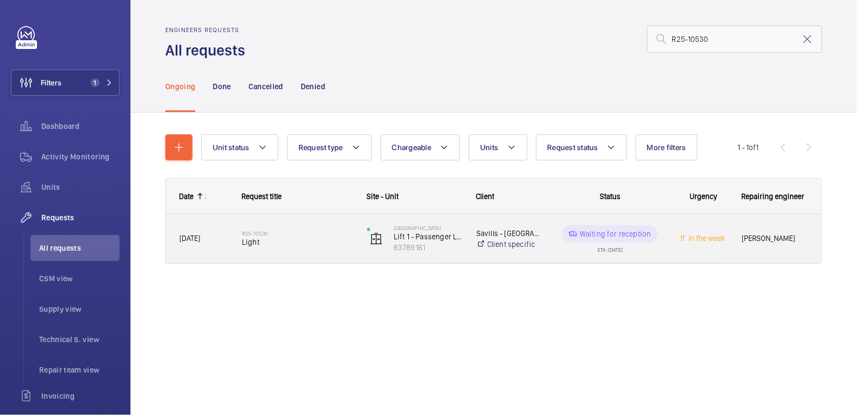
click at [314, 241] on span "Light" at bounding box center [297, 242] width 111 height 11
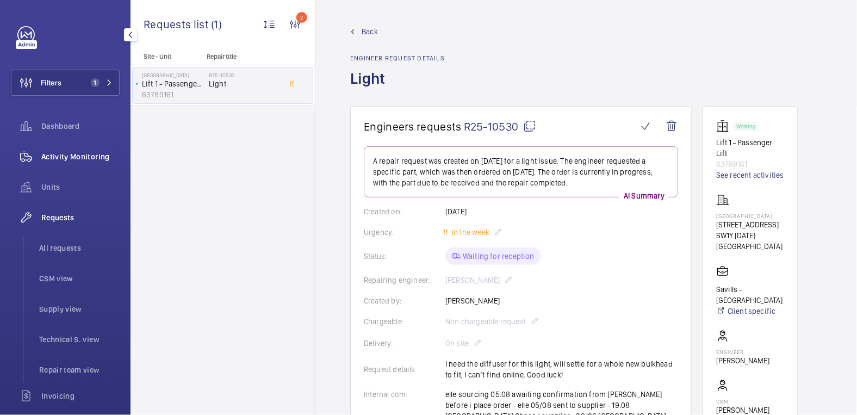
click at [79, 158] on span "Activity Monitoring" at bounding box center [80, 156] width 78 height 11
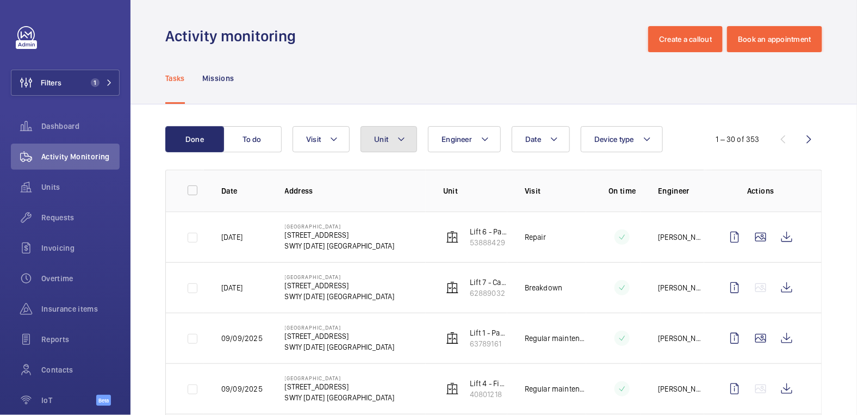
click at [397, 145] on mat-icon at bounding box center [401, 139] width 9 height 13
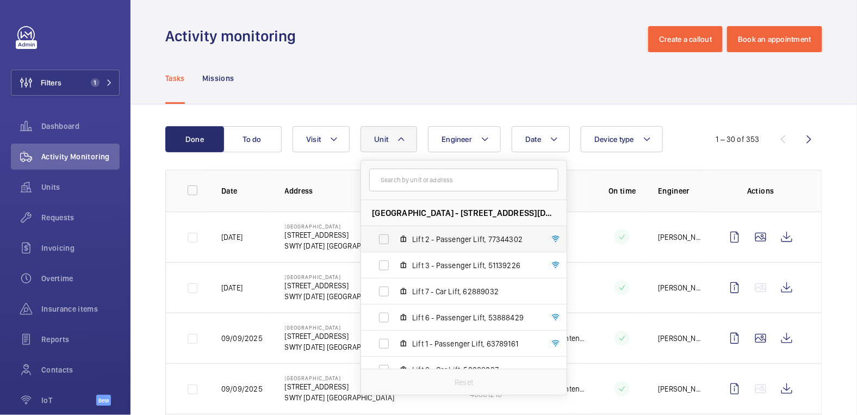
click at [467, 244] on span "Lift 2 - Passenger Lift, 77344302" at bounding box center [475, 239] width 126 height 11
click at [395, 244] on input "Lift 2 - Passenger Lift, 77344302" at bounding box center [384, 239] width 22 height 22
checkbox input "true"
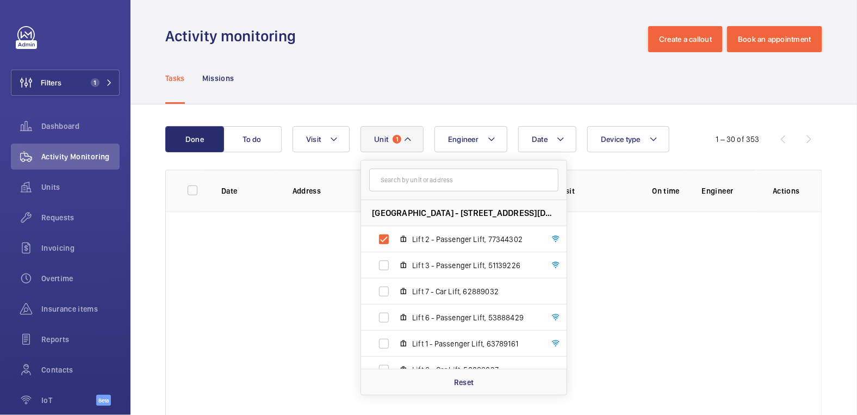
click at [518, 99] on div "Tasks Missions" at bounding box center [493, 78] width 657 height 52
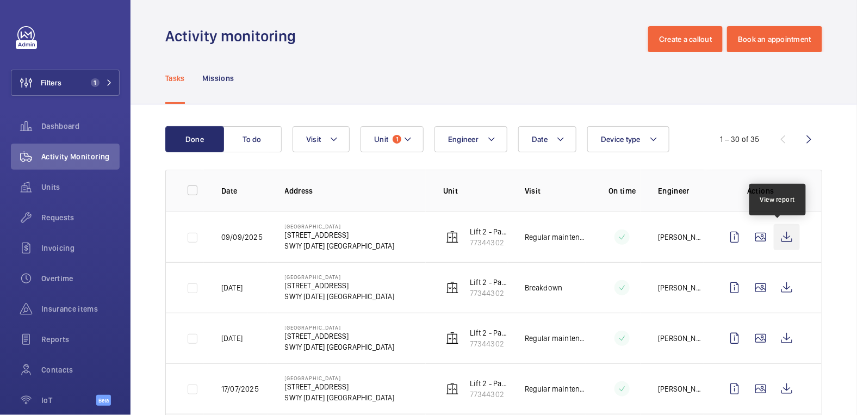
click at [779, 239] on wm-front-icon-button at bounding box center [787, 237] width 26 height 26
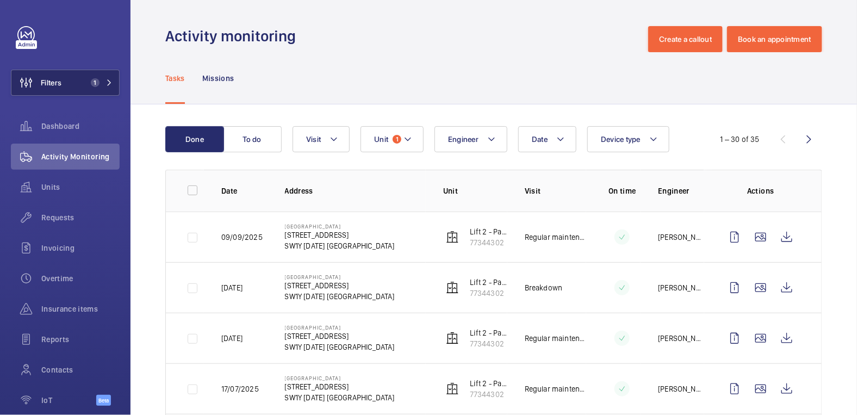
click at [86, 85] on span "1" at bounding box center [92, 82] width 13 height 9
click at [315, 88] on div "Tasks Missions" at bounding box center [493, 78] width 657 height 52
click at [83, 310] on span "Insurance items" at bounding box center [80, 308] width 78 height 11
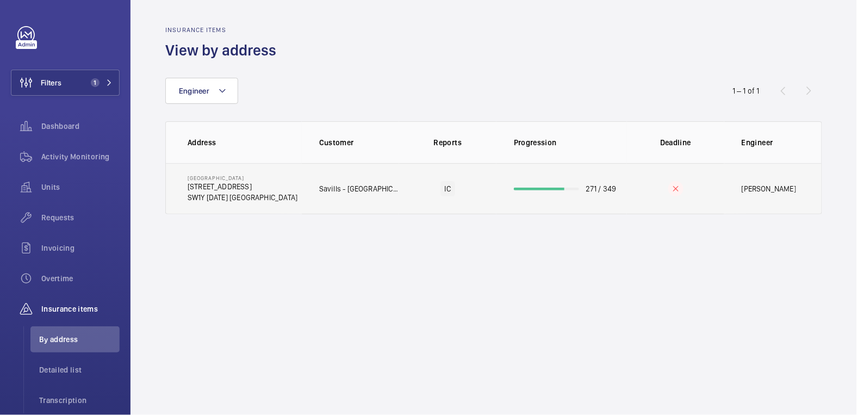
click at [646, 184] on td at bounding box center [675, 188] width 97 height 51
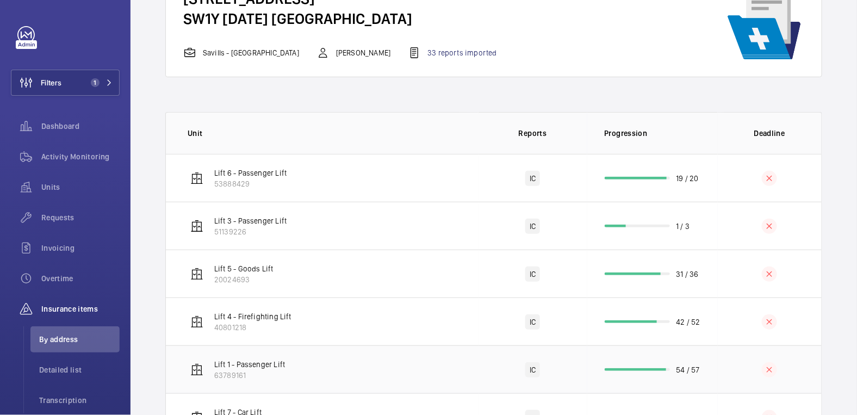
scroll to position [121, 0]
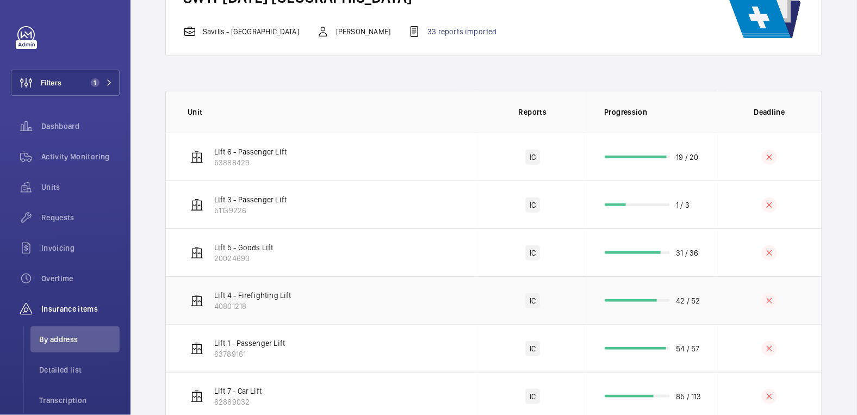
click at [706, 308] on td "42 / 52" at bounding box center [652, 300] width 131 height 48
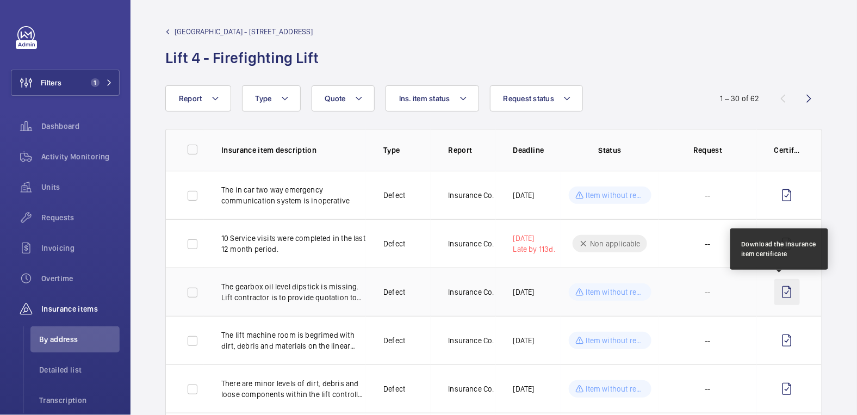
click at [780, 294] on wm-front-icon-button at bounding box center [787, 292] width 26 height 26
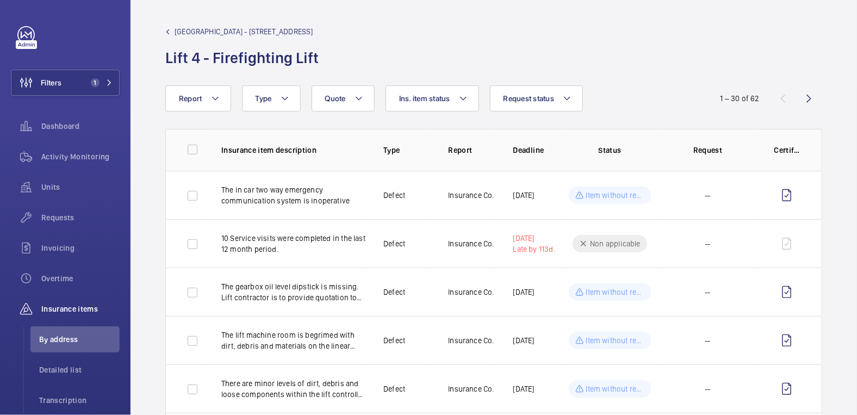
click at [204, 28] on span "Stirling Square - 6 Carlton Gardens" at bounding box center [244, 31] width 139 height 11
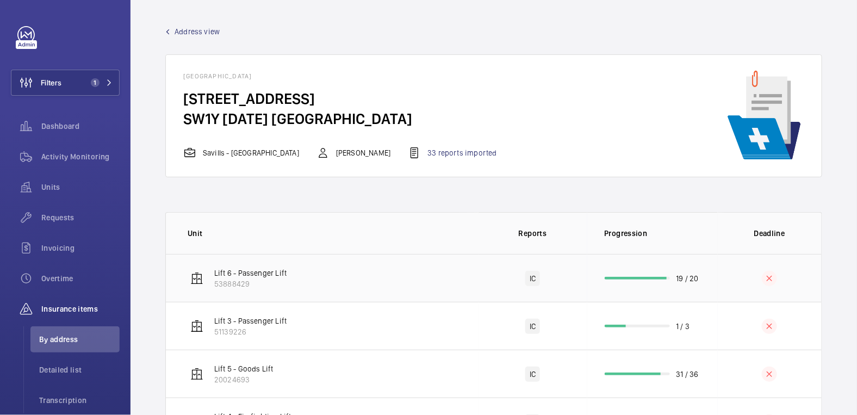
click at [703, 277] on td "19 / 20" at bounding box center [652, 278] width 131 height 48
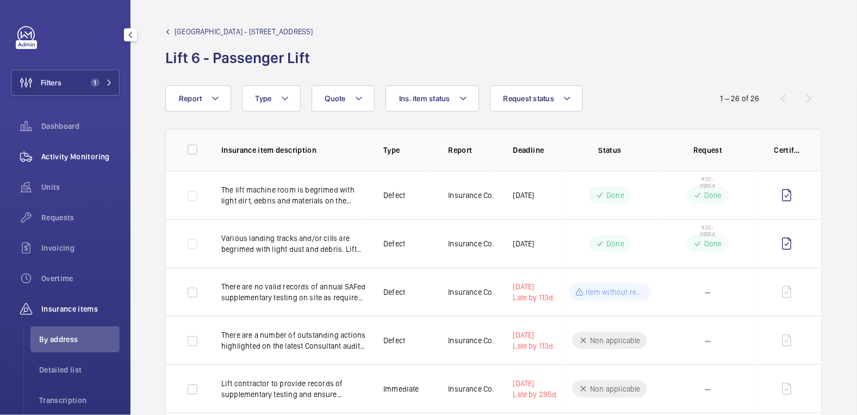
click at [75, 157] on span "Activity Monitoring" at bounding box center [80, 156] width 78 height 11
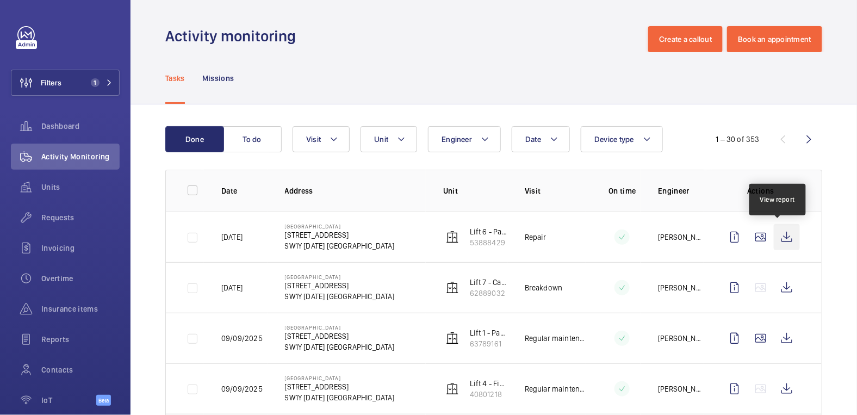
click at [786, 238] on wm-front-icon-button at bounding box center [787, 237] width 26 height 26
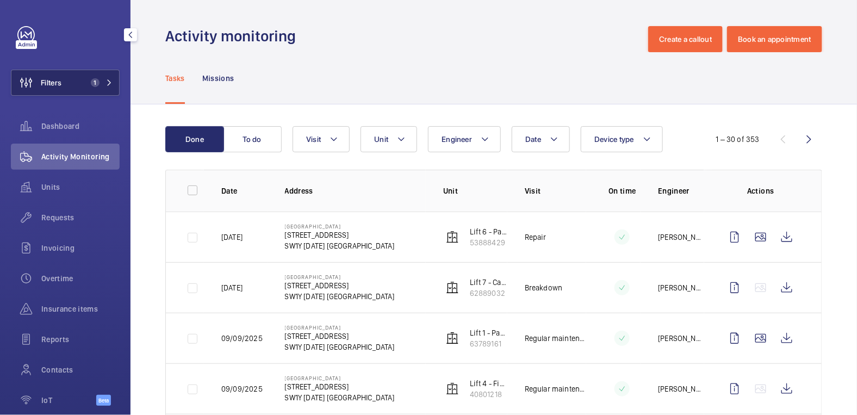
click at [65, 89] on button "Filters 1" at bounding box center [65, 83] width 109 height 26
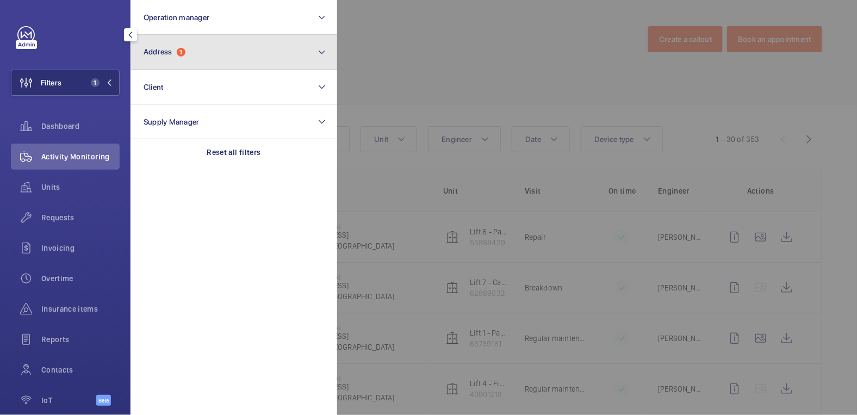
click at [190, 60] on button "Address 1" at bounding box center [234, 52] width 207 height 35
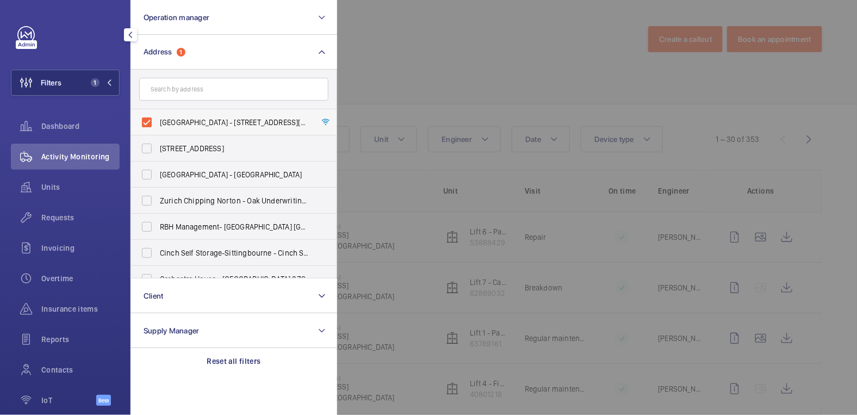
click at [187, 120] on span "Stirling Square - 6 Carlton Gardens, LONDON SW1Y 5AD" at bounding box center [235, 122] width 150 height 11
click at [158, 120] on input "Stirling Square - 6 Carlton Gardens, LONDON SW1Y 5AD" at bounding box center [147, 122] width 22 height 22
checkbox input "false"
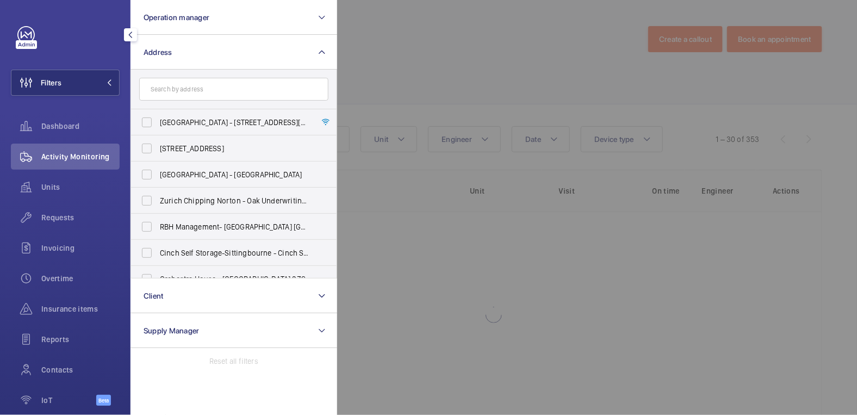
click at [423, 51] on div at bounding box center [765, 207] width 857 height 415
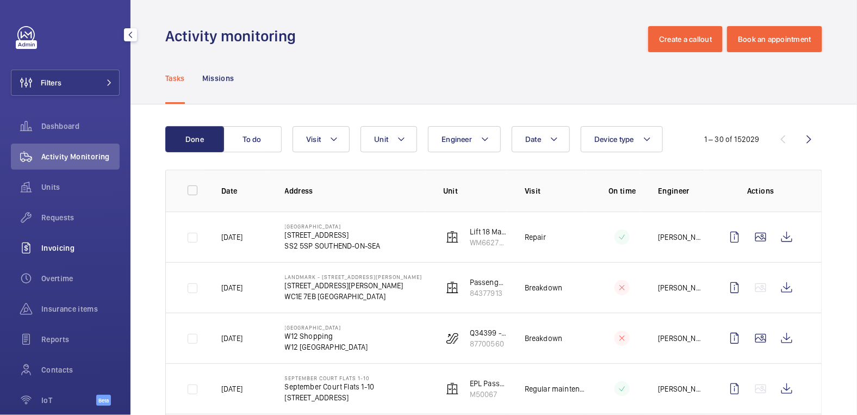
click at [58, 251] on span "Invoicing" at bounding box center [80, 248] width 78 height 11
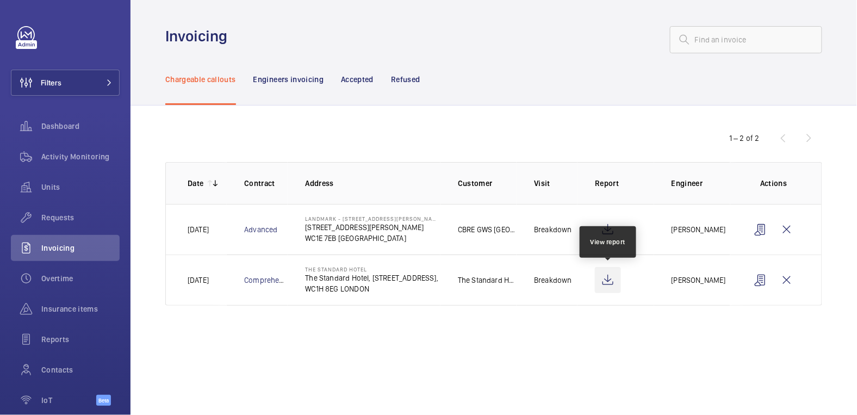
click at [614, 284] on wm-front-icon-button at bounding box center [608, 280] width 26 height 26
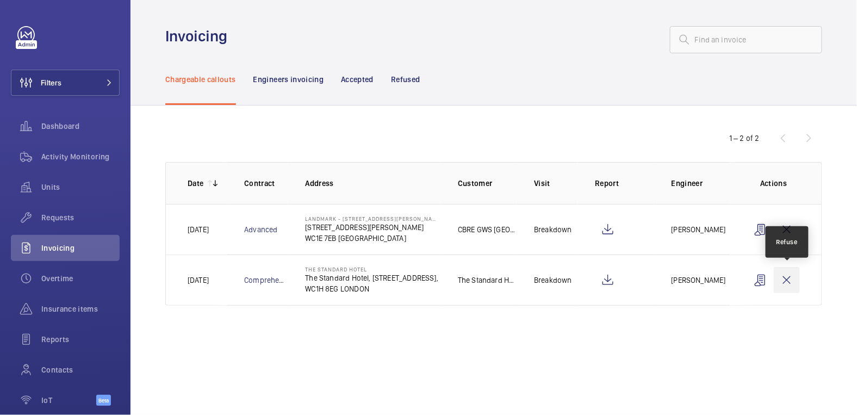
click at [784, 279] on wm-front-icon-button at bounding box center [787, 280] width 26 height 26
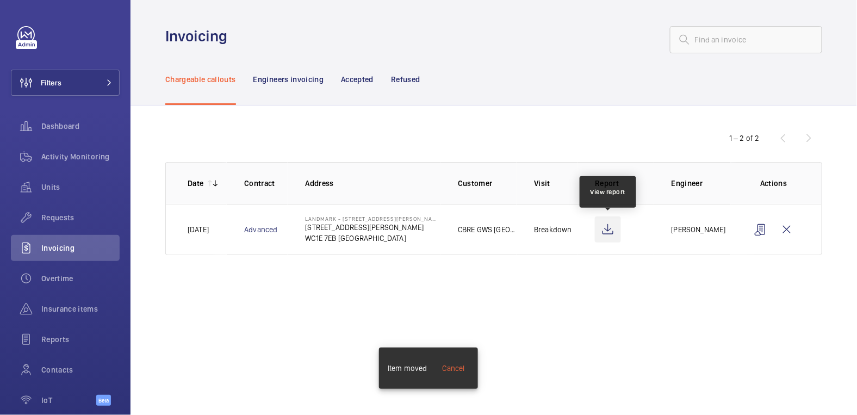
click at [612, 231] on wm-front-icon-button at bounding box center [608, 229] width 26 height 26
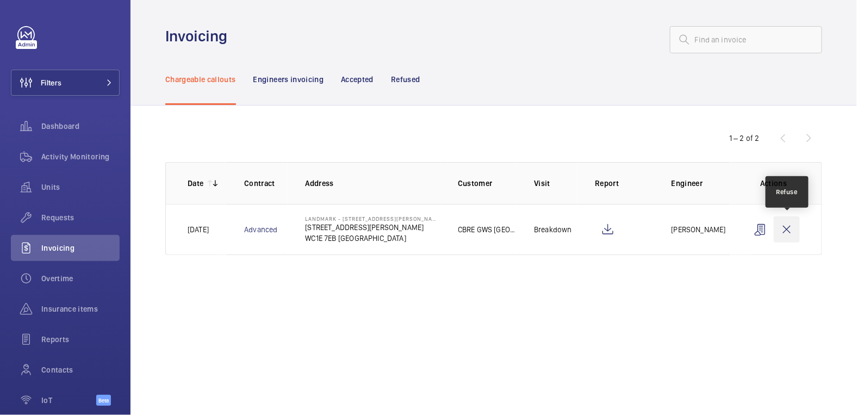
click at [789, 231] on wm-front-icon-button at bounding box center [787, 229] width 26 height 26
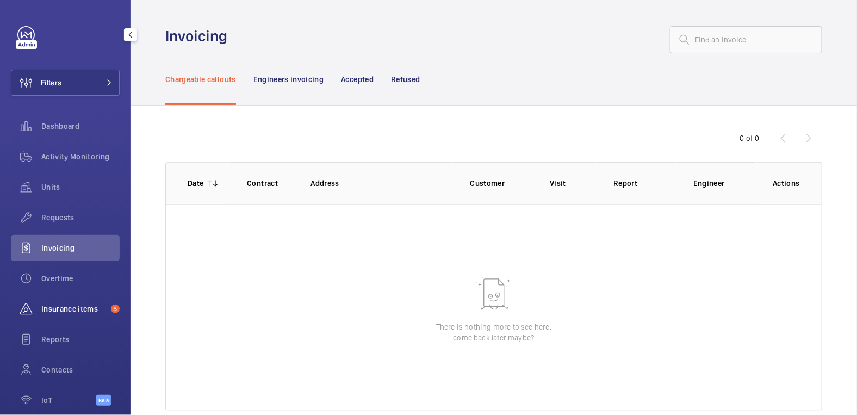
click at [96, 310] on span "Insurance items" at bounding box center [73, 308] width 65 height 11
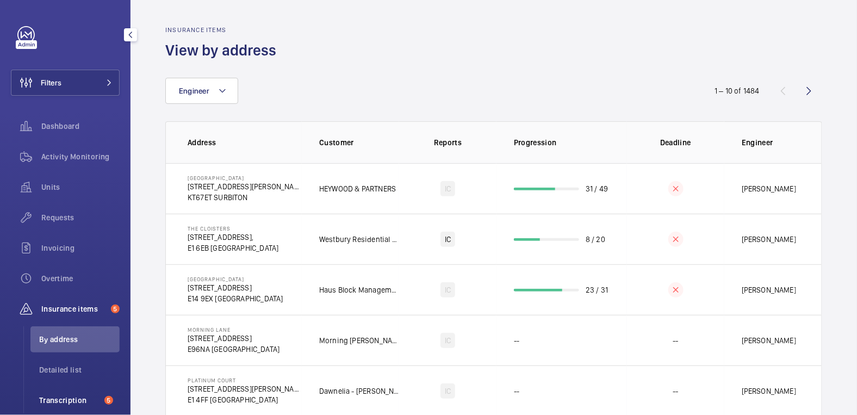
click at [81, 395] on span "Transcription" at bounding box center [69, 400] width 61 height 11
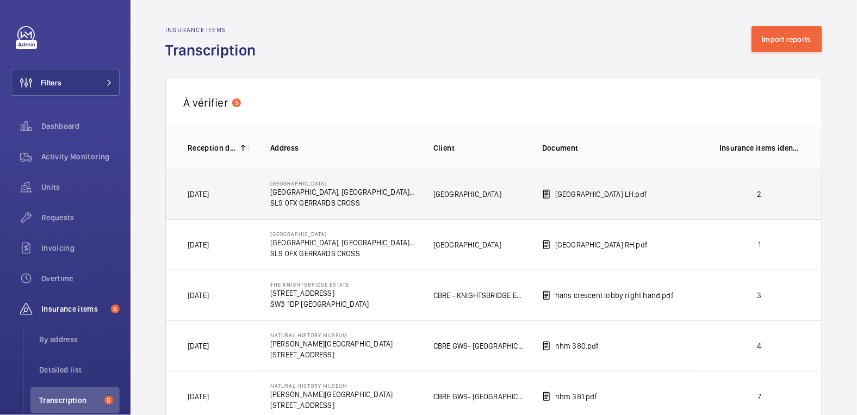
click at [768, 197] on p "2" at bounding box center [760, 194] width 80 height 11
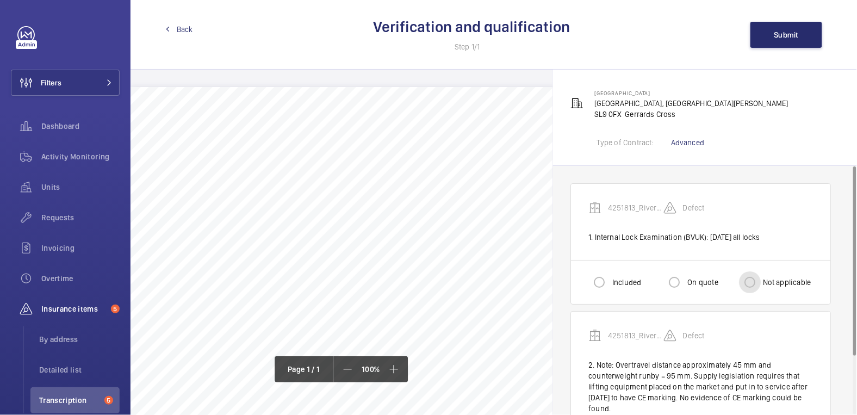
click at [754, 280] on input "Not applicable" at bounding box center [750, 282] width 22 height 22
radio input "true"
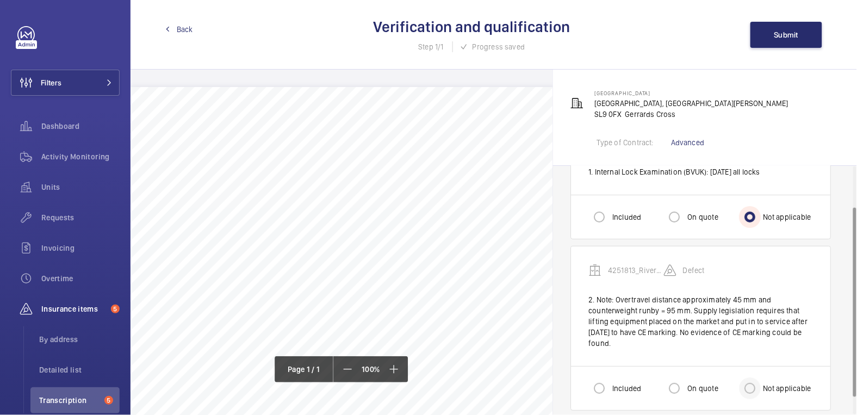
scroll to position [76, 0]
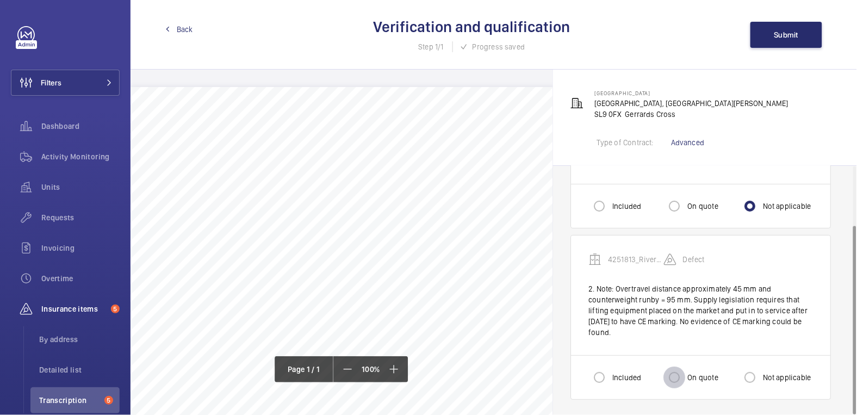
click at [681, 380] on input "On quote" at bounding box center [674, 378] width 22 height 22
radio input "true"
click at [788, 41] on button "Submit" at bounding box center [786, 35] width 72 height 26
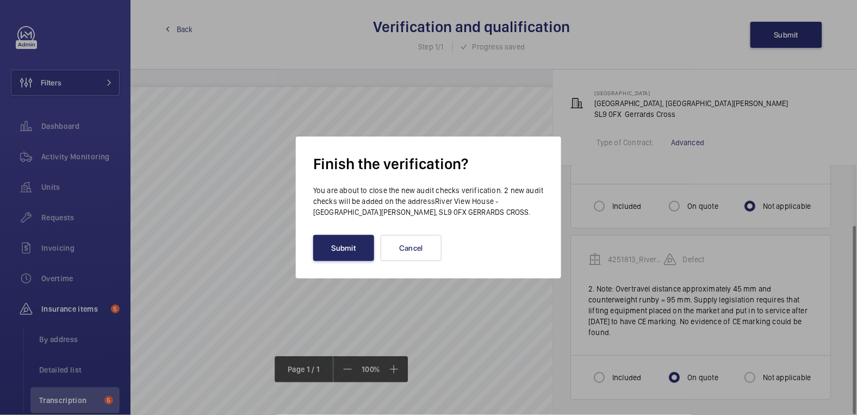
click at [342, 256] on button "Submit" at bounding box center [343, 248] width 61 height 26
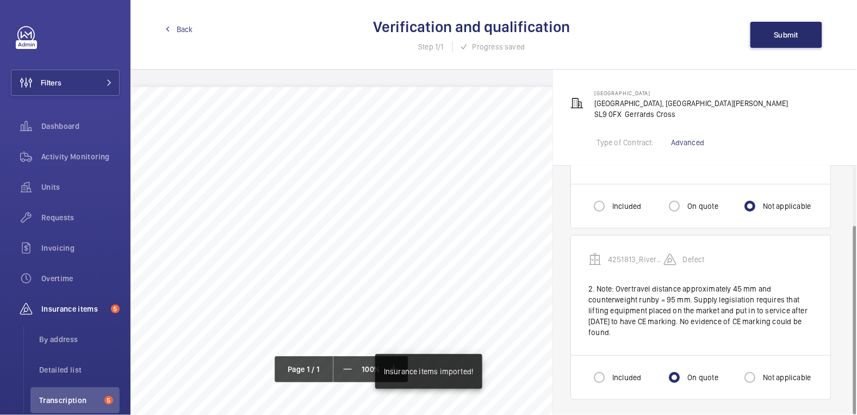
click at [179, 33] on span "Back" at bounding box center [185, 29] width 16 height 11
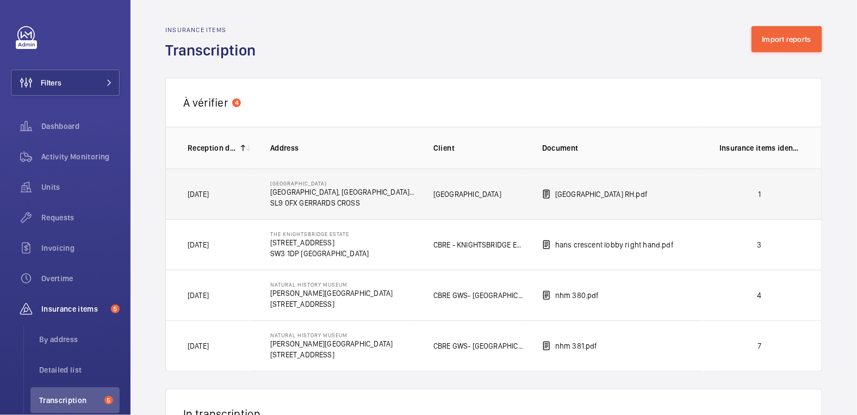
click at [729, 196] on p "1" at bounding box center [760, 194] width 80 height 11
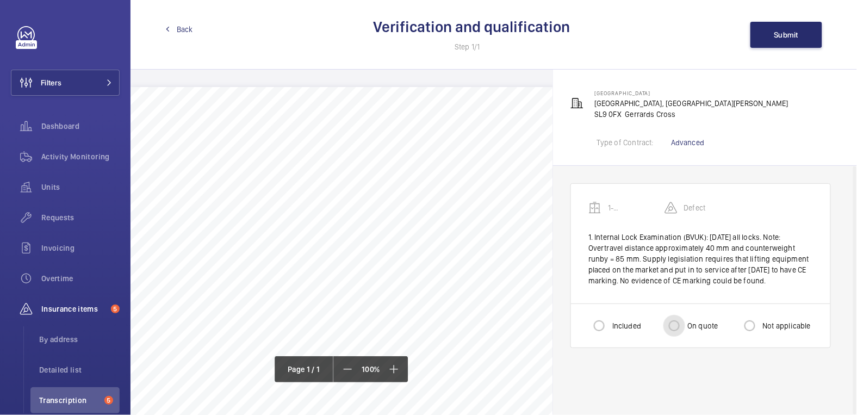
click at [679, 330] on input "On quote" at bounding box center [674, 326] width 22 height 22
radio input "true"
click at [786, 35] on span "Submit" at bounding box center [786, 34] width 24 height 9
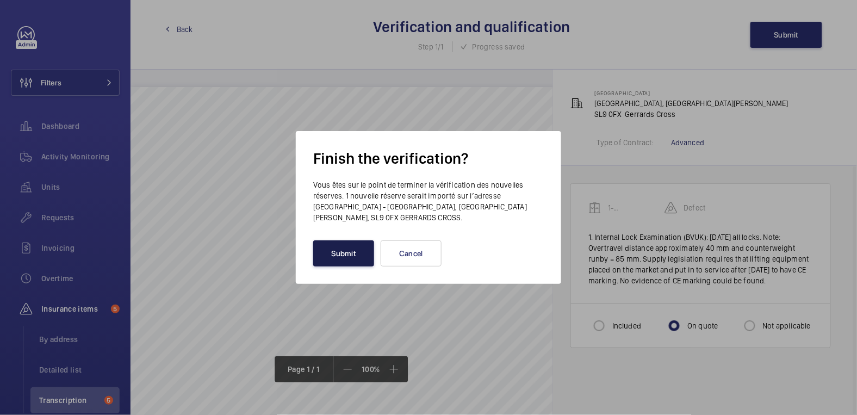
click at [357, 252] on button "Submit" at bounding box center [343, 253] width 61 height 26
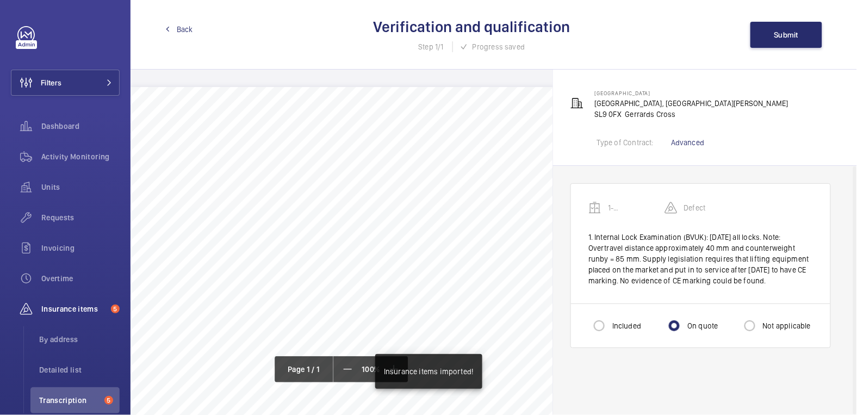
click at [184, 32] on span "Back" at bounding box center [185, 29] width 16 height 11
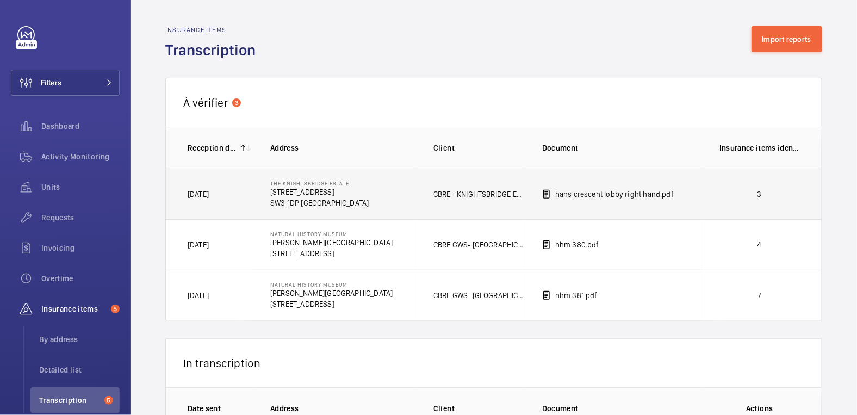
click at [760, 198] on p "3" at bounding box center [760, 194] width 80 height 11
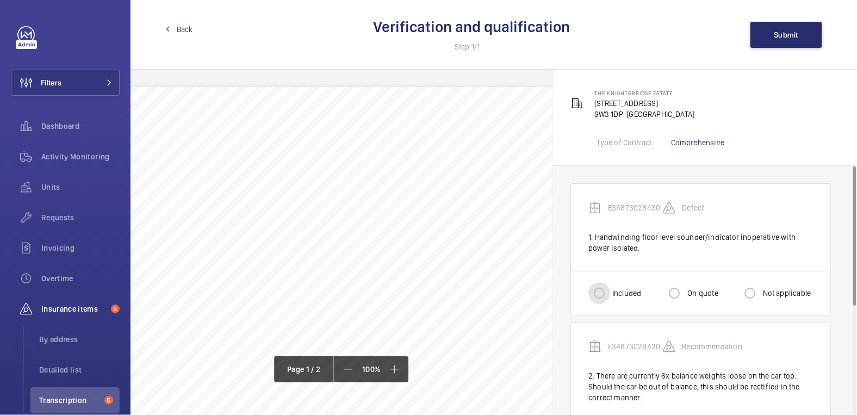
click at [599, 293] on input "Included" at bounding box center [599, 293] width 22 height 22
radio input "true"
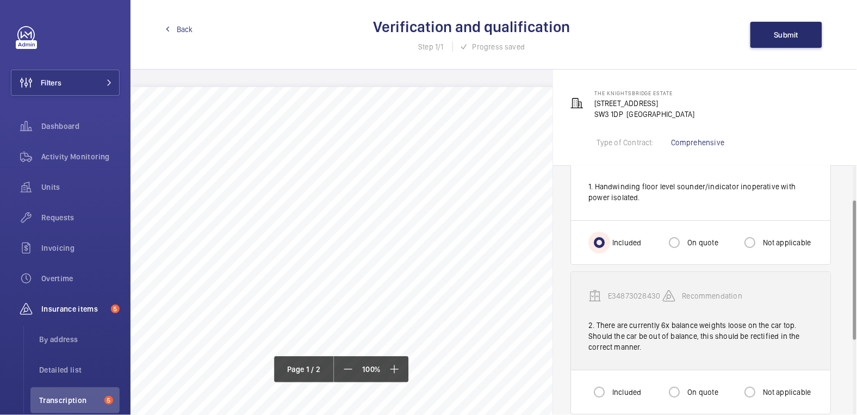
scroll to position [83, 0]
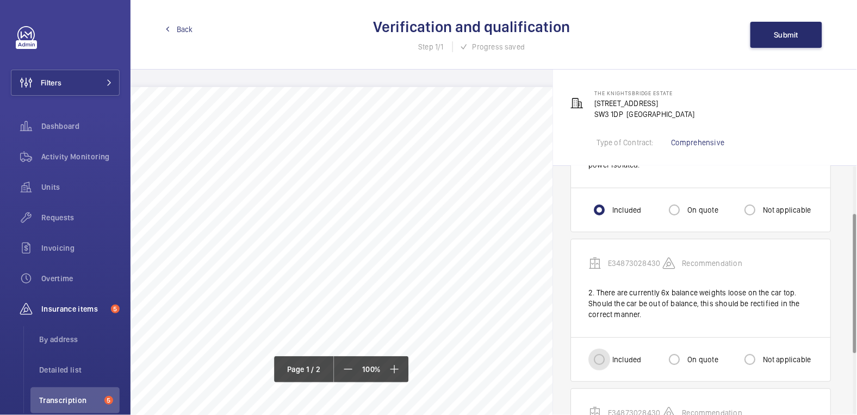
click at [609, 350] on input "Included" at bounding box center [599, 360] width 22 height 22
radio input "true"
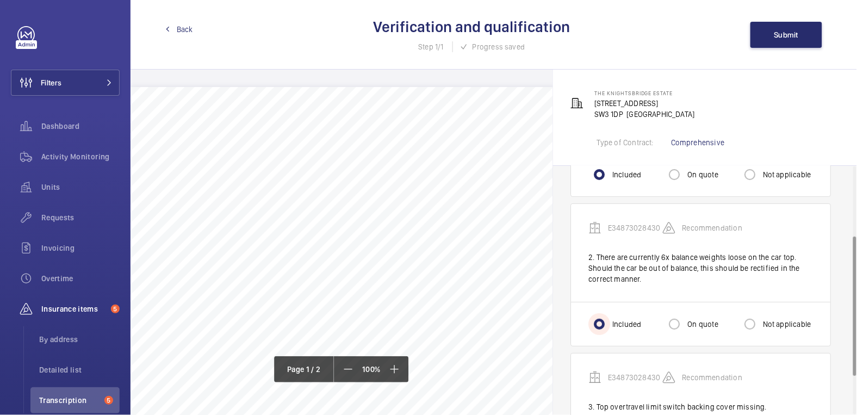
scroll to position [185, 0]
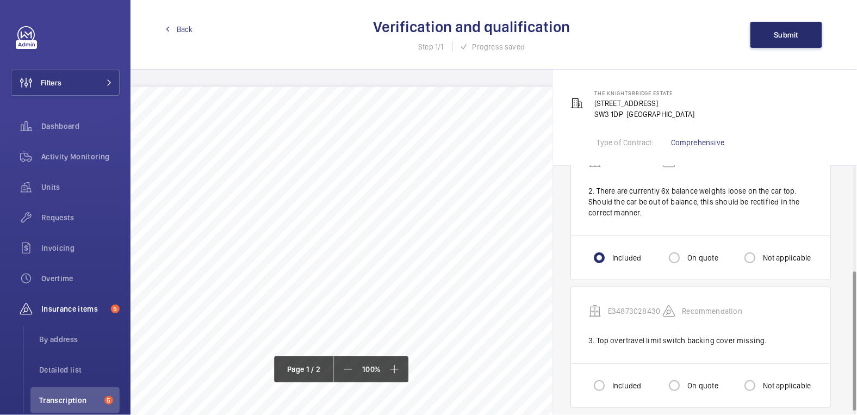
click at [616, 385] on label "Included" at bounding box center [625, 385] width 31 height 11
click at [610, 385] on input "Included" at bounding box center [599, 386] width 22 height 22
radio input "true"
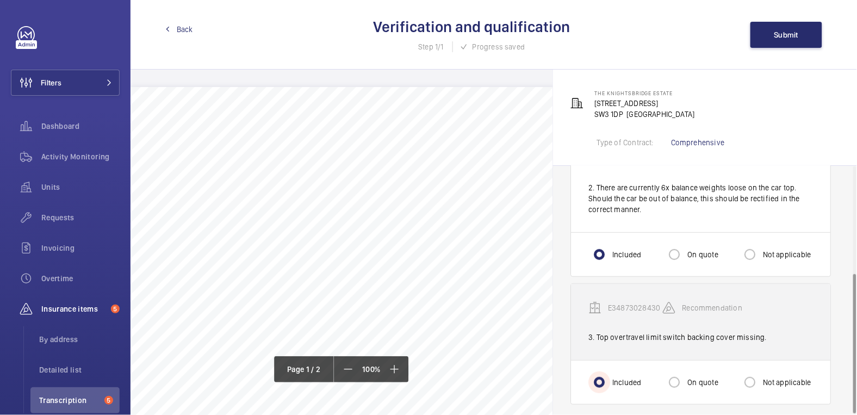
scroll to position [192, 0]
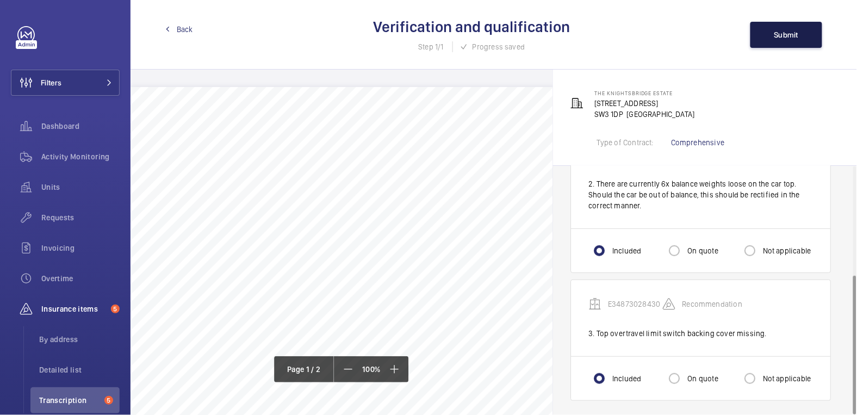
click at [777, 34] on span "Submit" at bounding box center [786, 34] width 24 height 9
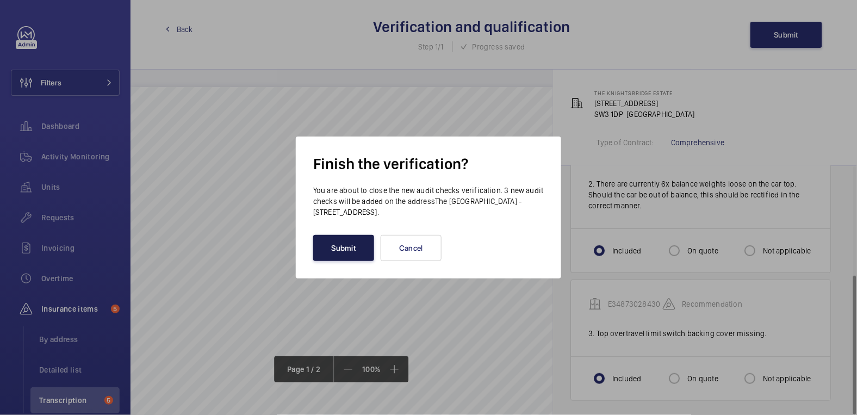
click at [352, 247] on button "Submit" at bounding box center [343, 248] width 61 height 26
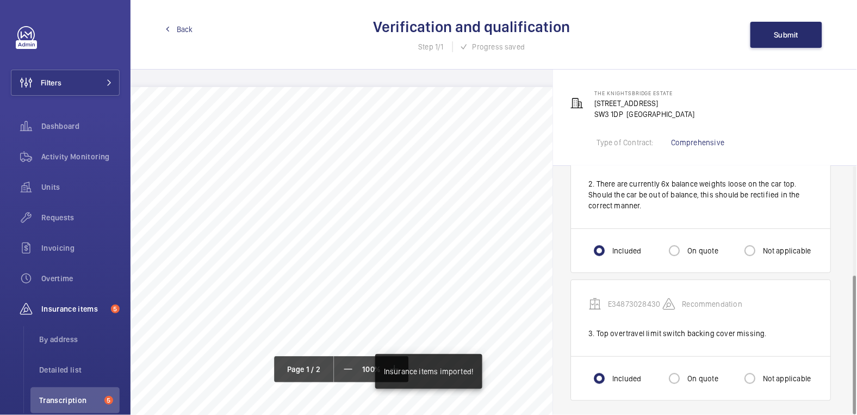
click at [181, 31] on span "Back" at bounding box center [185, 29] width 16 height 11
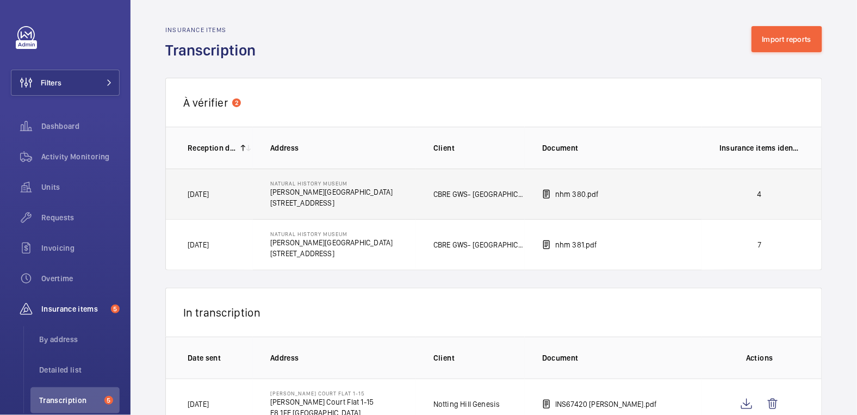
click at [686, 202] on td "nhm 380.pdf" at bounding box center [613, 194] width 177 height 51
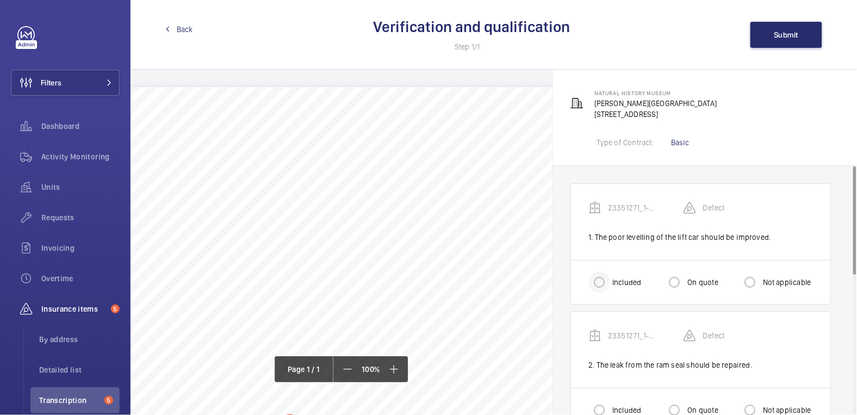
click at [611, 276] on div at bounding box center [599, 282] width 26 height 26
radio input "true"
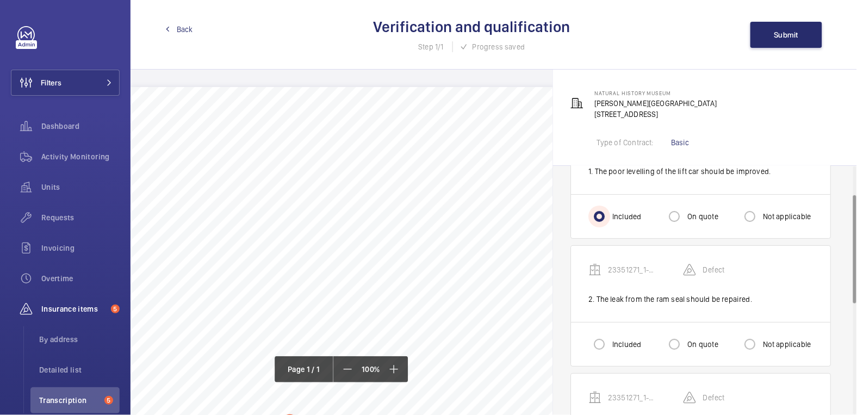
scroll to position [65, 0]
click at [601, 342] on input "Included" at bounding box center [599, 345] width 22 height 22
radio input "true"
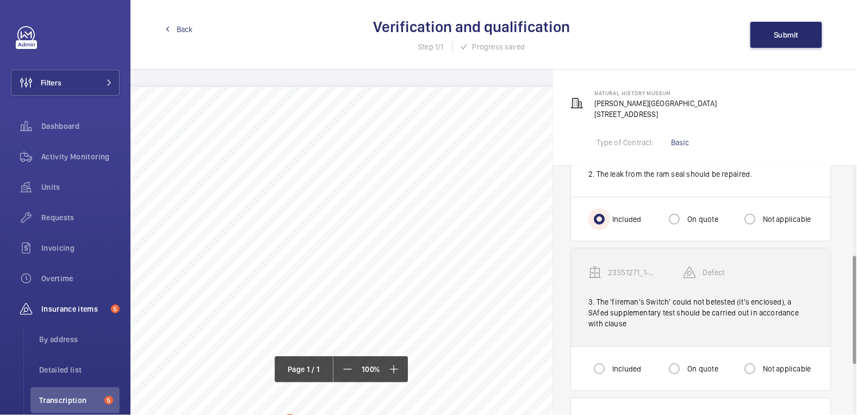
scroll to position [204, 0]
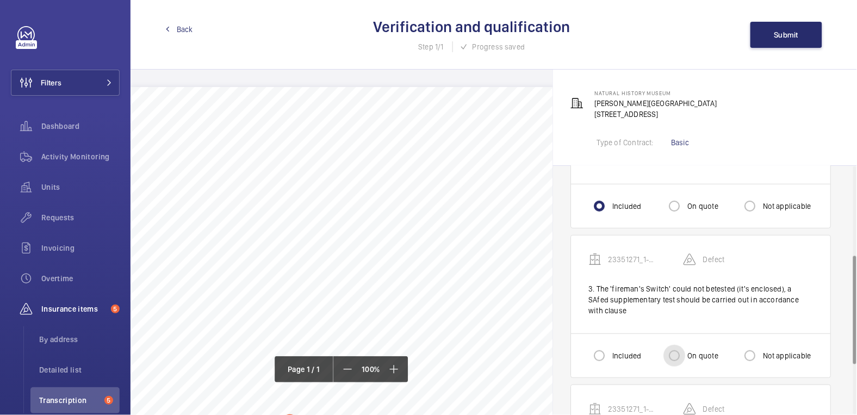
click at [685, 355] on input "On quote" at bounding box center [674, 356] width 22 height 22
radio input "true"
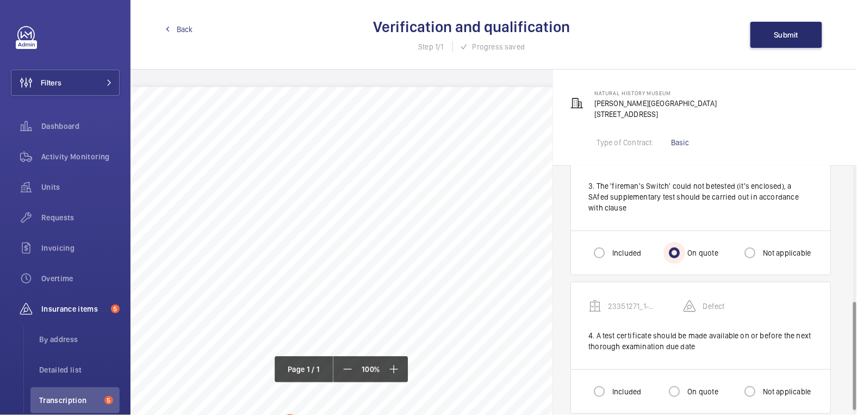
scroll to position [309, 0]
click at [753, 382] on input "Not applicable" at bounding box center [750, 390] width 22 height 22
radio input "true"
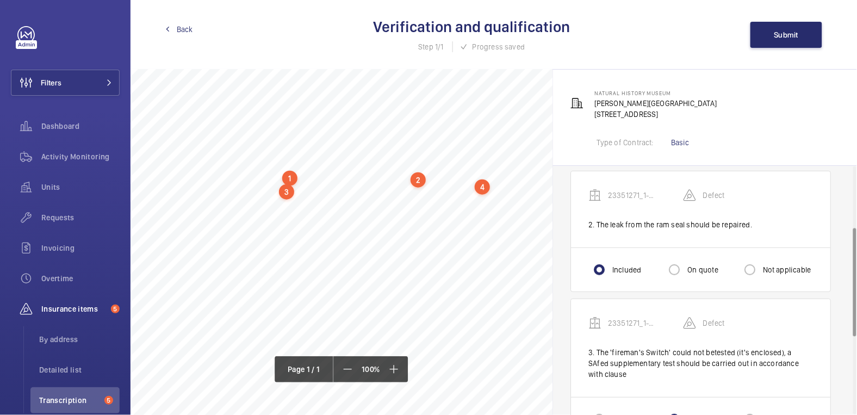
scroll to position [243, 0]
click at [774, 36] on span "Submit" at bounding box center [786, 34] width 24 height 9
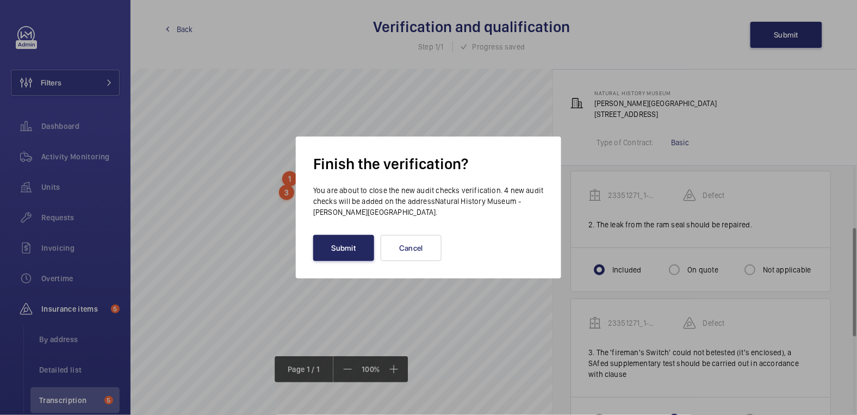
click at [338, 248] on button "Submit" at bounding box center [343, 248] width 61 height 26
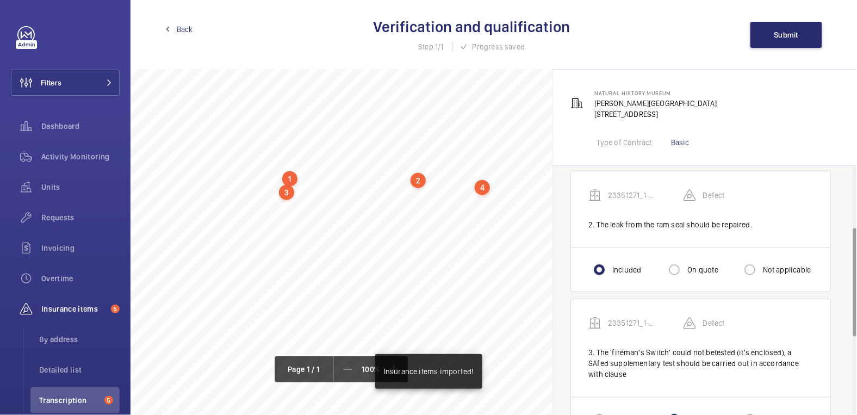
click at [179, 32] on span "Back" at bounding box center [185, 29] width 16 height 11
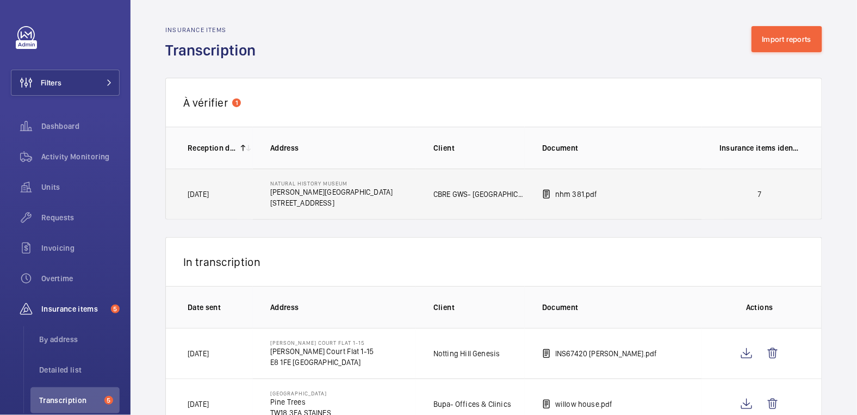
click at [733, 193] on p "7" at bounding box center [760, 194] width 80 height 11
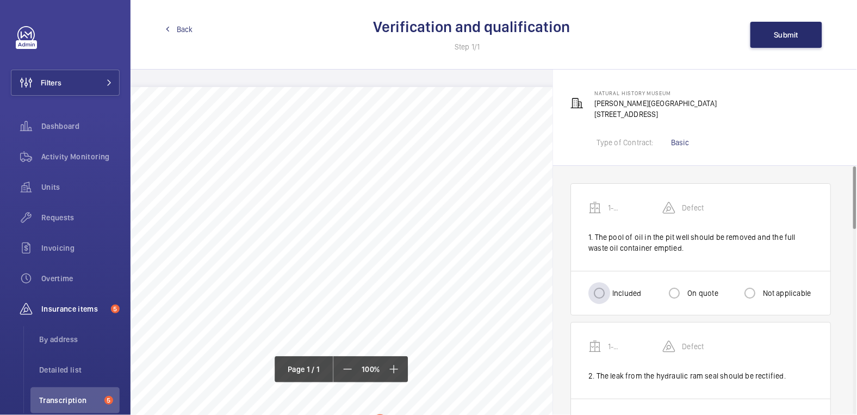
click at [616, 289] on label "Included" at bounding box center [625, 293] width 31 height 11
click at [610, 289] on input "Included" at bounding box center [599, 293] width 22 height 22
radio input "true"
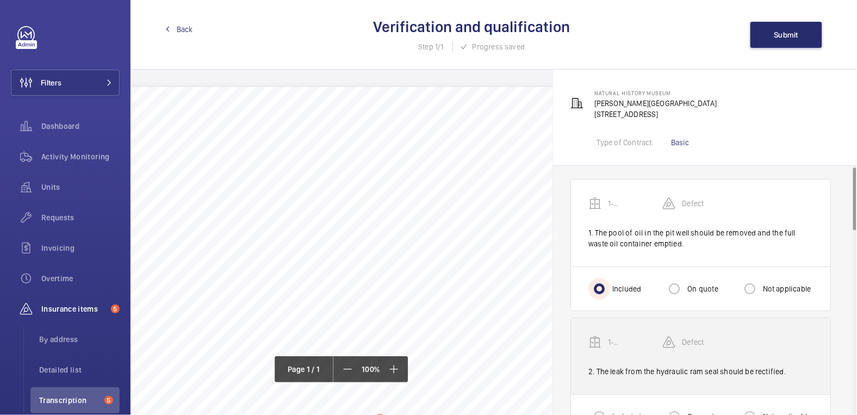
scroll to position [4, 0]
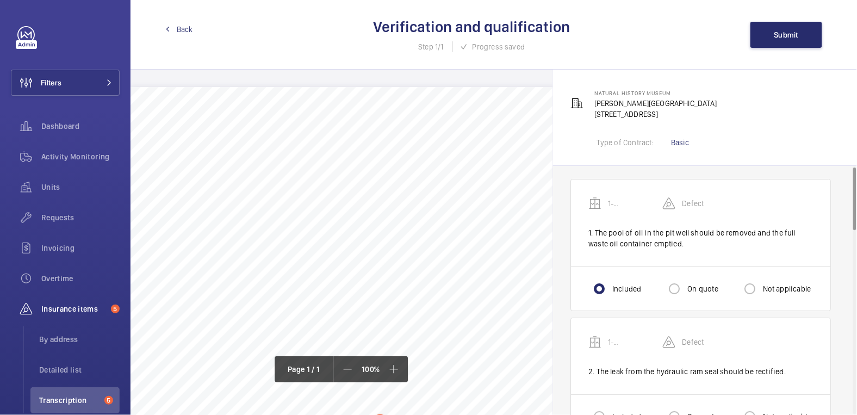
click at [705, 288] on label "On quote" at bounding box center [701, 288] width 33 height 11
click at [685, 288] on input "On quote" at bounding box center [674, 289] width 22 height 22
radio input "true"
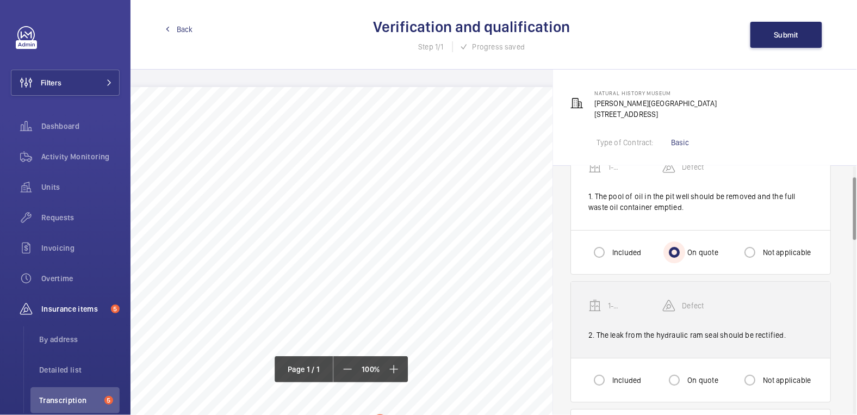
scroll to position [44, 0]
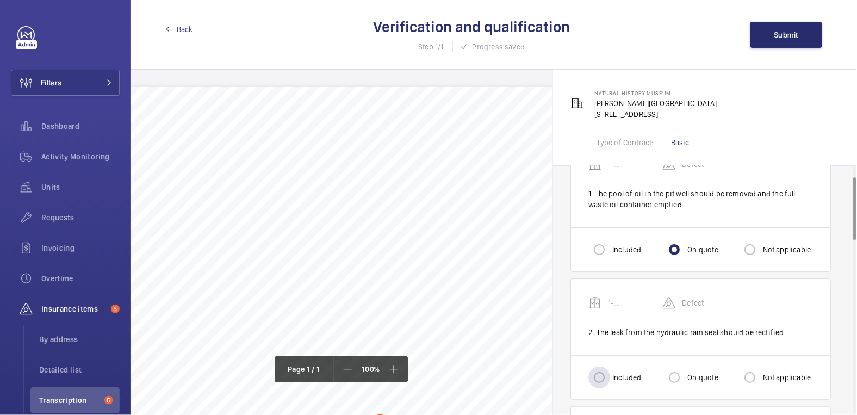
click at [616, 377] on label "Included" at bounding box center [625, 377] width 31 height 11
click at [610, 377] on input "Included" at bounding box center [599, 378] width 22 height 22
radio input "true"
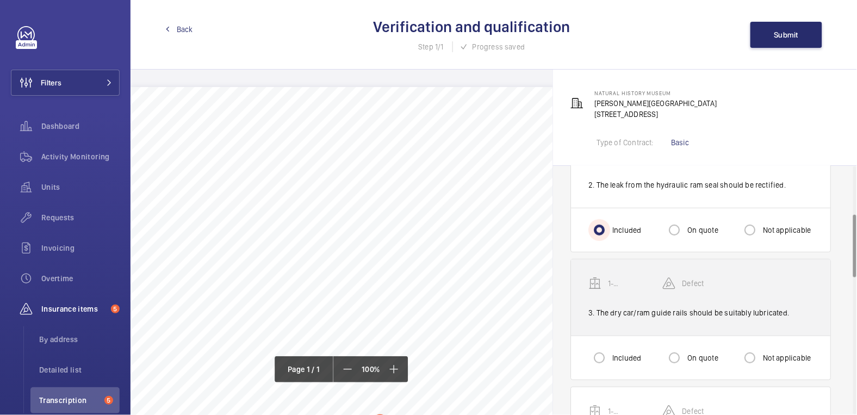
scroll to position [191, 0]
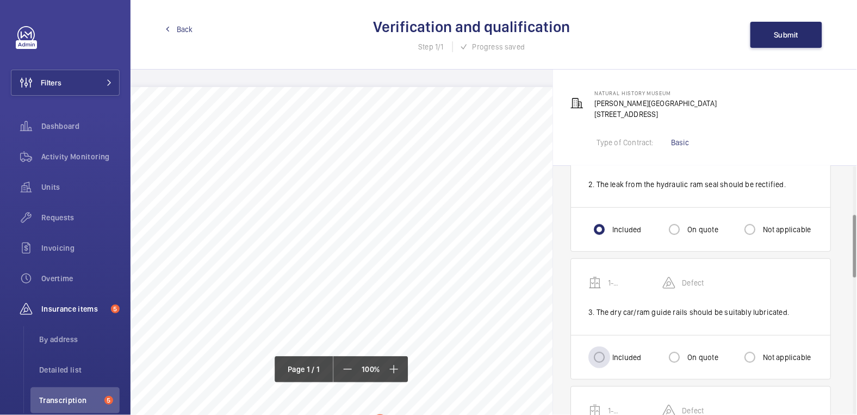
click at [612, 355] on label "Included" at bounding box center [625, 357] width 31 height 11
click at [610, 355] on input "Included" at bounding box center [599, 357] width 22 height 22
radio input "true"
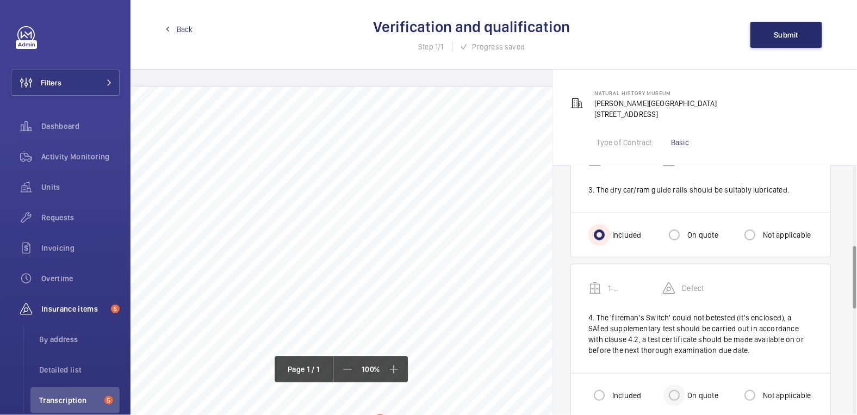
scroll to position [314, 0]
click at [687, 390] on div at bounding box center [674, 395] width 26 height 26
radio input "true"
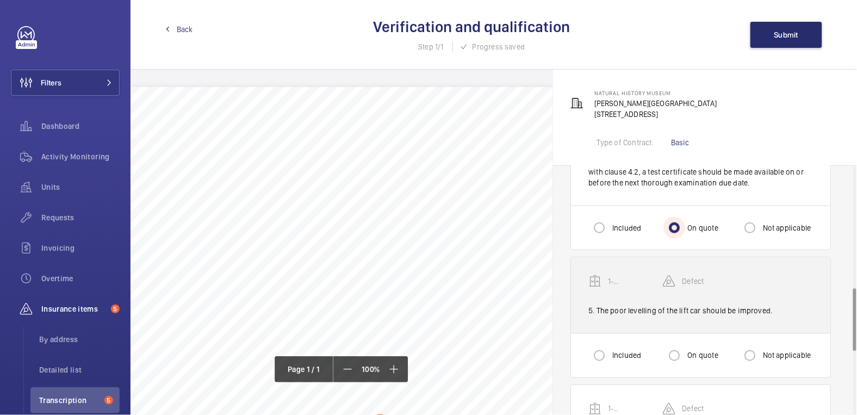
scroll to position [493, 0]
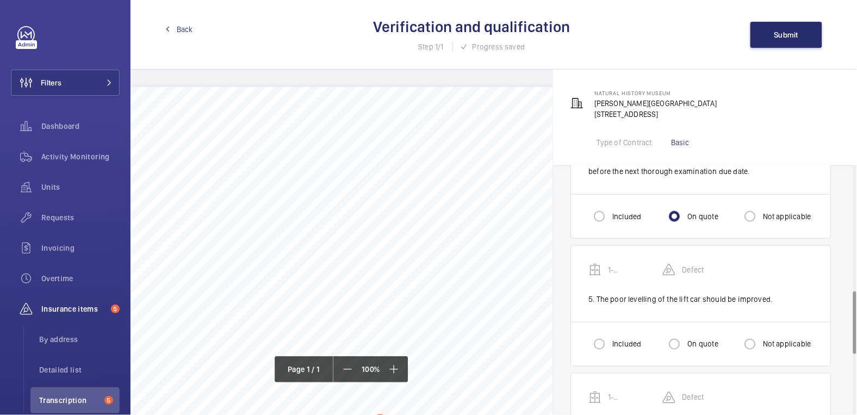
click at [619, 339] on label "Included" at bounding box center [625, 344] width 31 height 11
click at [610, 337] on input "Included" at bounding box center [599, 344] width 22 height 22
radio input "true"
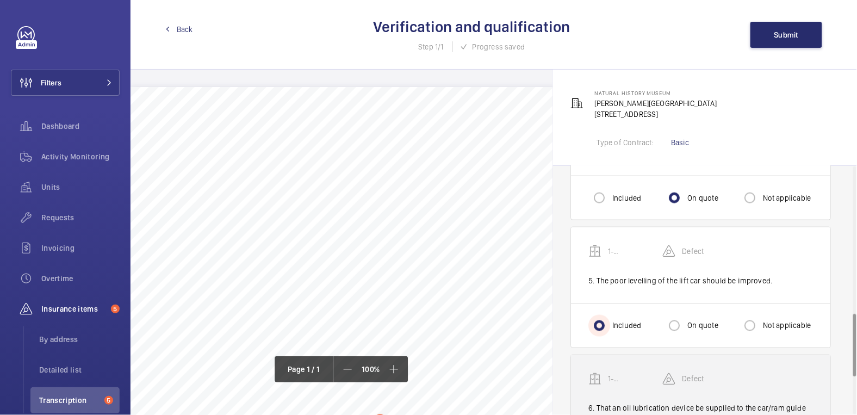
scroll to position [637, 0]
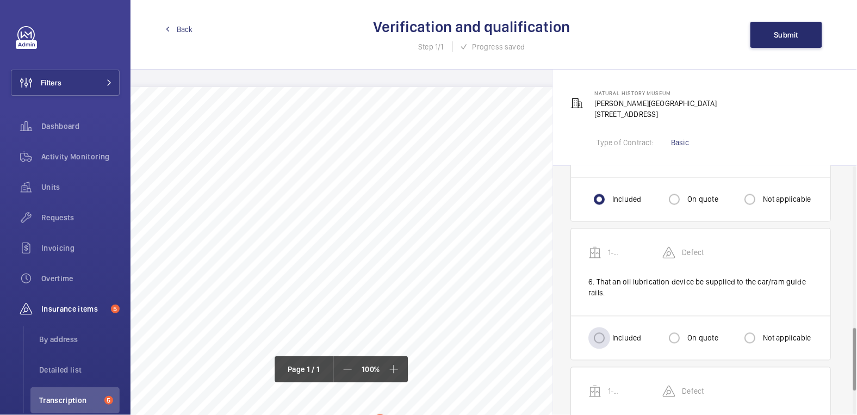
click at [612, 327] on div "Included" at bounding box center [614, 338] width 53 height 22
click at [612, 333] on label "Included" at bounding box center [625, 338] width 31 height 11
click at [610, 330] on input "Included" at bounding box center [599, 338] width 22 height 22
radio input "true"
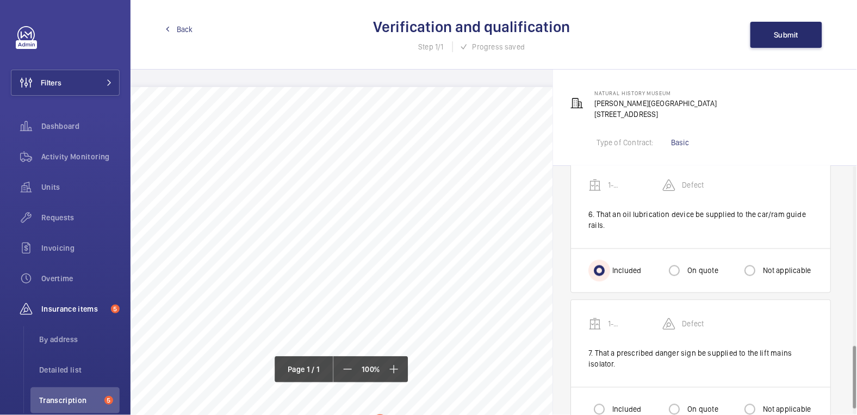
scroll to position [725, 0]
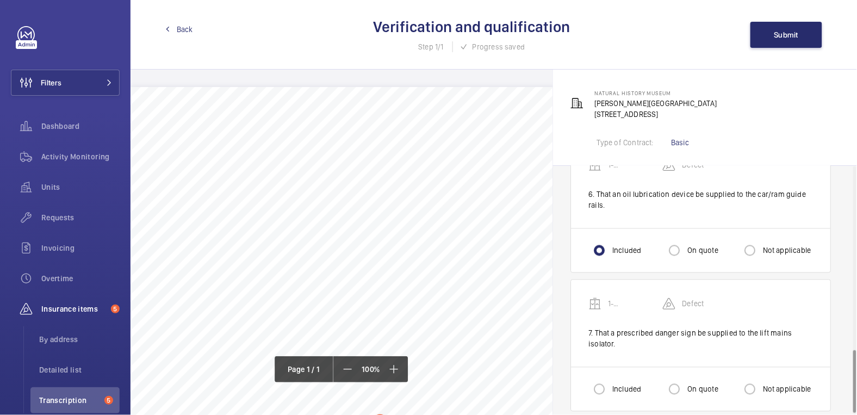
click at [694, 384] on label "On quote" at bounding box center [701, 389] width 33 height 11
click at [685, 382] on input "On quote" at bounding box center [674, 390] width 22 height 22
radio input "true"
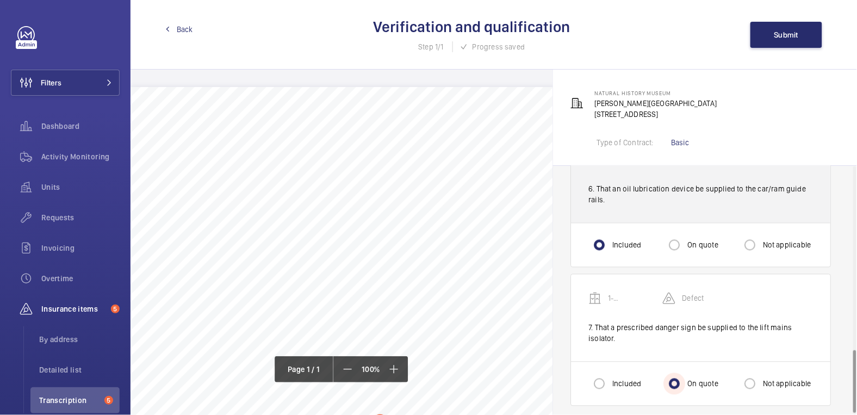
scroll to position [733, 0]
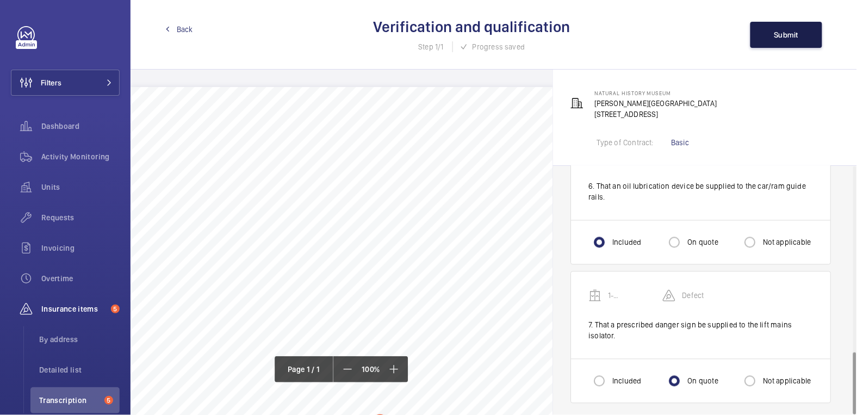
click at [772, 30] on button "Submit" at bounding box center [786, 35] width 72 height 26
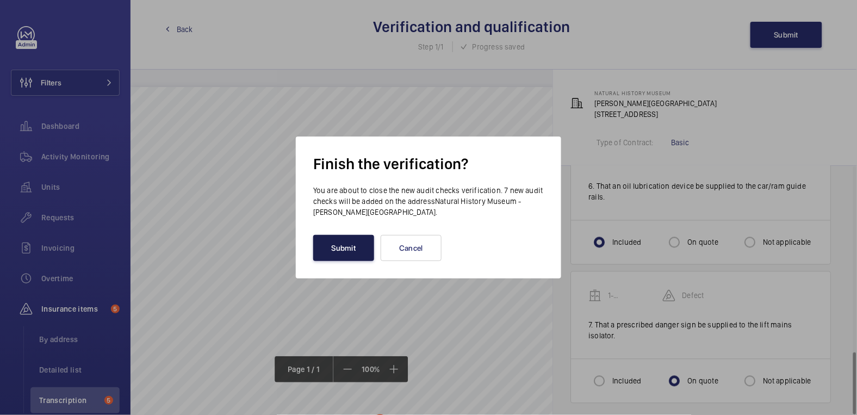
click at [336, 253] on button "Submit" at bounding box center [343, 248] width 61 height 26
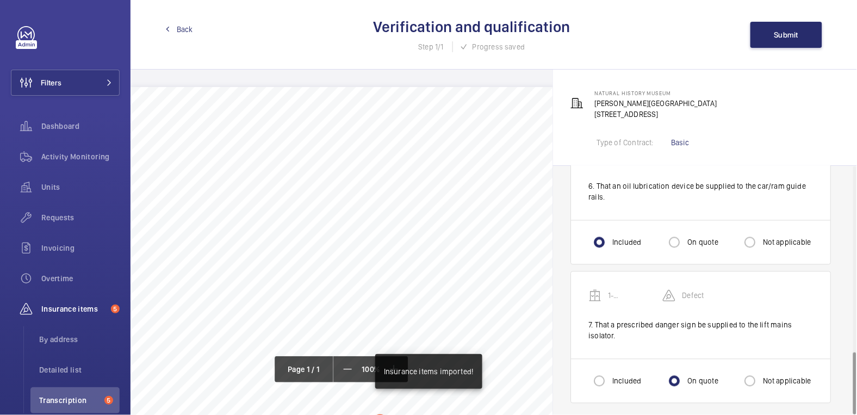
click at [190, 32] on span "Back" at bounding box center [185, 29] width 16 height 11
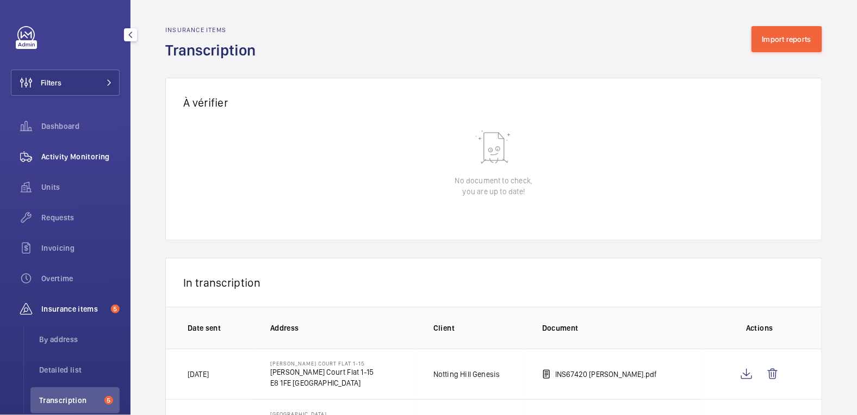
click at [73, 153] on span "Activity Monitoring" at bounding box center [80, 156] width 78 height 11
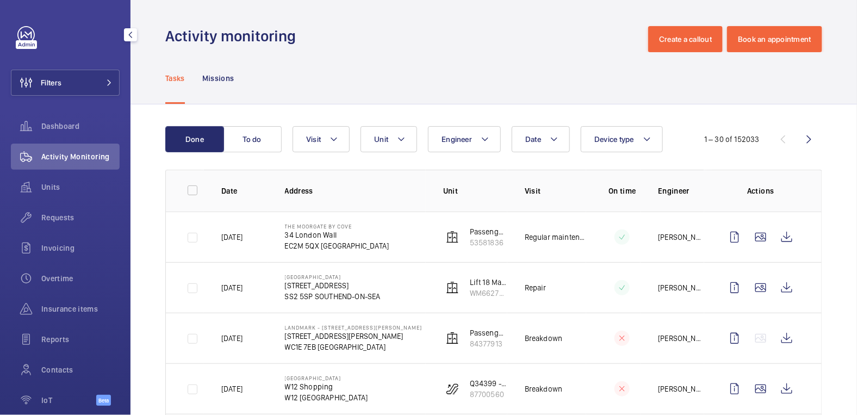
drag, startPoint x: 82, startPoint y: 84, endPoint x: 123, endPoint y: 84, distance: 40.8
click at [82, 84] on button "Filters" at bounding box center [65, 83] width 109 height 26
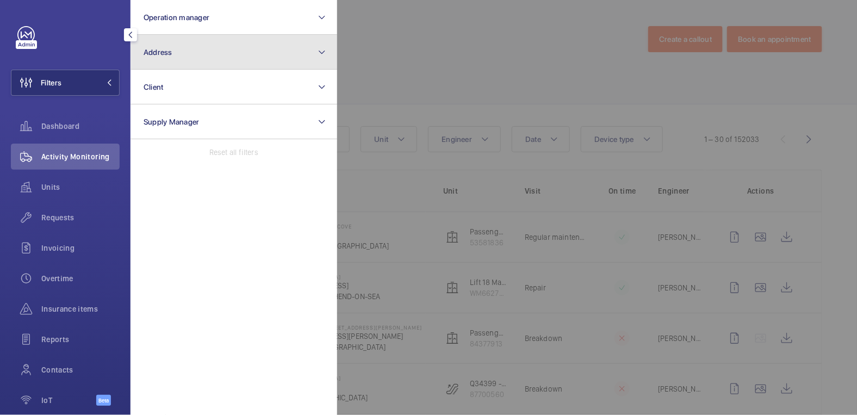
click at [203, 59] on button "Address" at bounding box center [234, 52] width 207 height 35
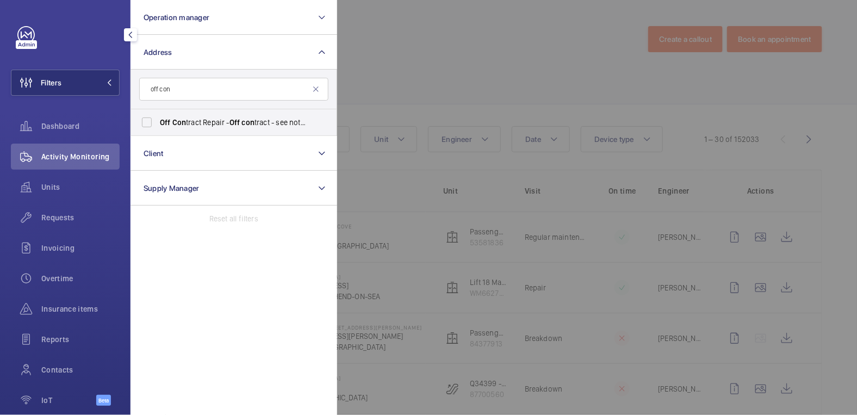
type input "off con"
click at [382, 64] on div at bounding box center [765, 207] width 857 height 415
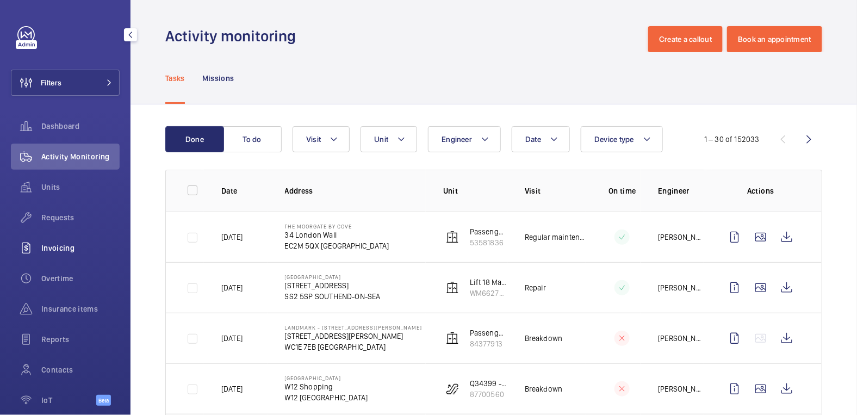
click at [73, 252] on span "Invoicing" at bounding box center [80, 248] width 78 height 11
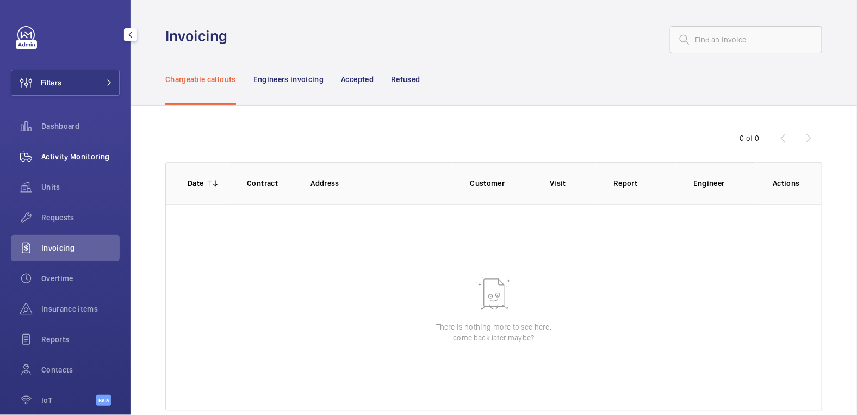
click at [81, 159] on span "Activity Monitoring" at bounding box center [80, 156] width 78 height 11
